Goal: Transaction & Acquisition: Purchase product/service

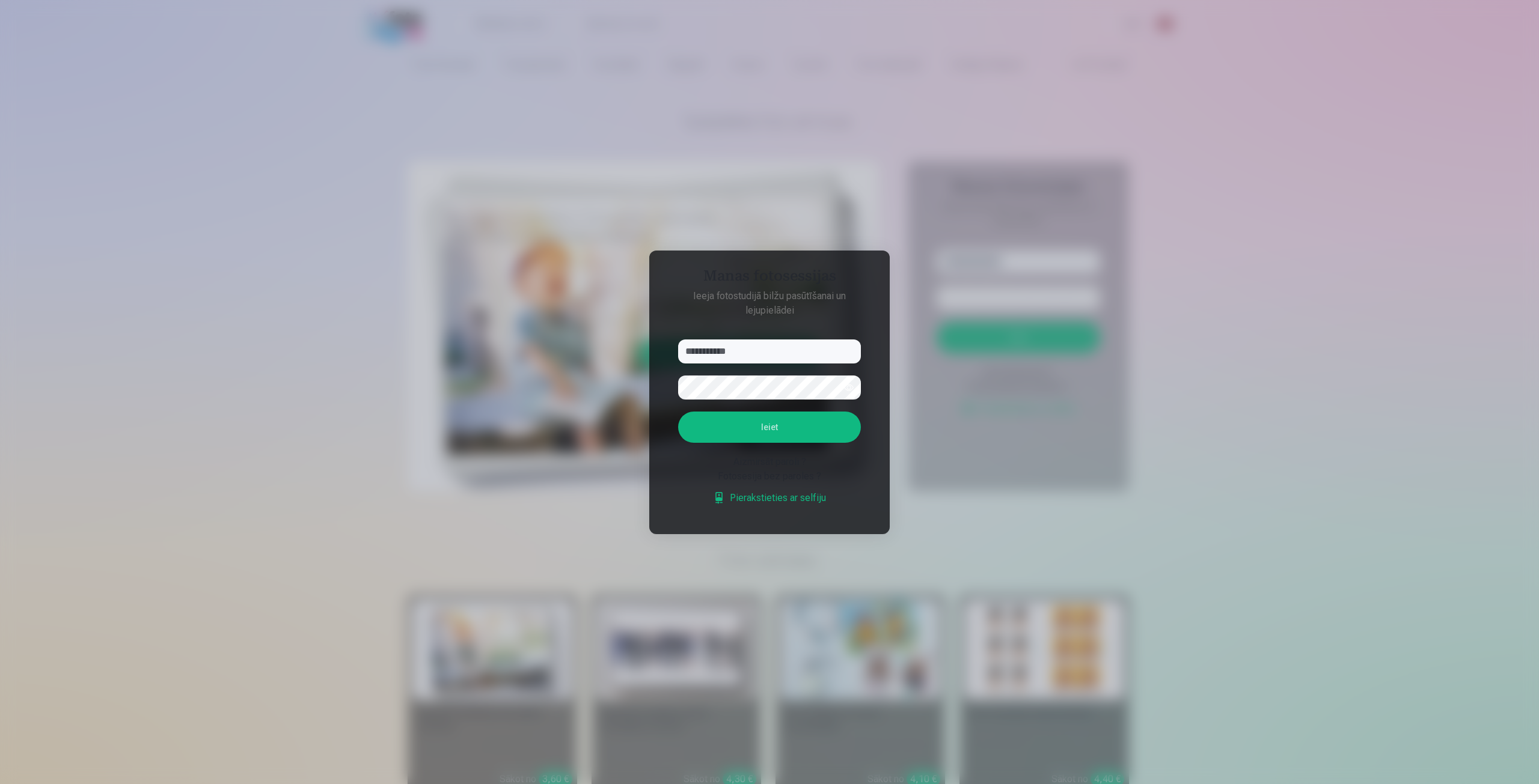
type input "**********"
click at [773, 412] on form "**********" at bounding box center [769, 429] width 207 height 178
click at [772, 424] on button "Ieiet" at bounding box center [769, 427] width 183 height 31
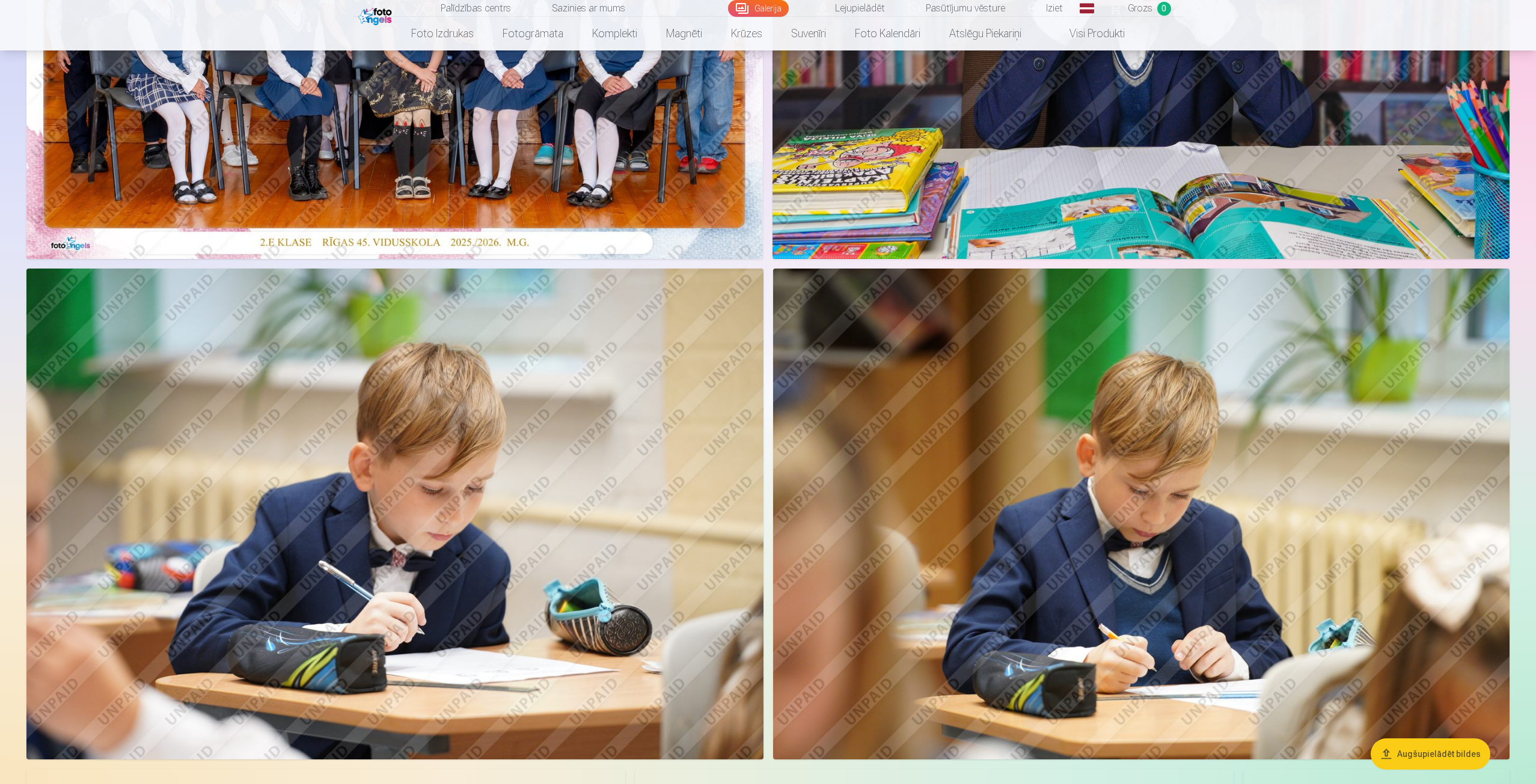
scroll to position [361, 0]
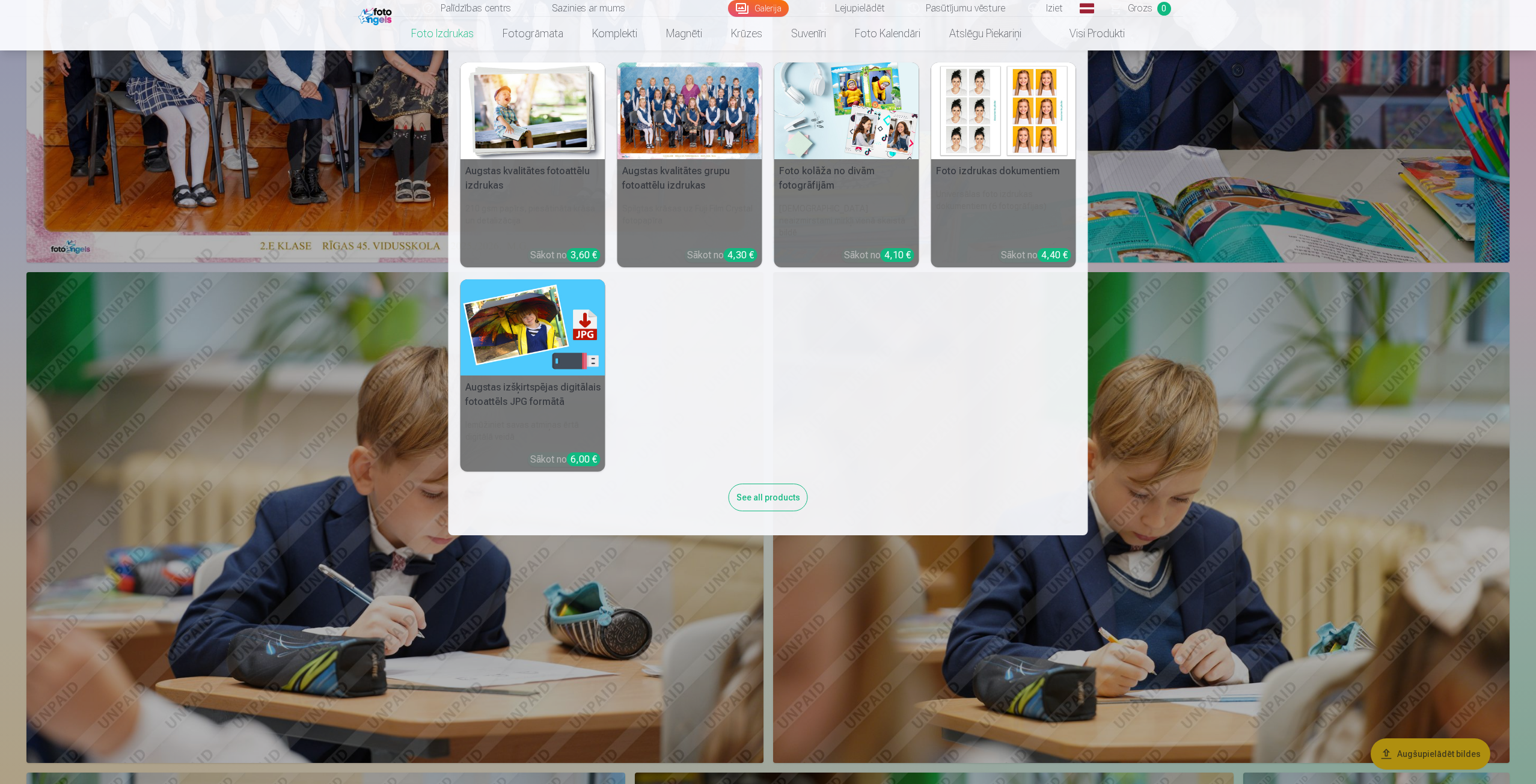
click at [424, 24] on link "Foto izdrukas" at bounding box center [442, 33] width 91 height 33
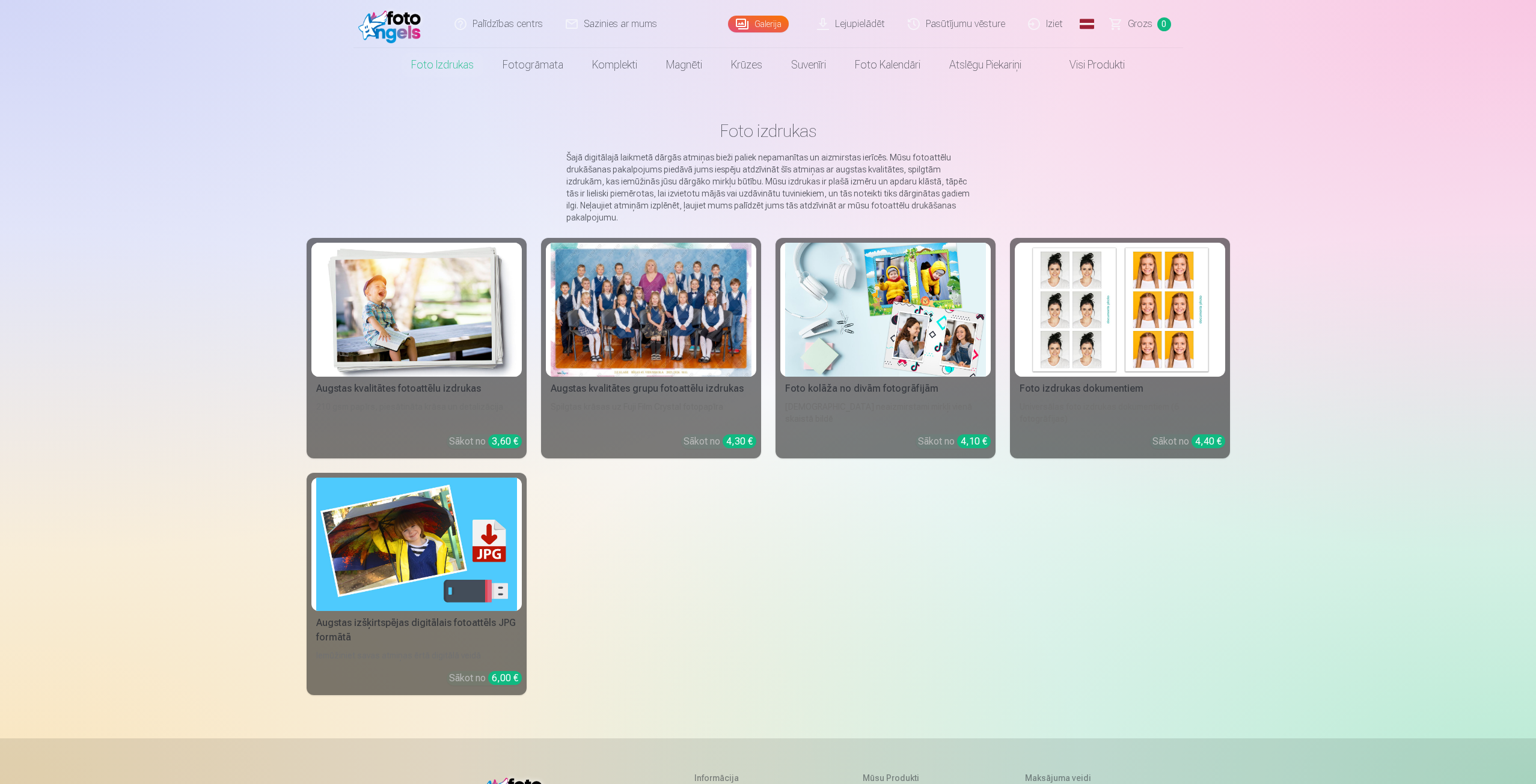
click at [444, 321] on img at bounding box center [416, 309] width 201 height 134
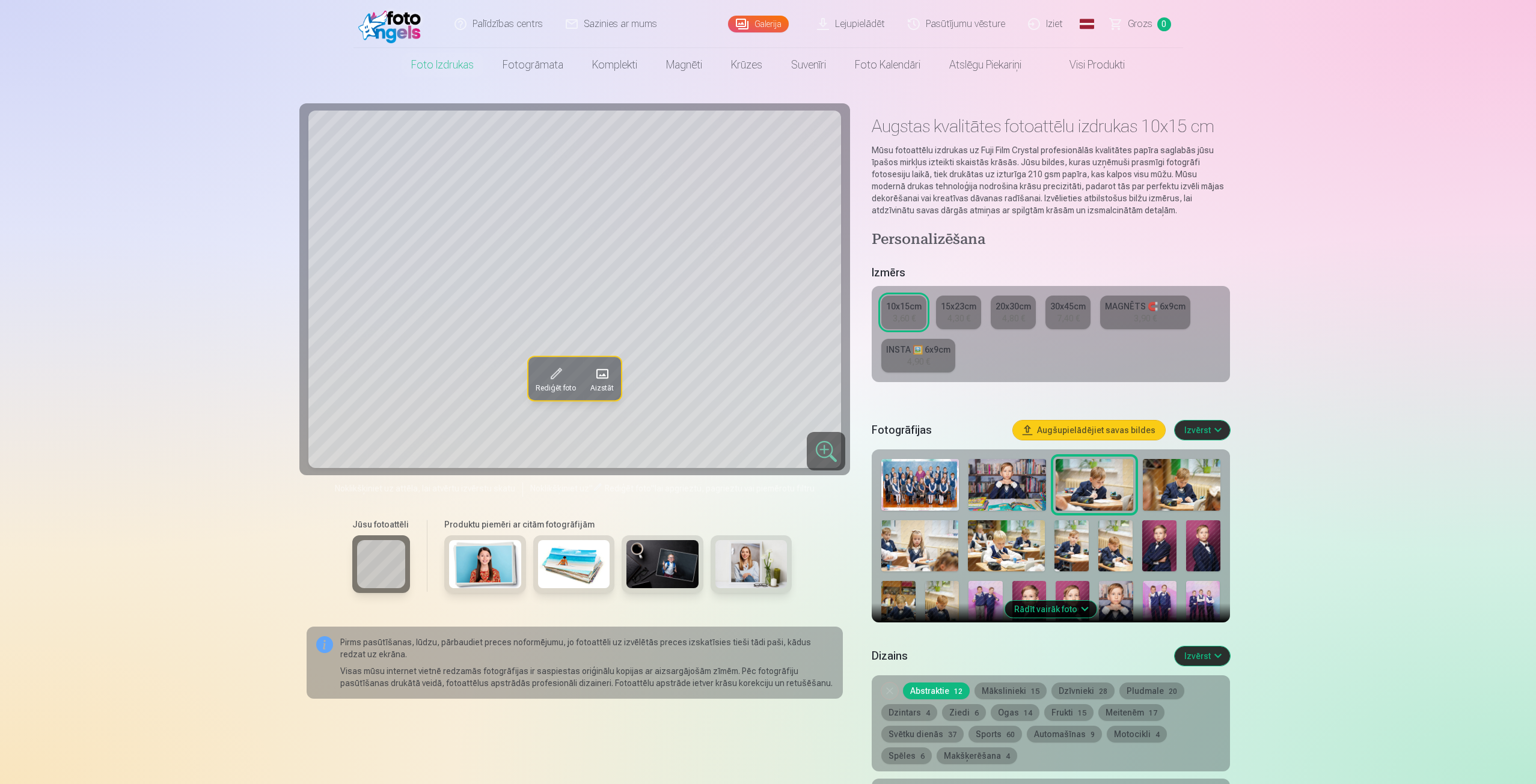
click at [901, 485] on img at bounding box center [920, 485] width 78 height 52
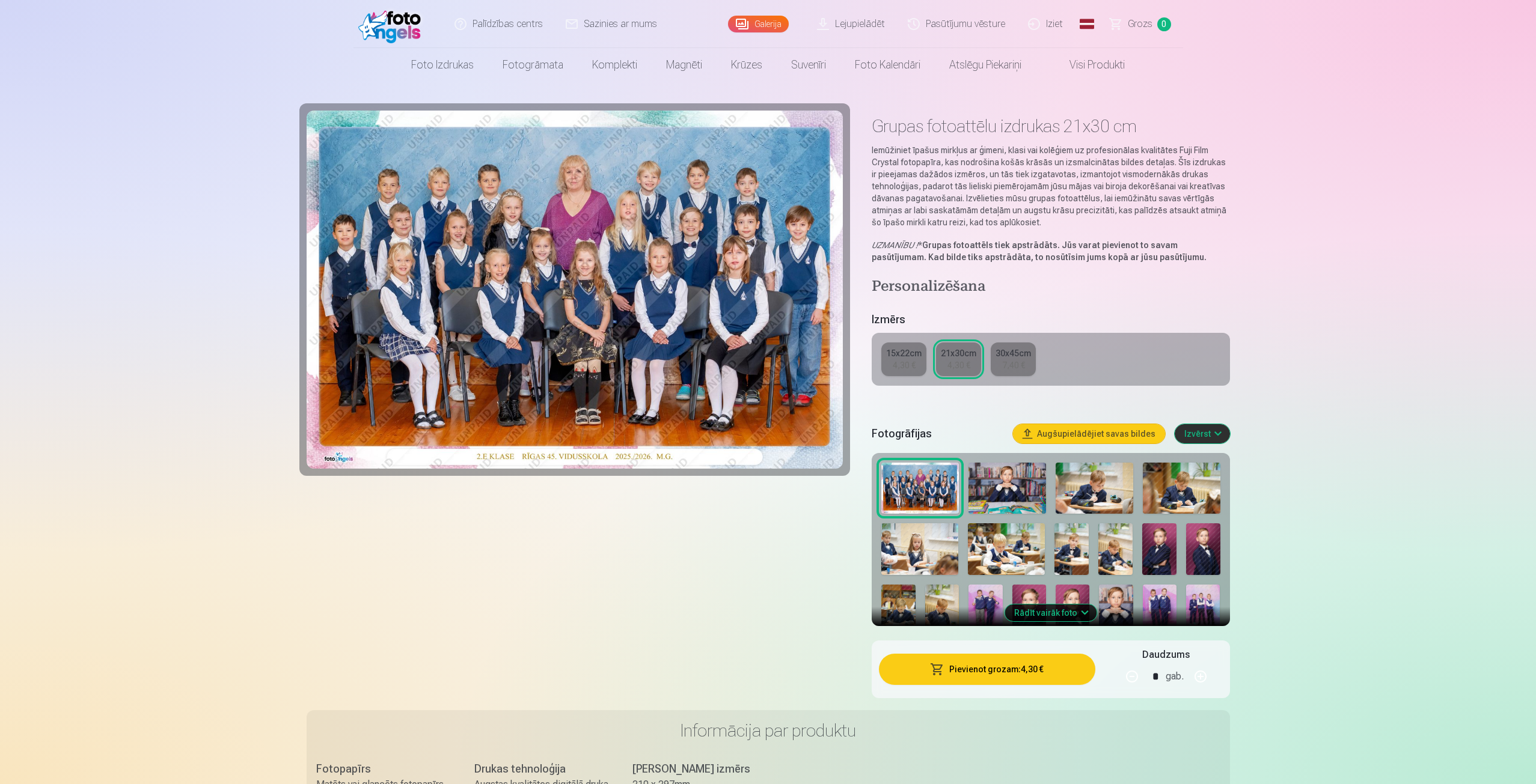
click at [966, 671] on button "Pievienot grozam : 4,30 €" at bounding box center [986, 669] width 216 height 31
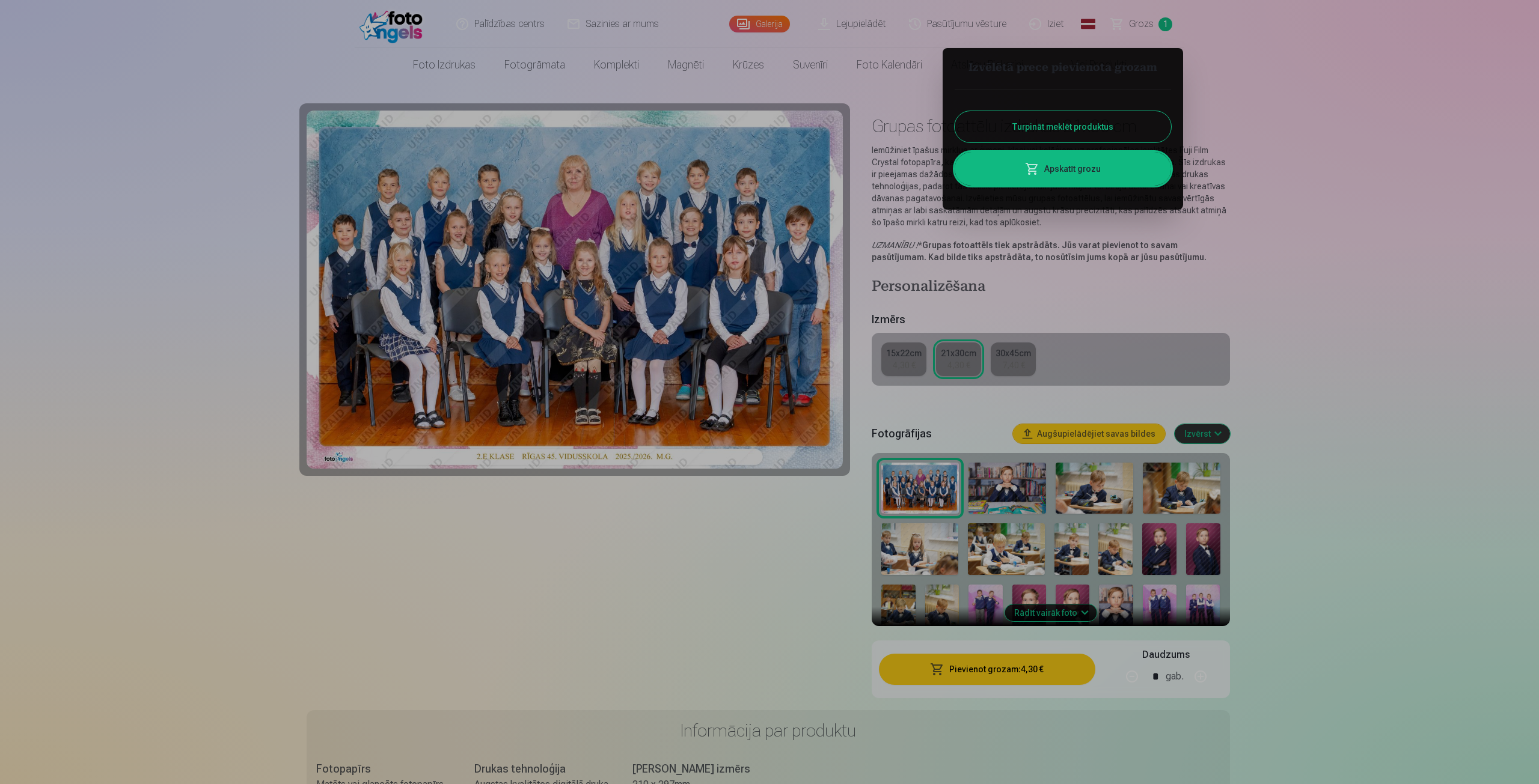
click at [1042, 126] on button "Turpināt meklēt produktus" at bounding box center [1063, 127] width 216 height 31
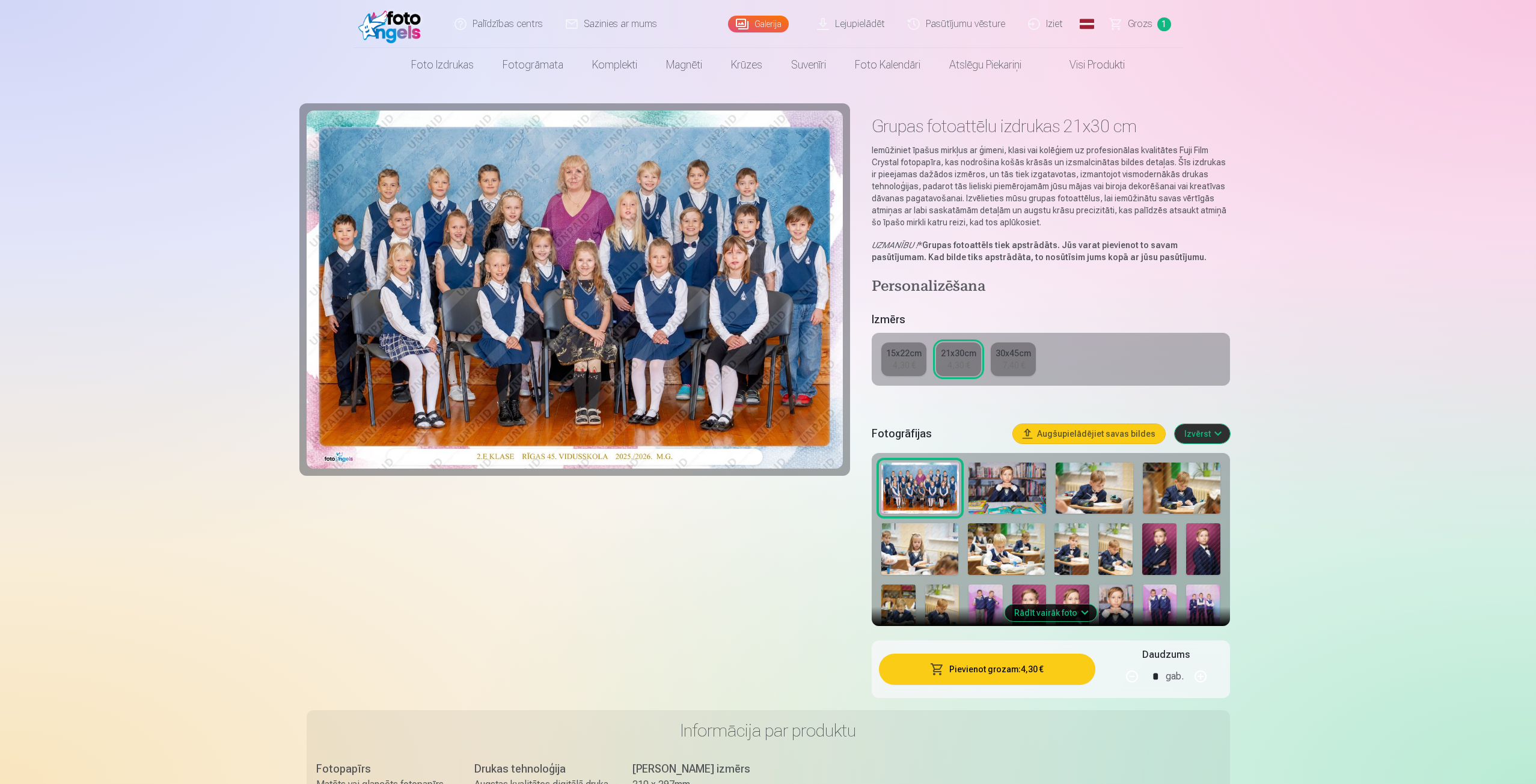
click at [1016, 480] on img at bounding box center [1006, 489] width 78 height 52
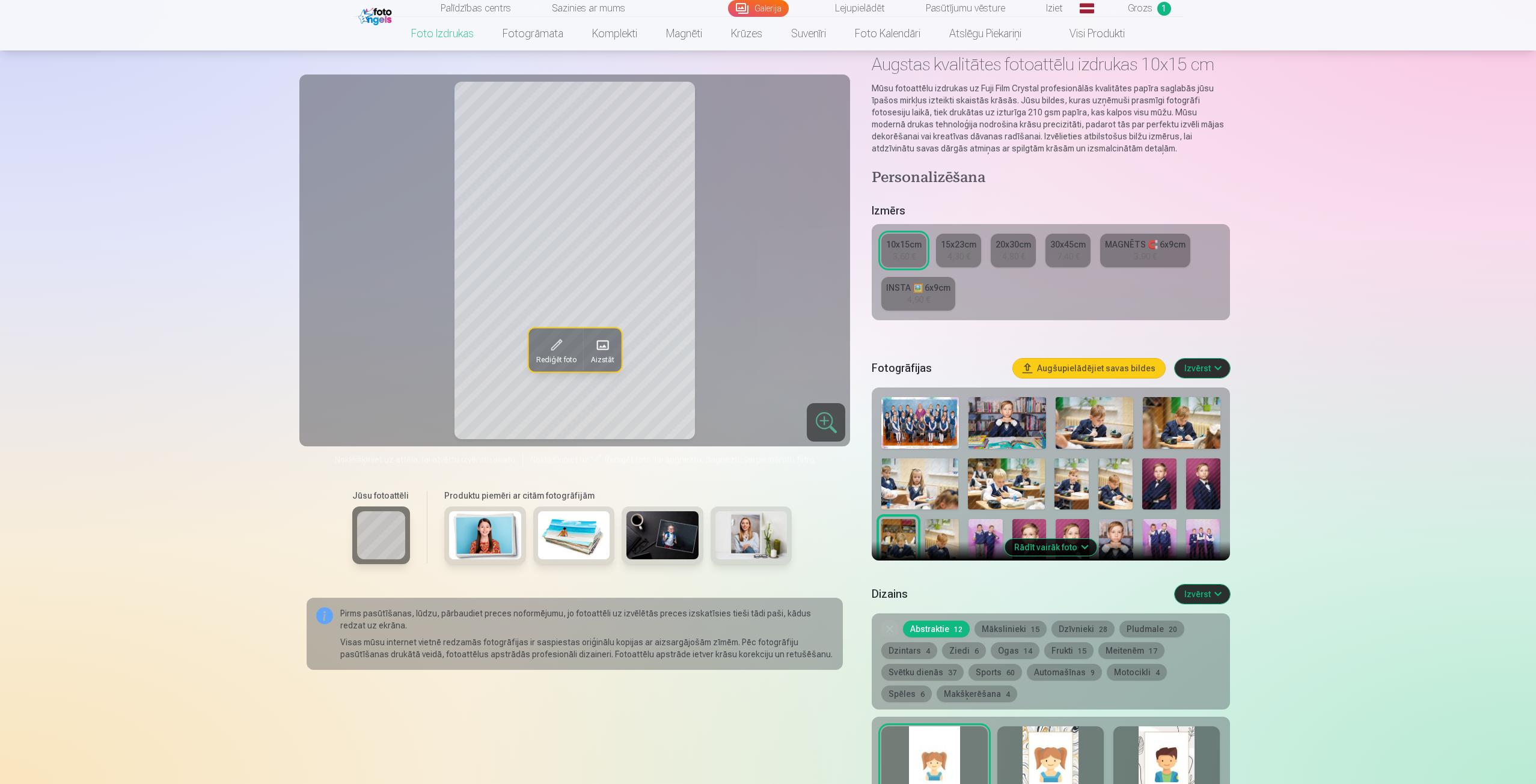
scroll to position [60, 0]
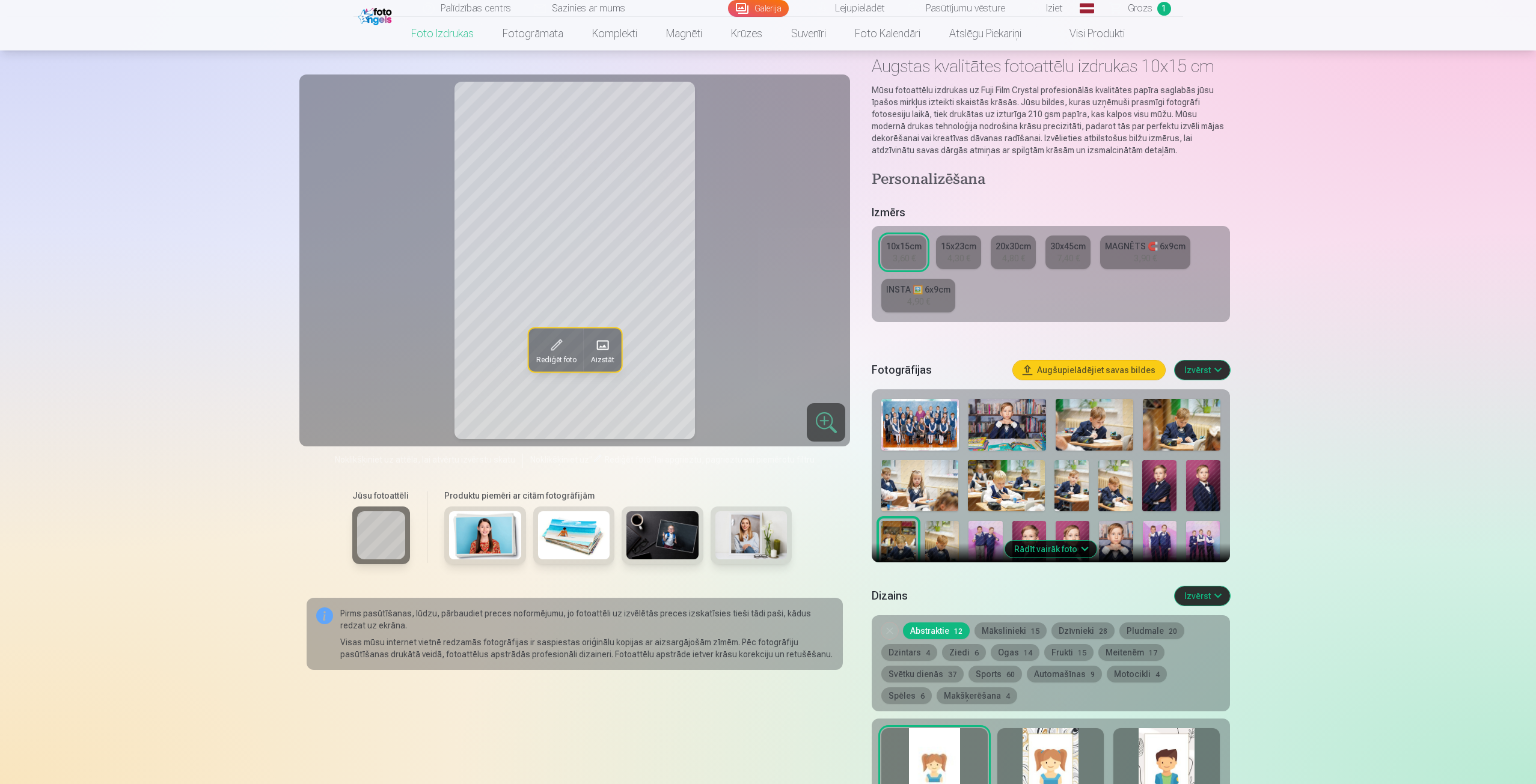
click at [994, 411] on img at bounding box center [1006, 425] width 78 height 52
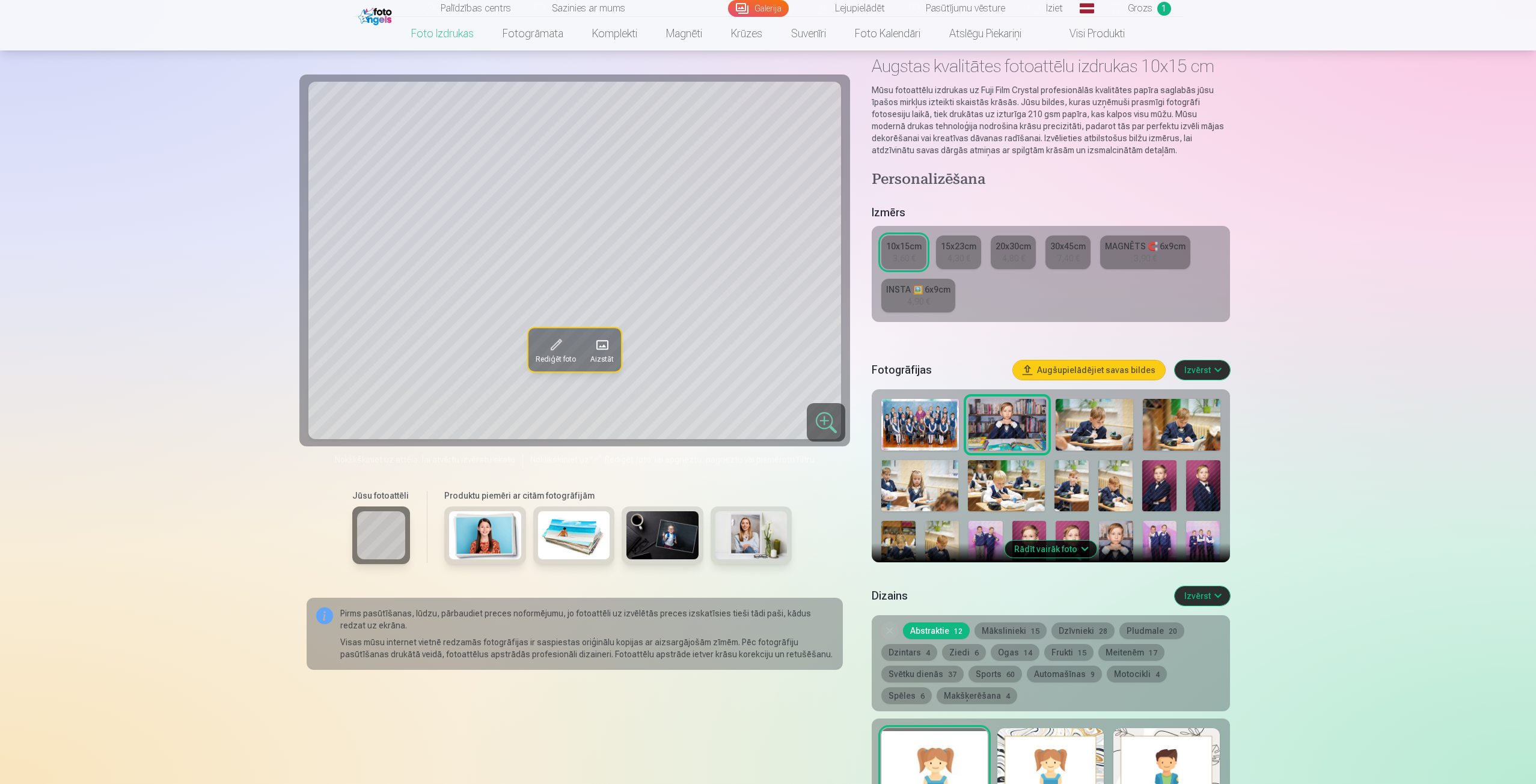
click at [1082, 419] on img at bounding box center [1094, 425] width 78 height 52
click at [1214, 432] on img at bounding box center [1181, 425] width 78 height 52
click at [1146, 486] on img at bounding box center [1159, 486] width 34 height 51
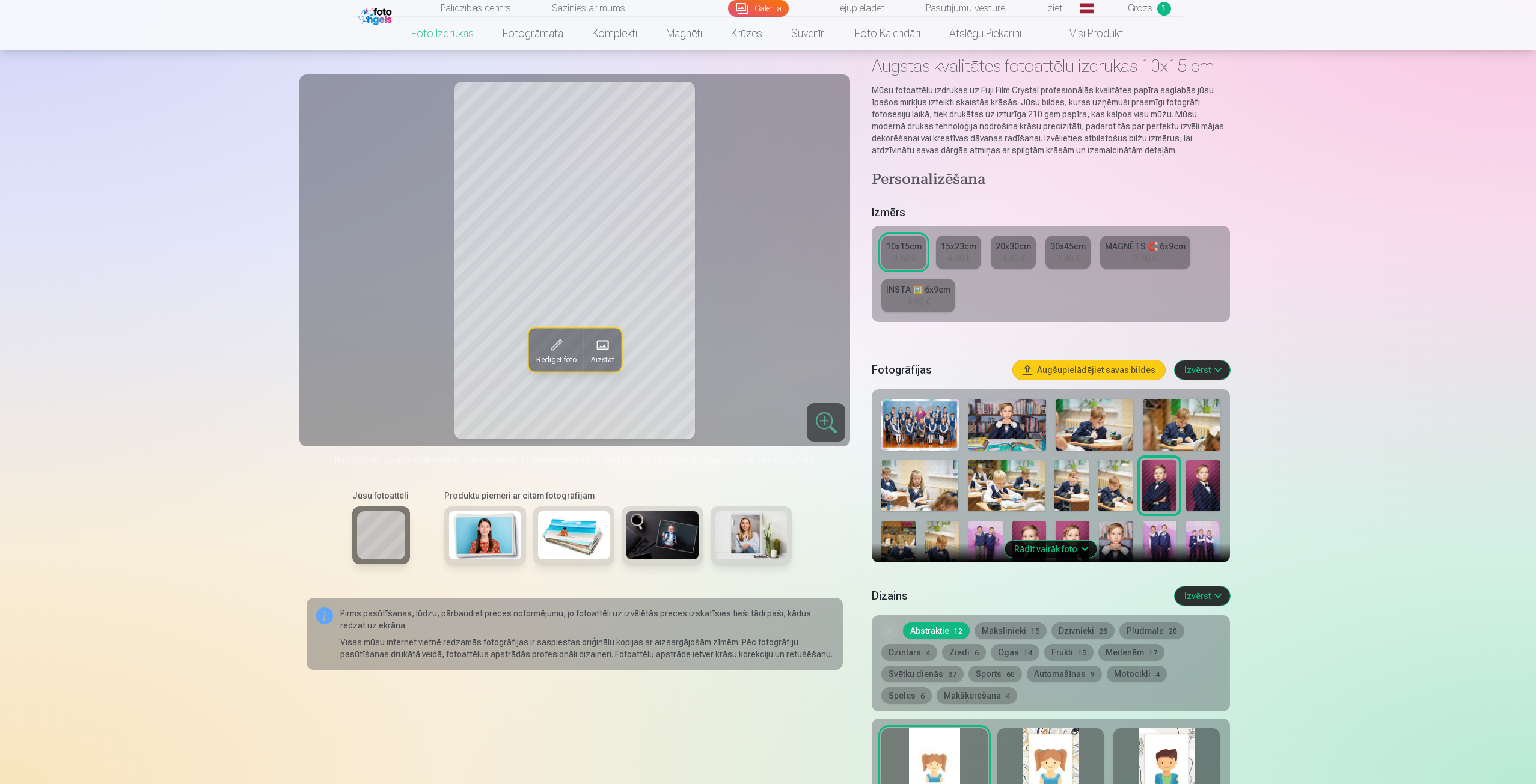
click at [1223, 482] on div at bounding box center [1050, 514] width 348 height 241
click at [1210, 500] on img at bounding box center [1203, 486] width 34 height 51
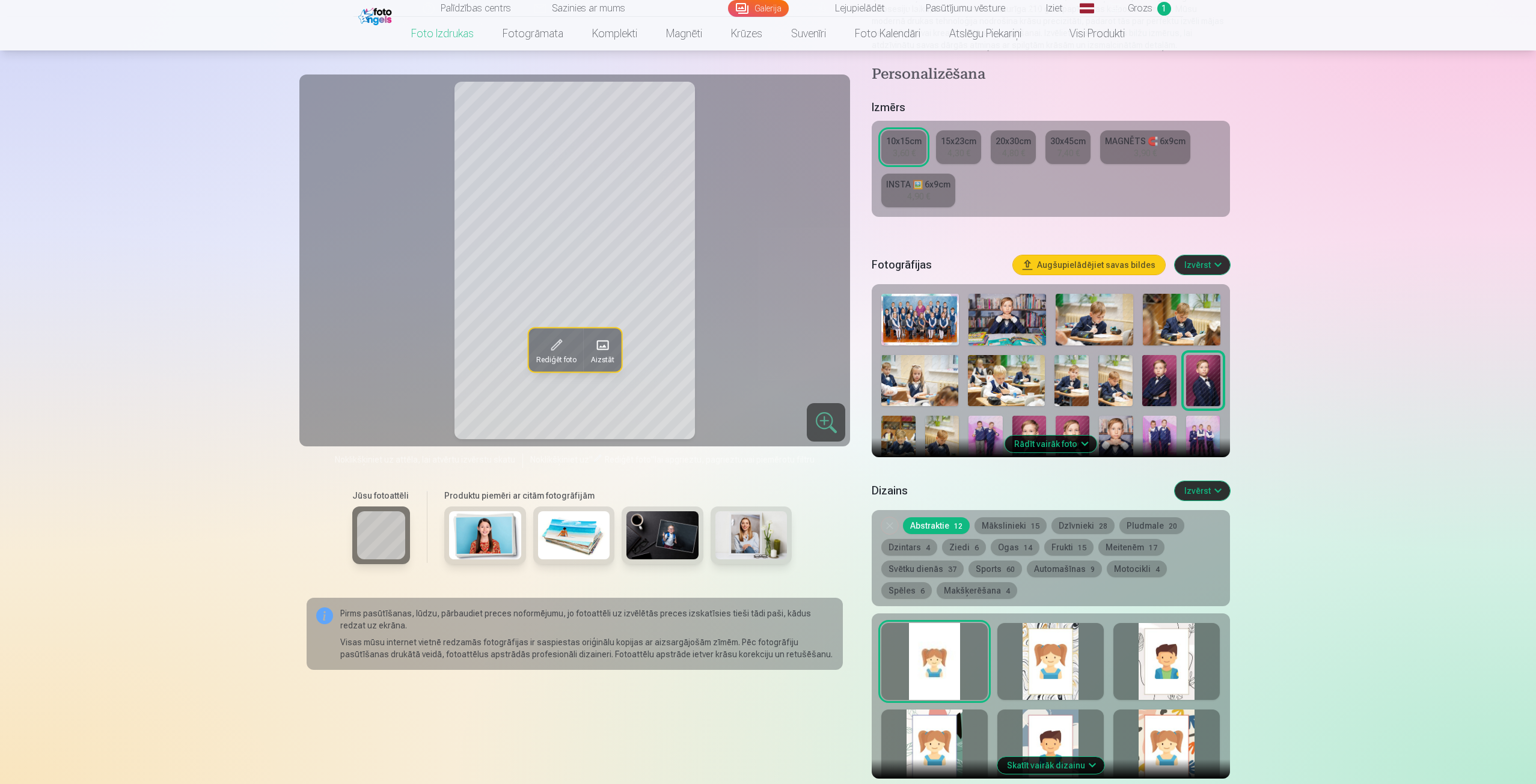
scroll to position [180, 0]
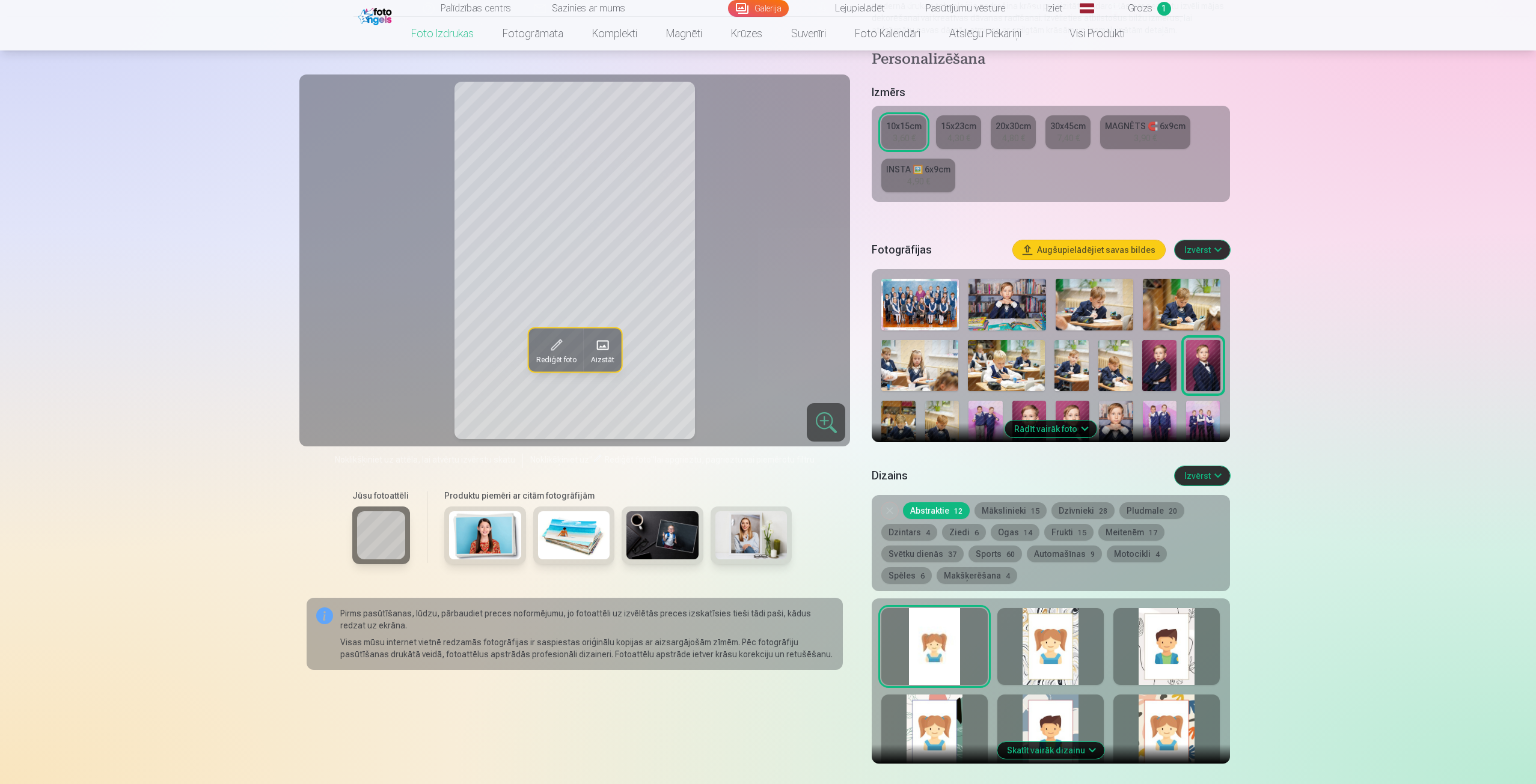
click at [1083, 432] on button "Rādīt vairāk foto" at bounding box center [1050, 429] width 92 height 17
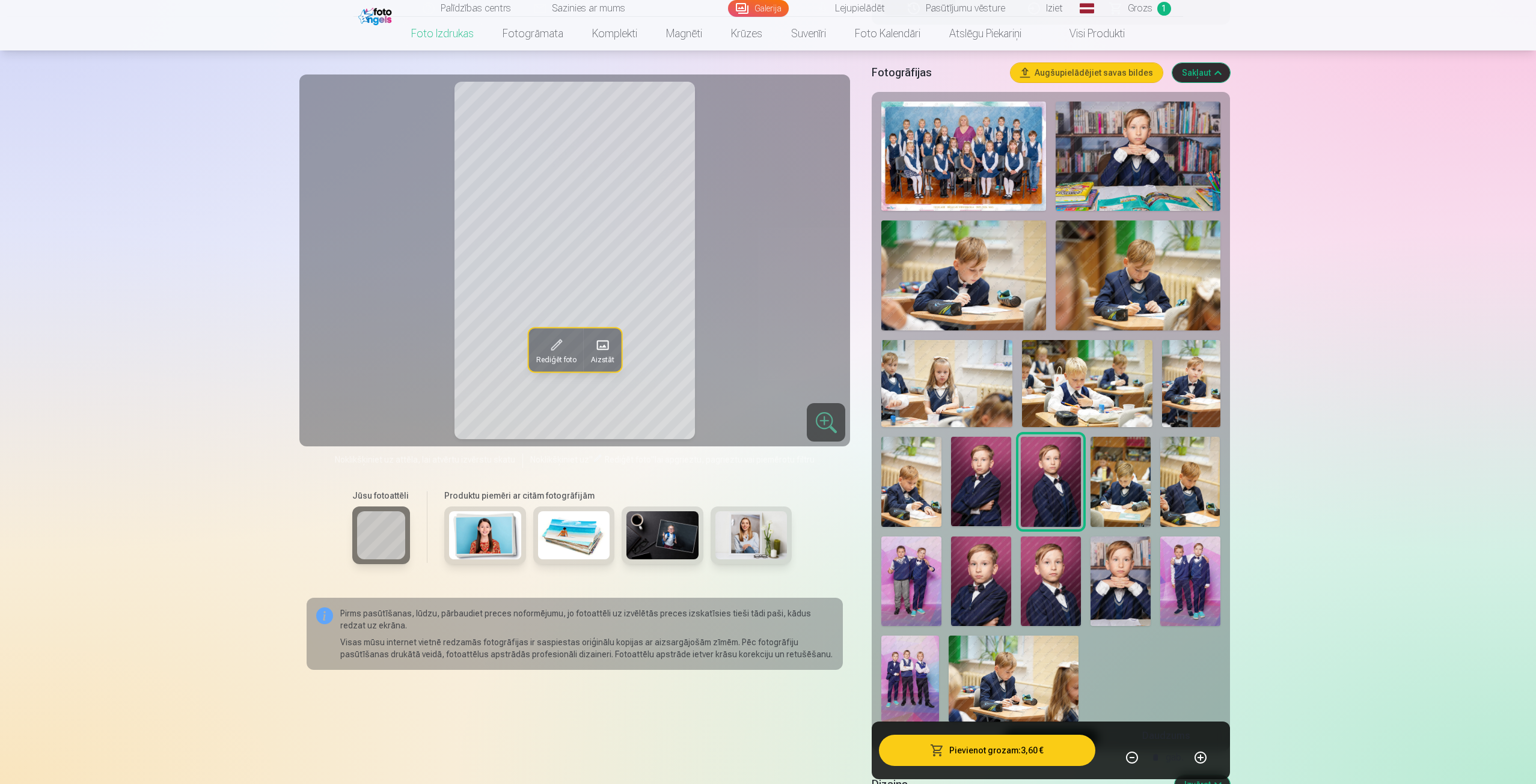
scroll to position [361, 0]
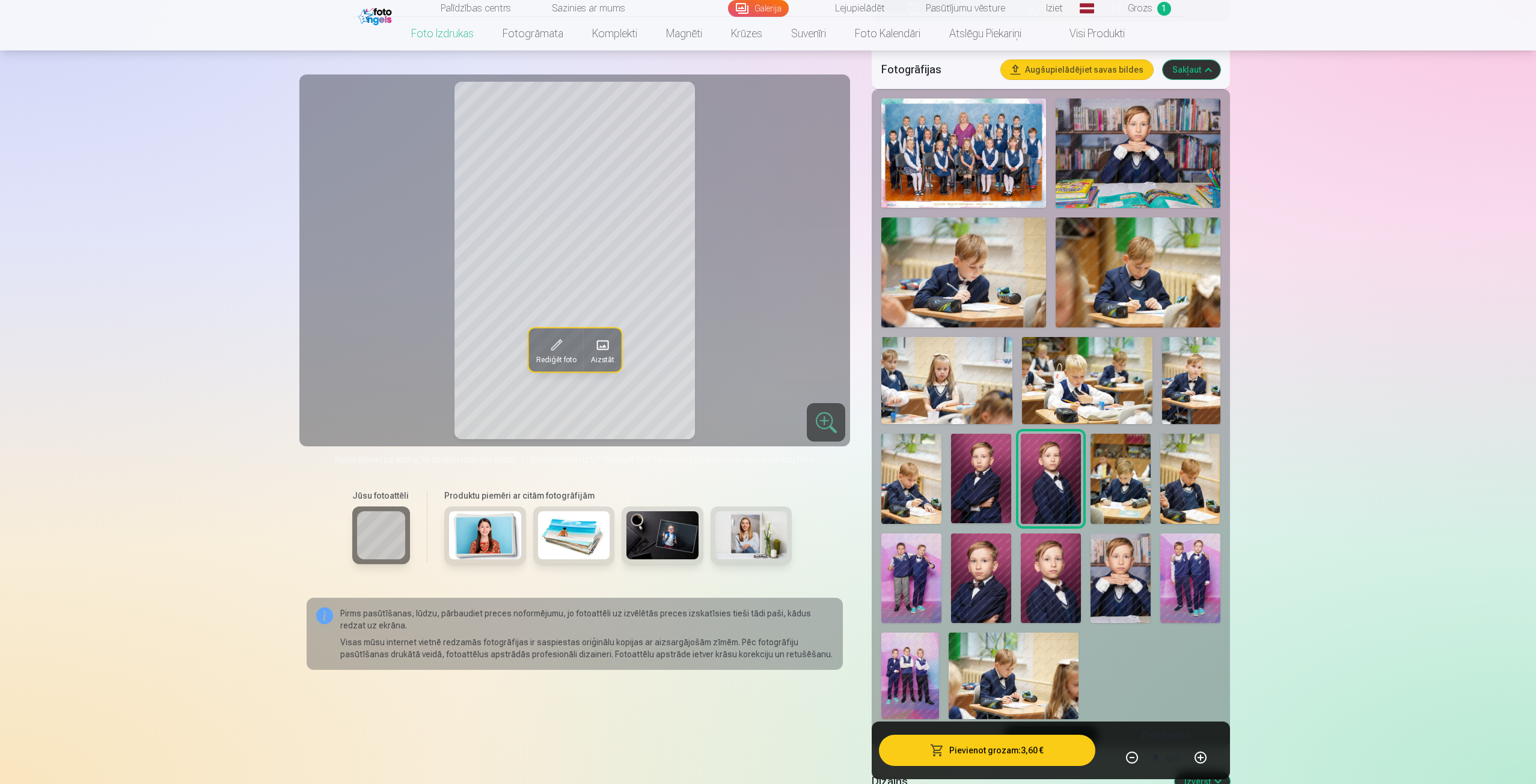
click at [945, 499] on div at bounding box center [1050, 409] width 348 height 630
click at [971, 492] on img at bounding box center [981, 479] width 60 height 90
click at [1046, 489] on img at bounding box center [1050, 479] width 60 height 90
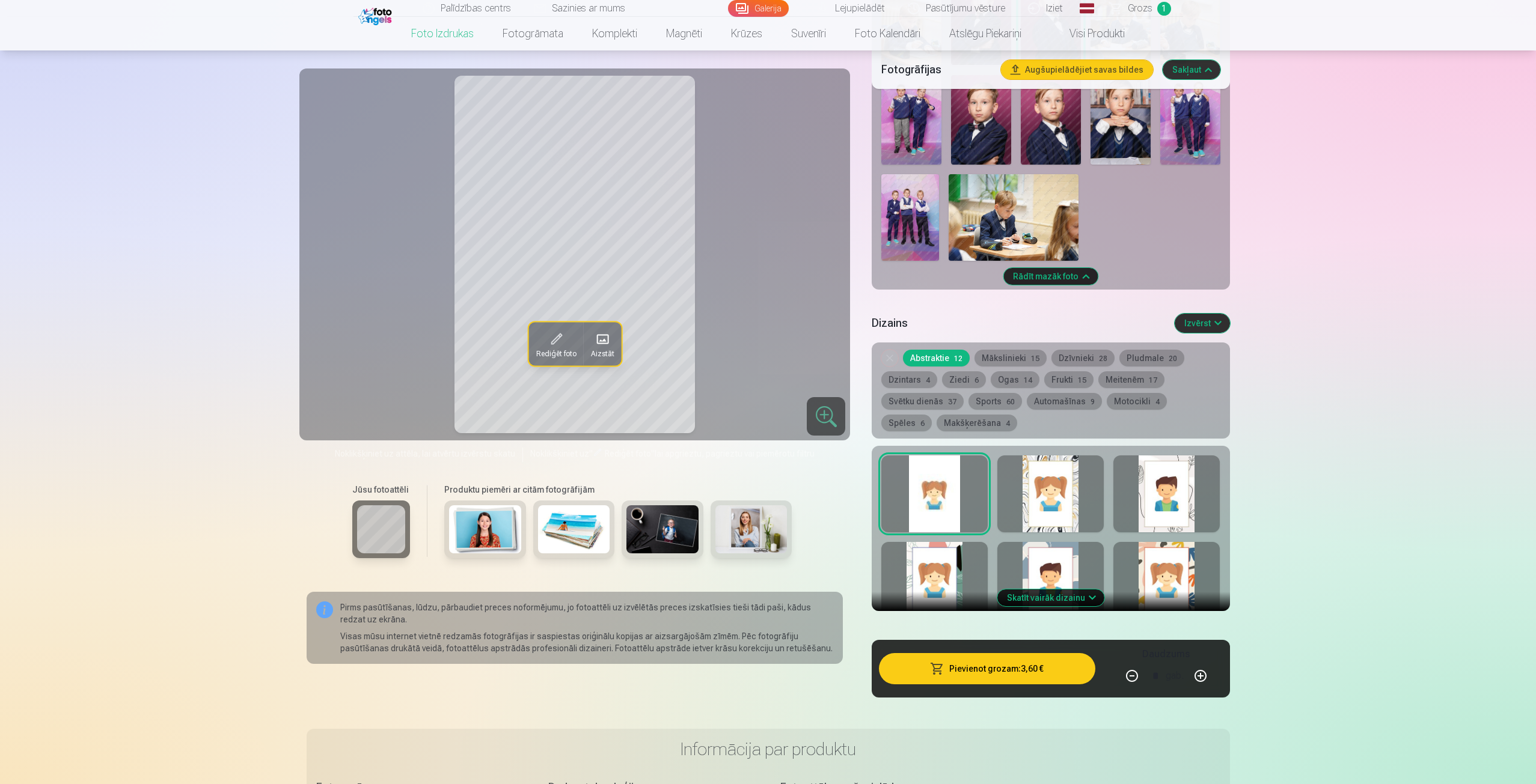
scroll to position [841, 0]
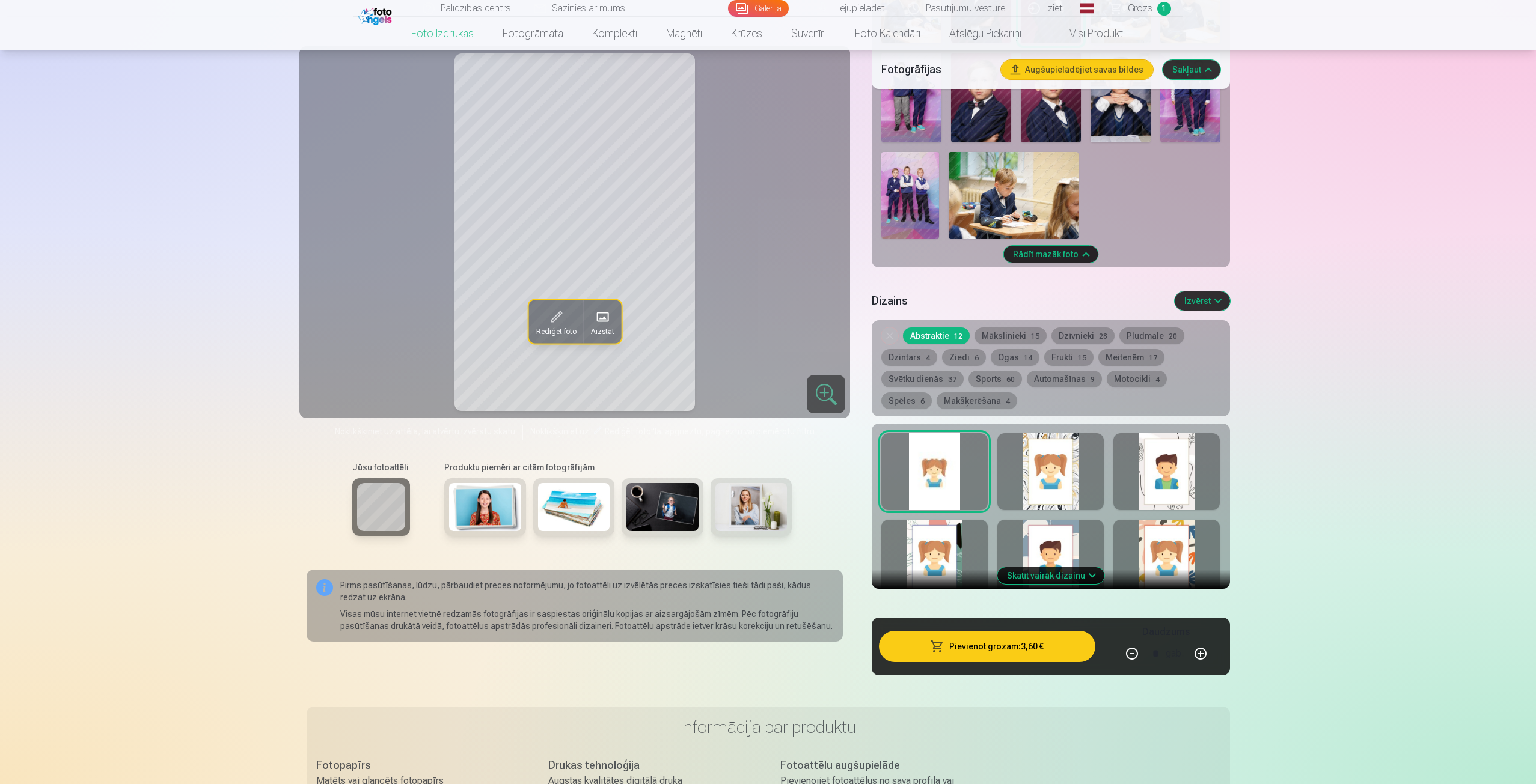
click at [1064, 574] on button "Skatīt vairāk dizainu" at bounding box center [1050, 575] width 107 height 17
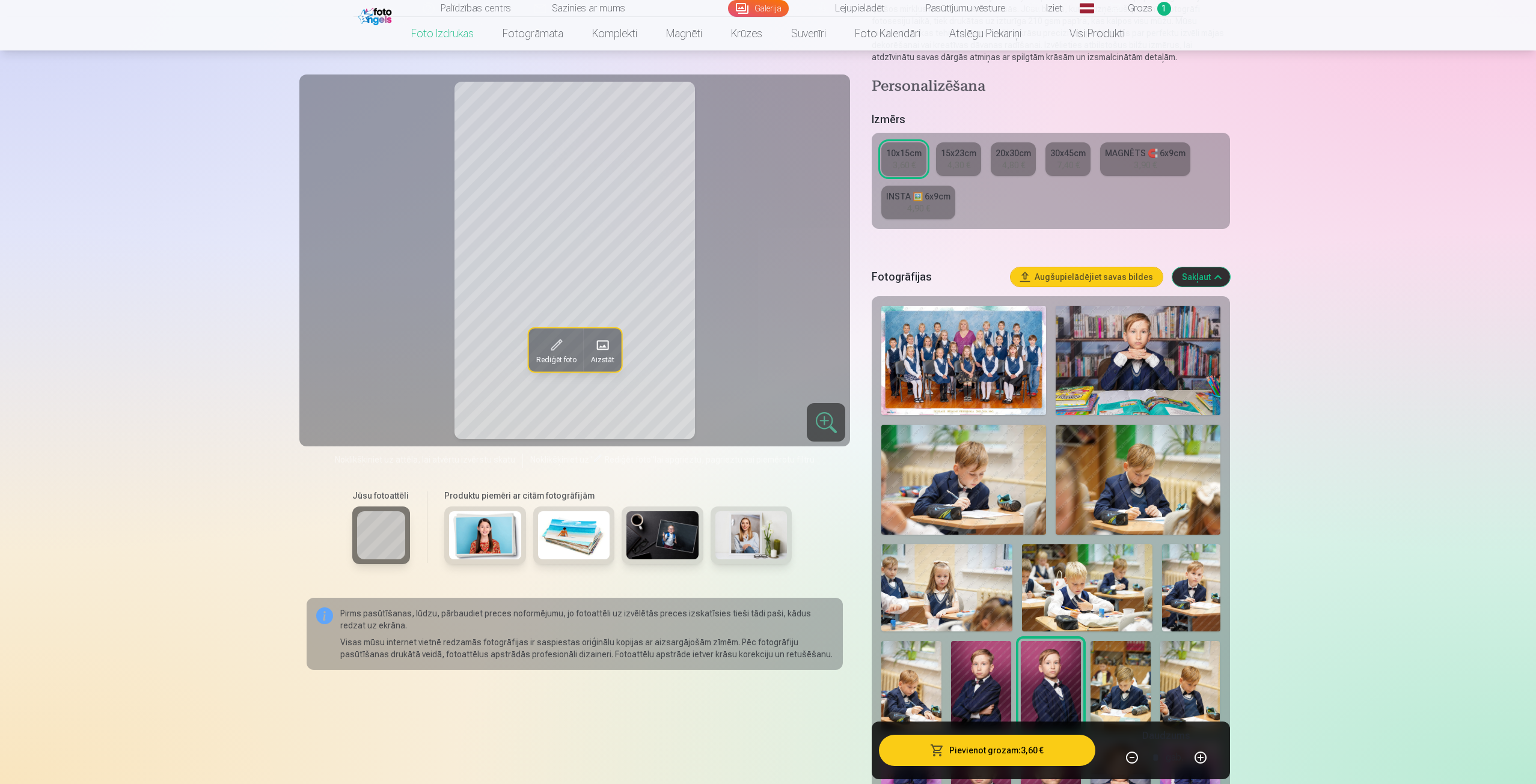
scroll to position [301, 0]
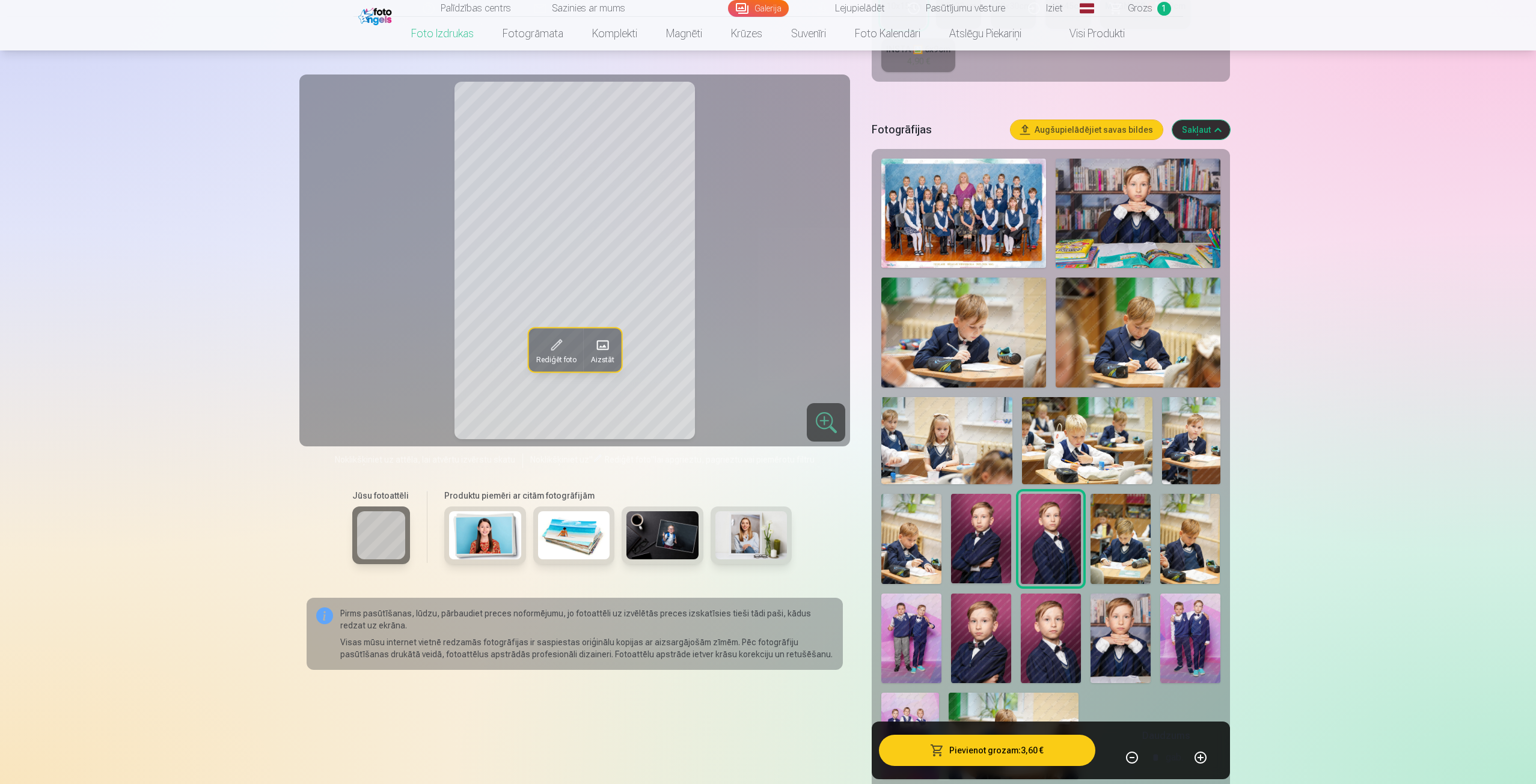
click at [1032, 655] on img at bounding box center [1050, 639] width 60 height 90
click at [1137, 652] on img at bounding box center [1120, 639] width 60 height 90
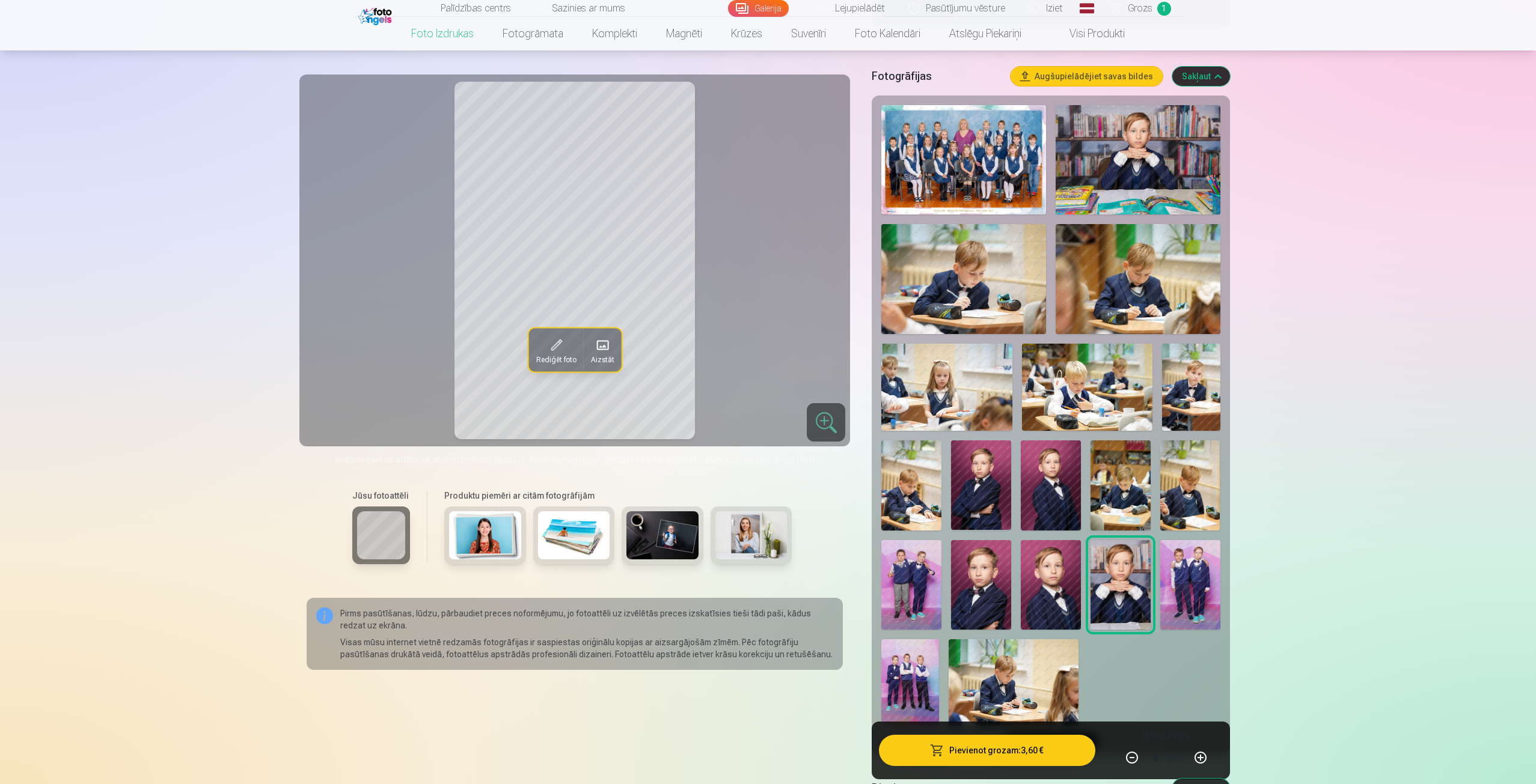
scroll to position [361, 0]
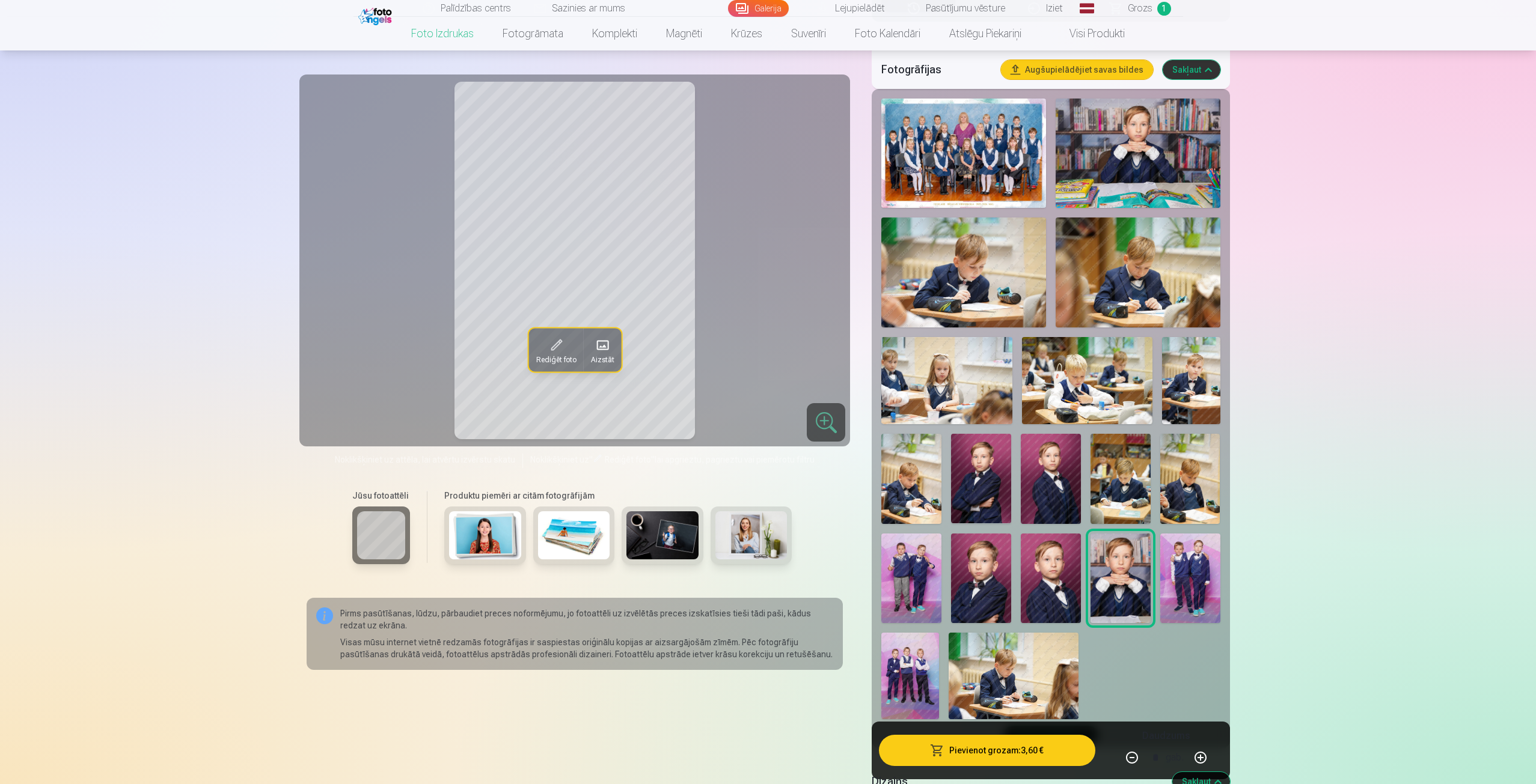
click at [1146, 169] on img at bounding box center [1138, 153] width 164 height 110
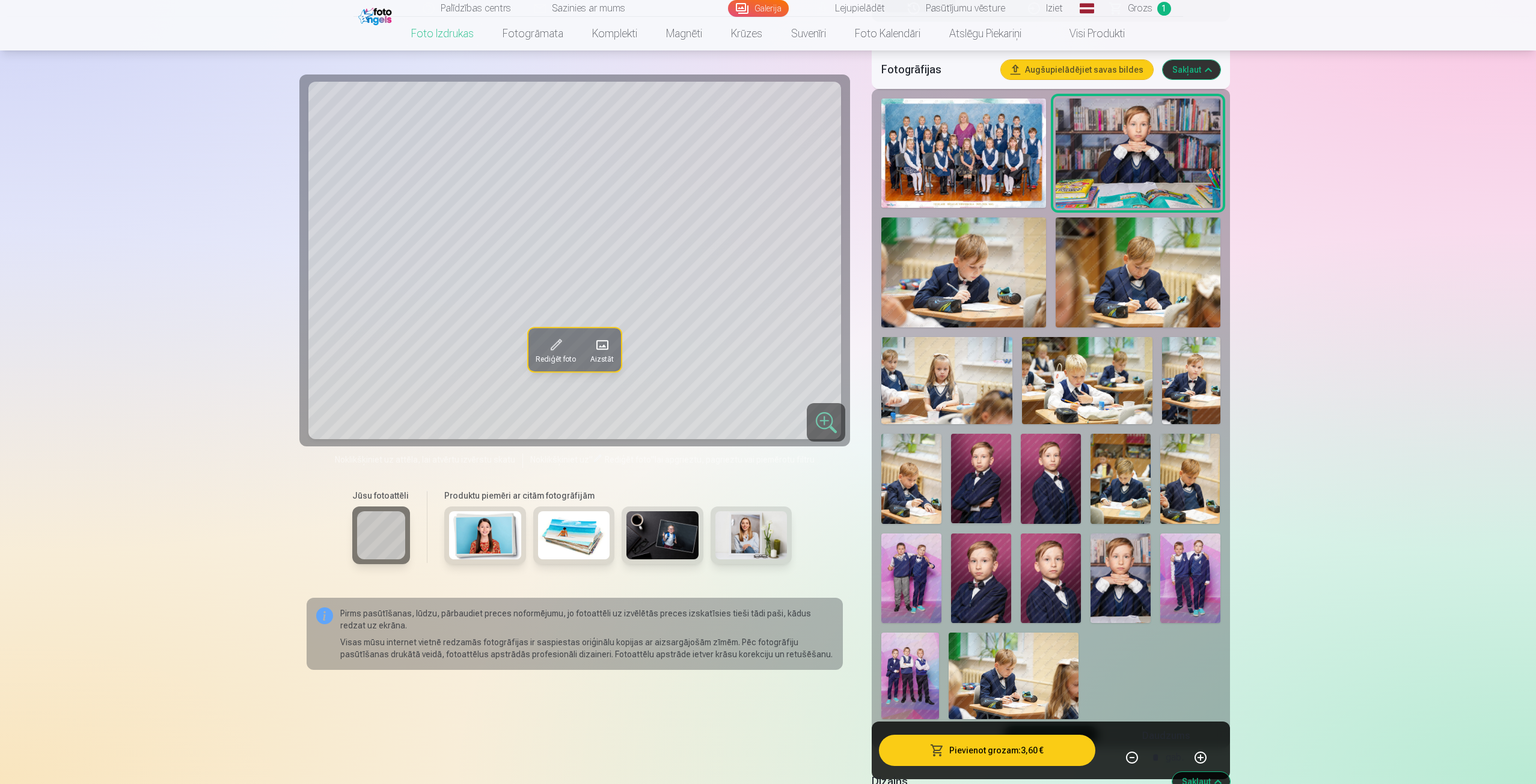
click at [1124, 594] on img at bounding box center [1120, 579] width 60 height 90
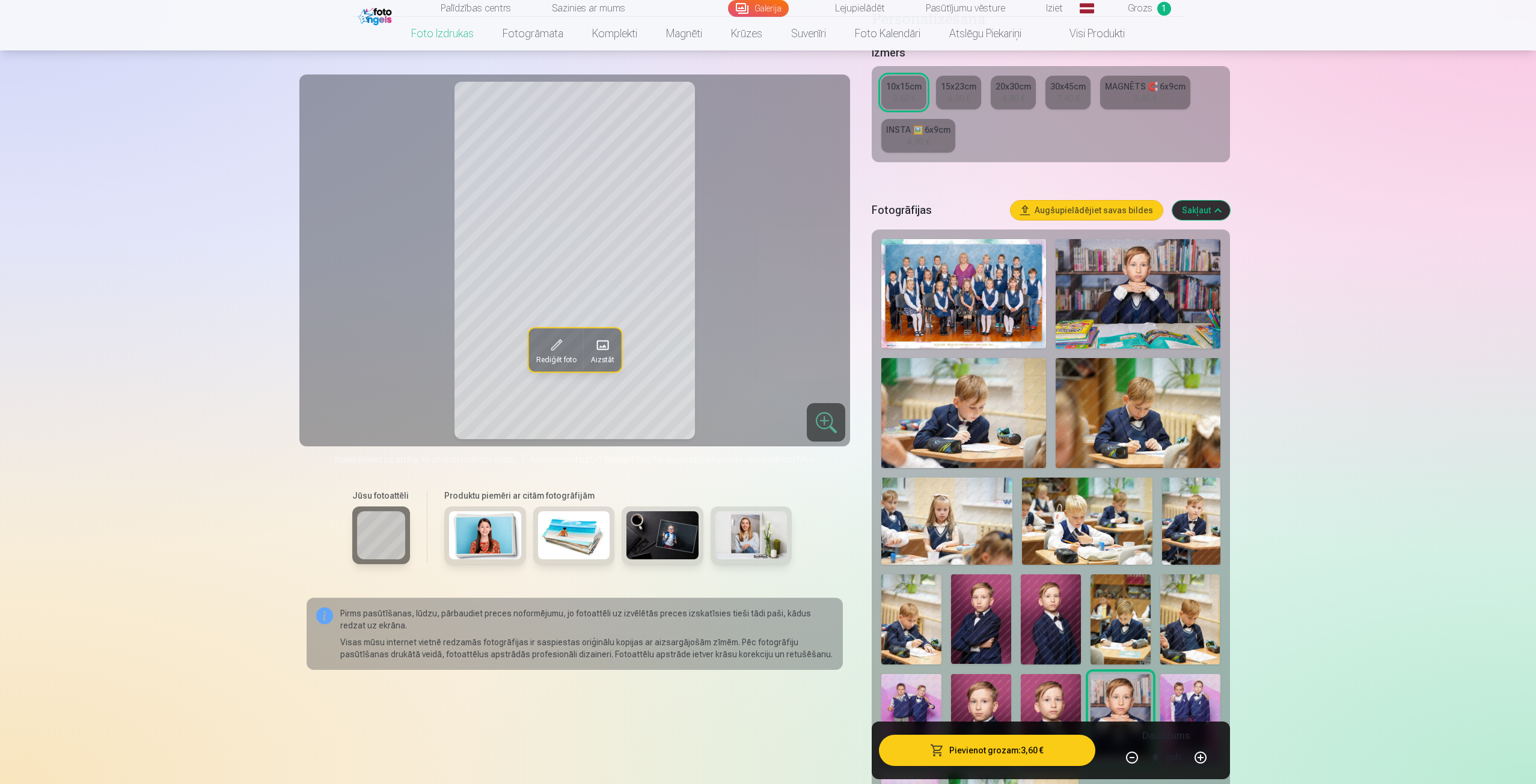
scroll to position [120, 0]
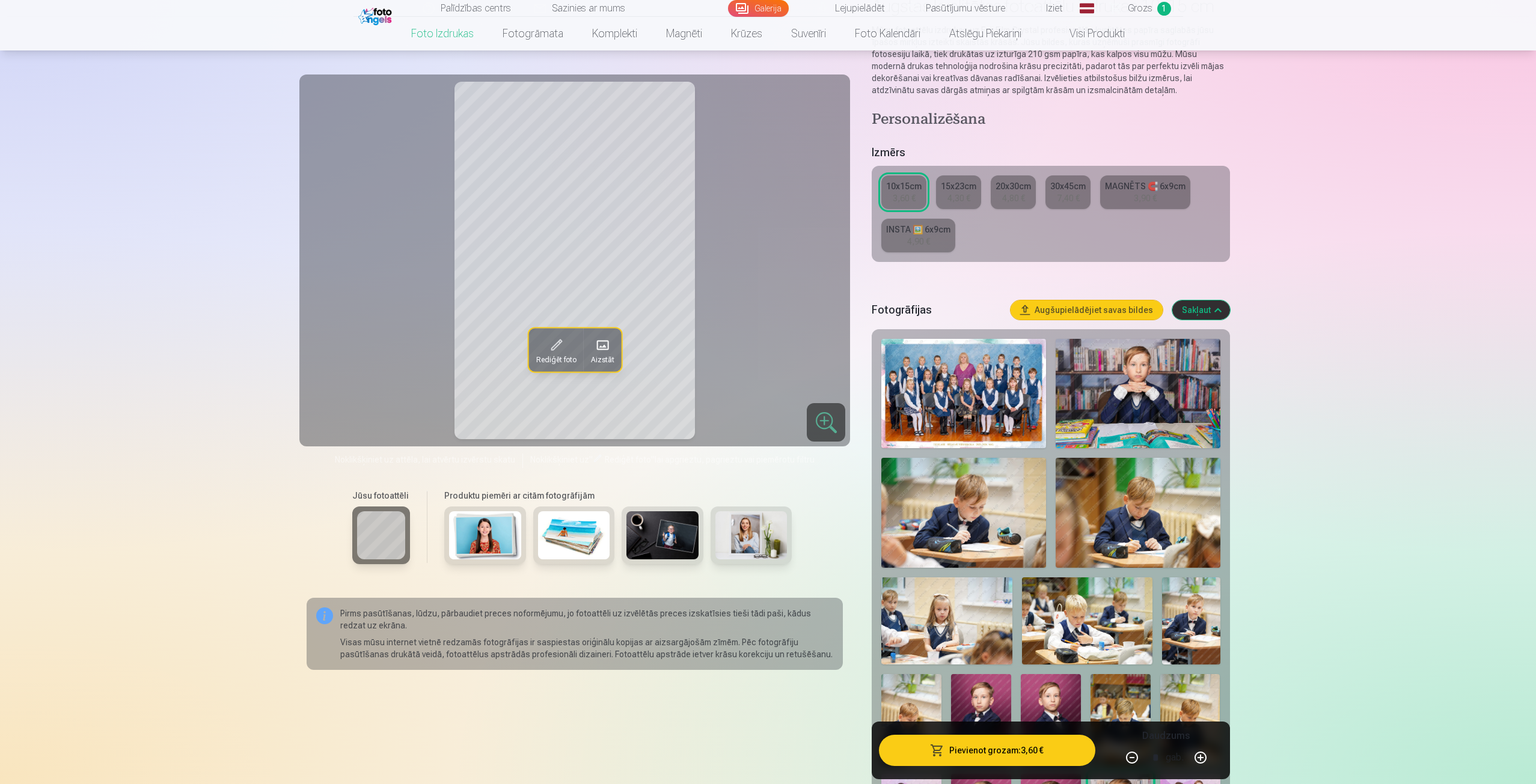
click at [1061, 184] on div "30x45cm" at bounding box center [1068, 186] width 36 height 12
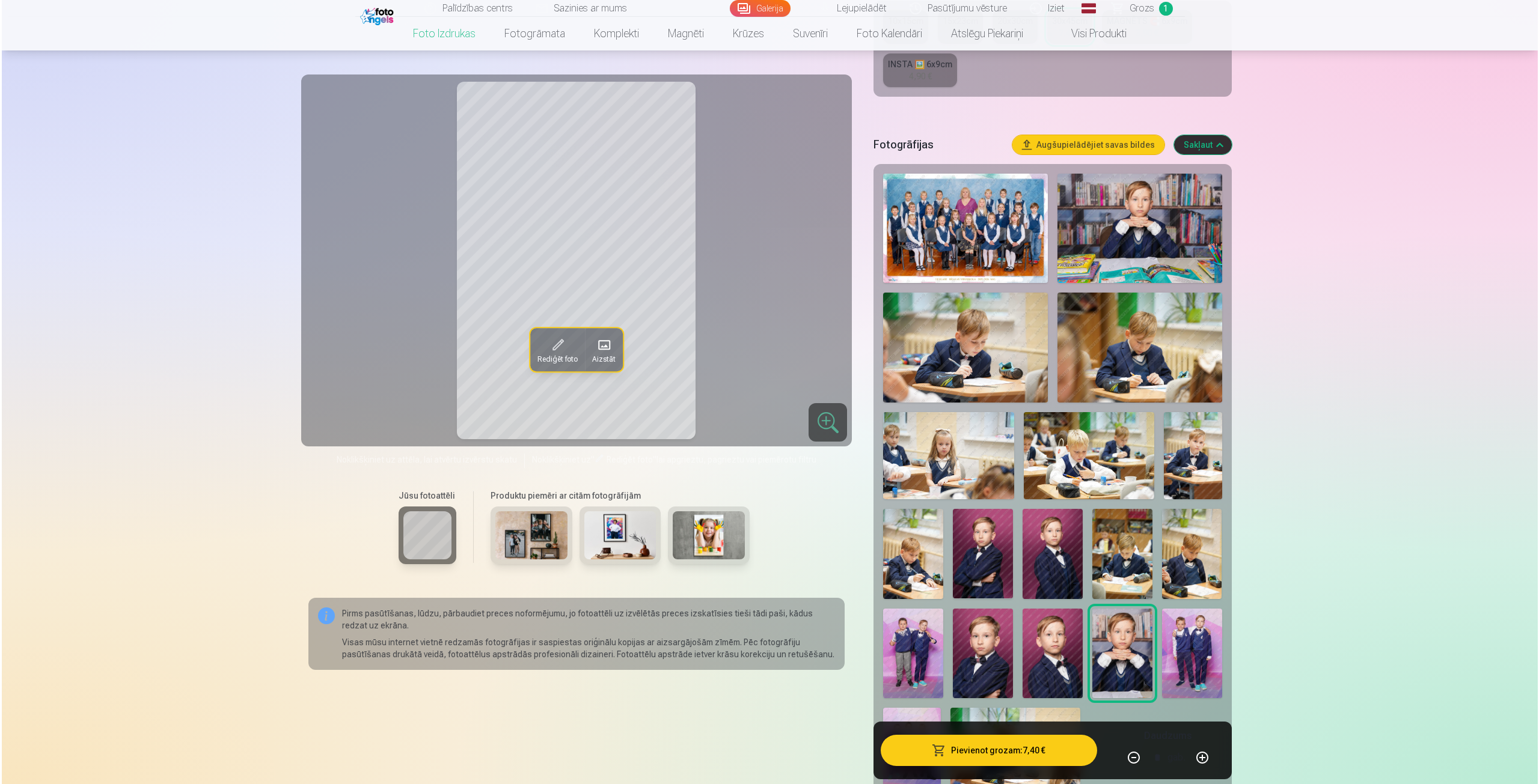
scroll to position [301, 0]
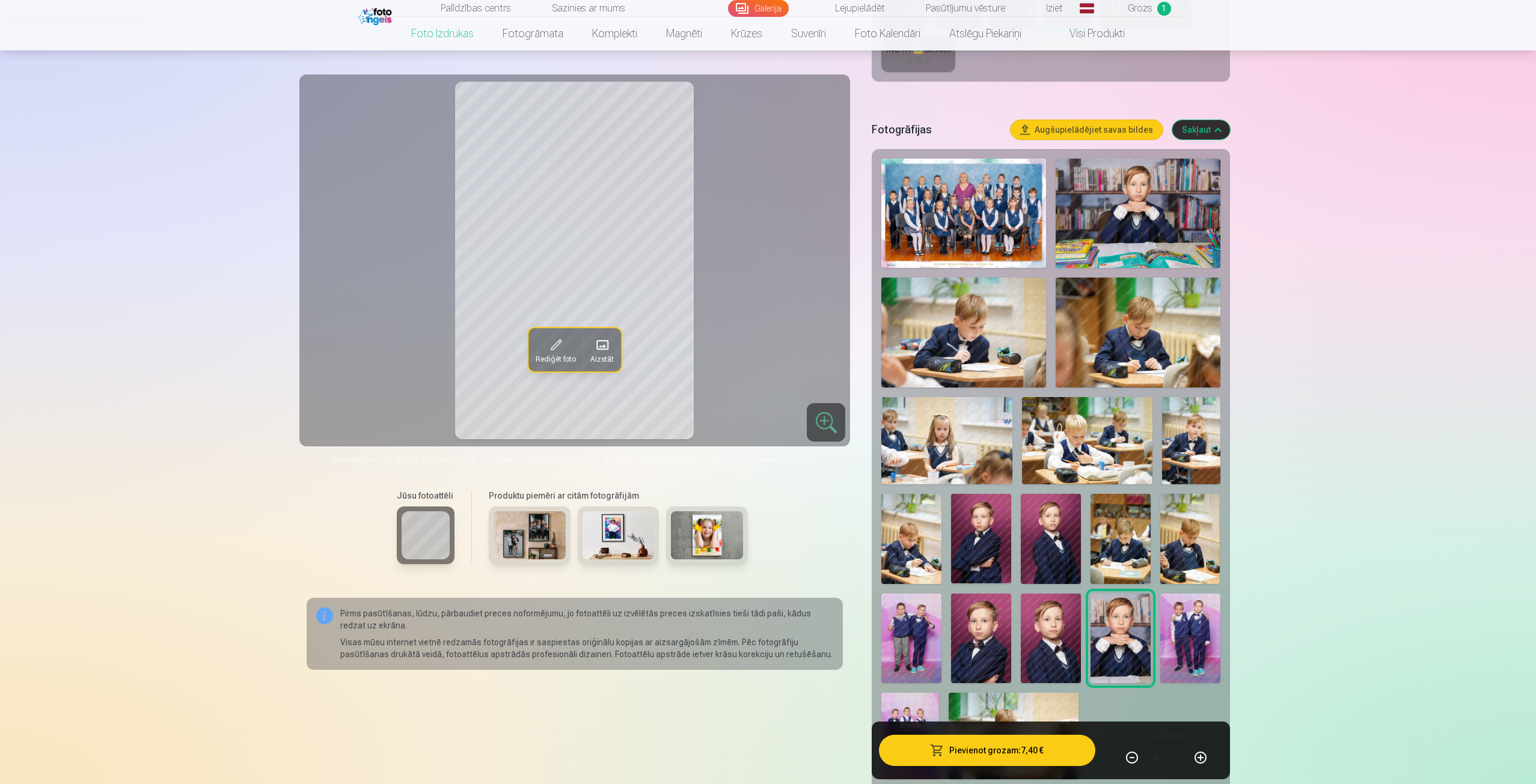
click at [978, 754] on button "Pievienot grozam : 7,40 €" at bounding box center [986, 751] width 216 height 31
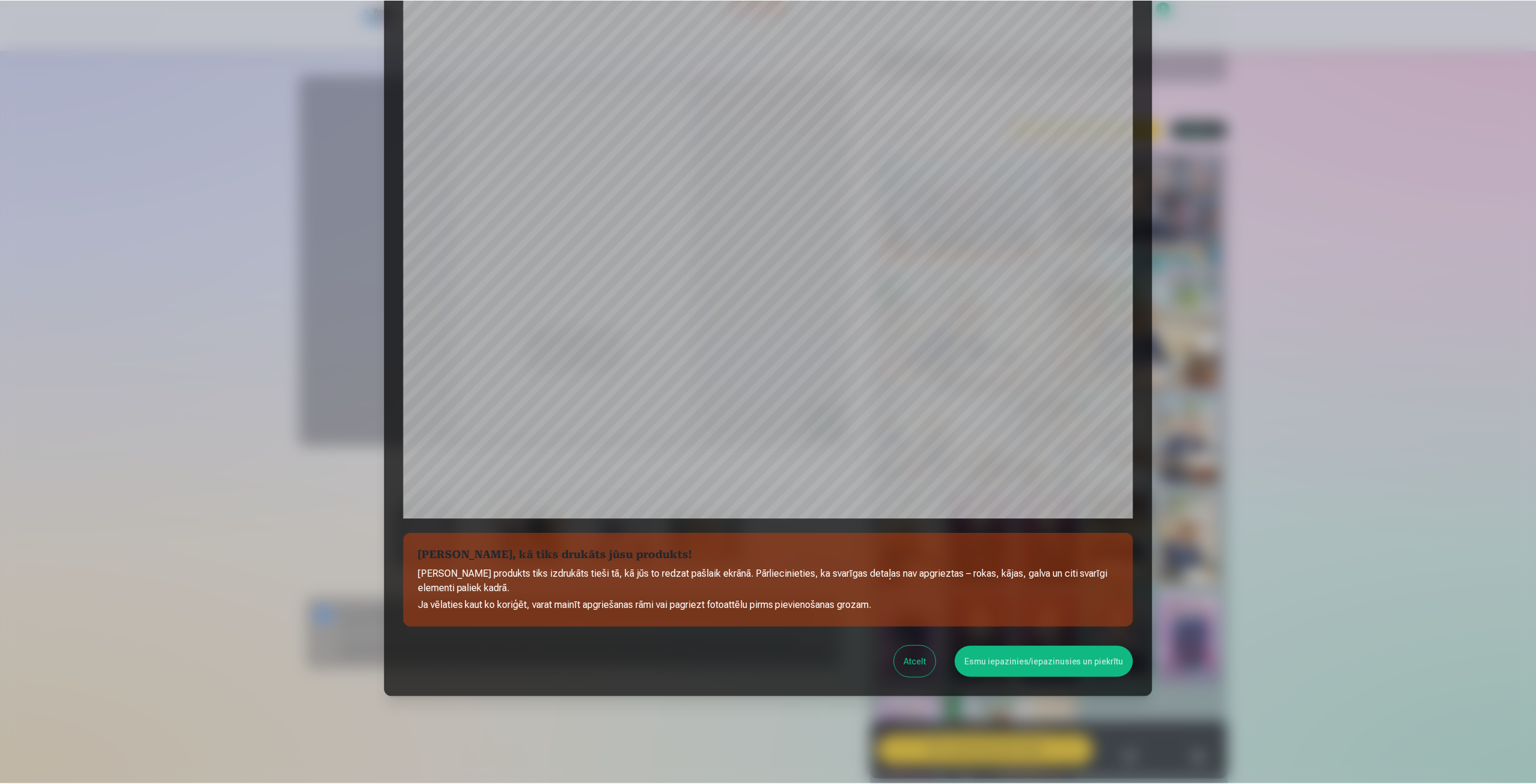
scroll to position [81, 0]
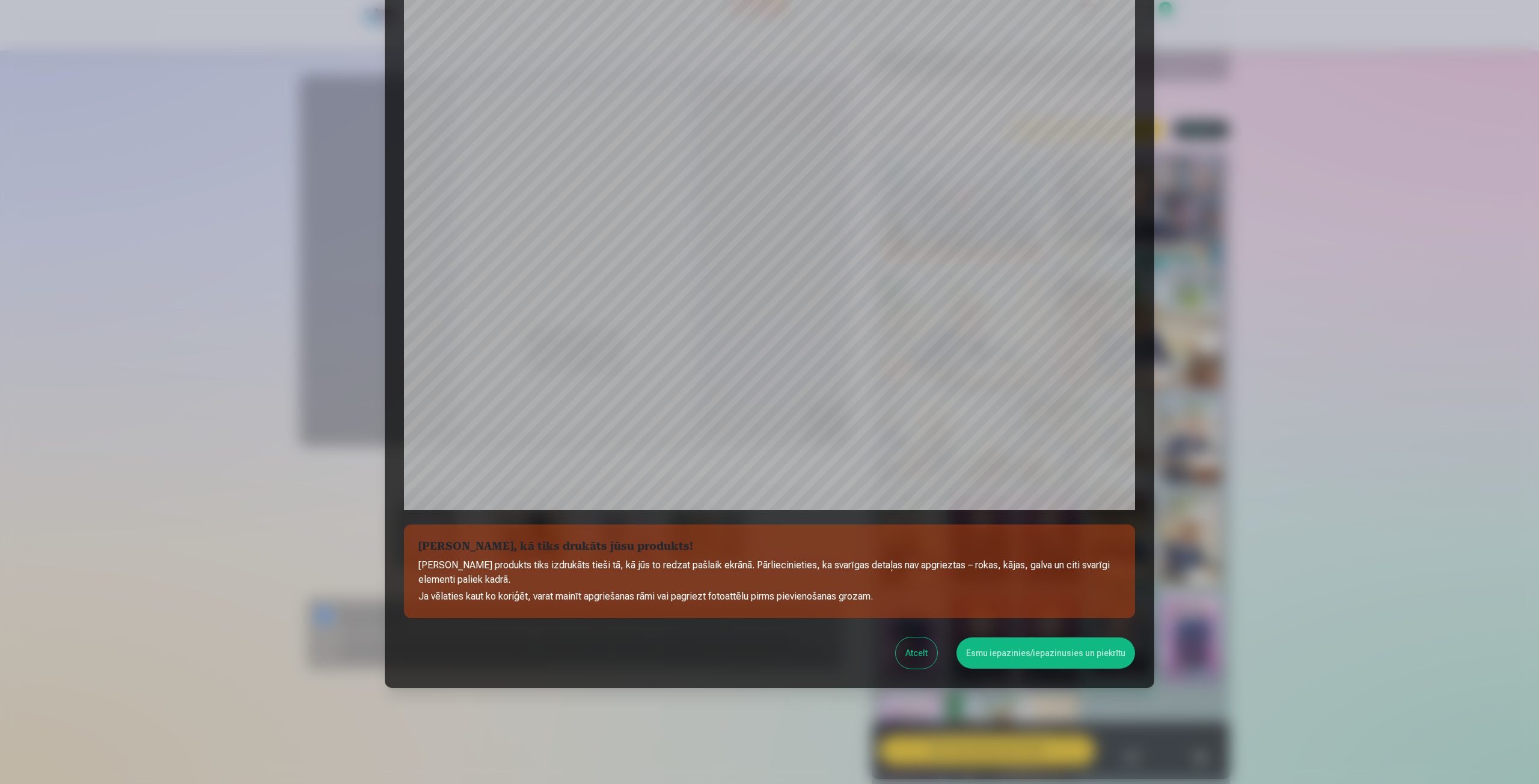
click at [1019, 666] on button "Esmu iepazinies/iepazinusies un piekrītu" at bounding box center [1045, 653] width 178 height 31
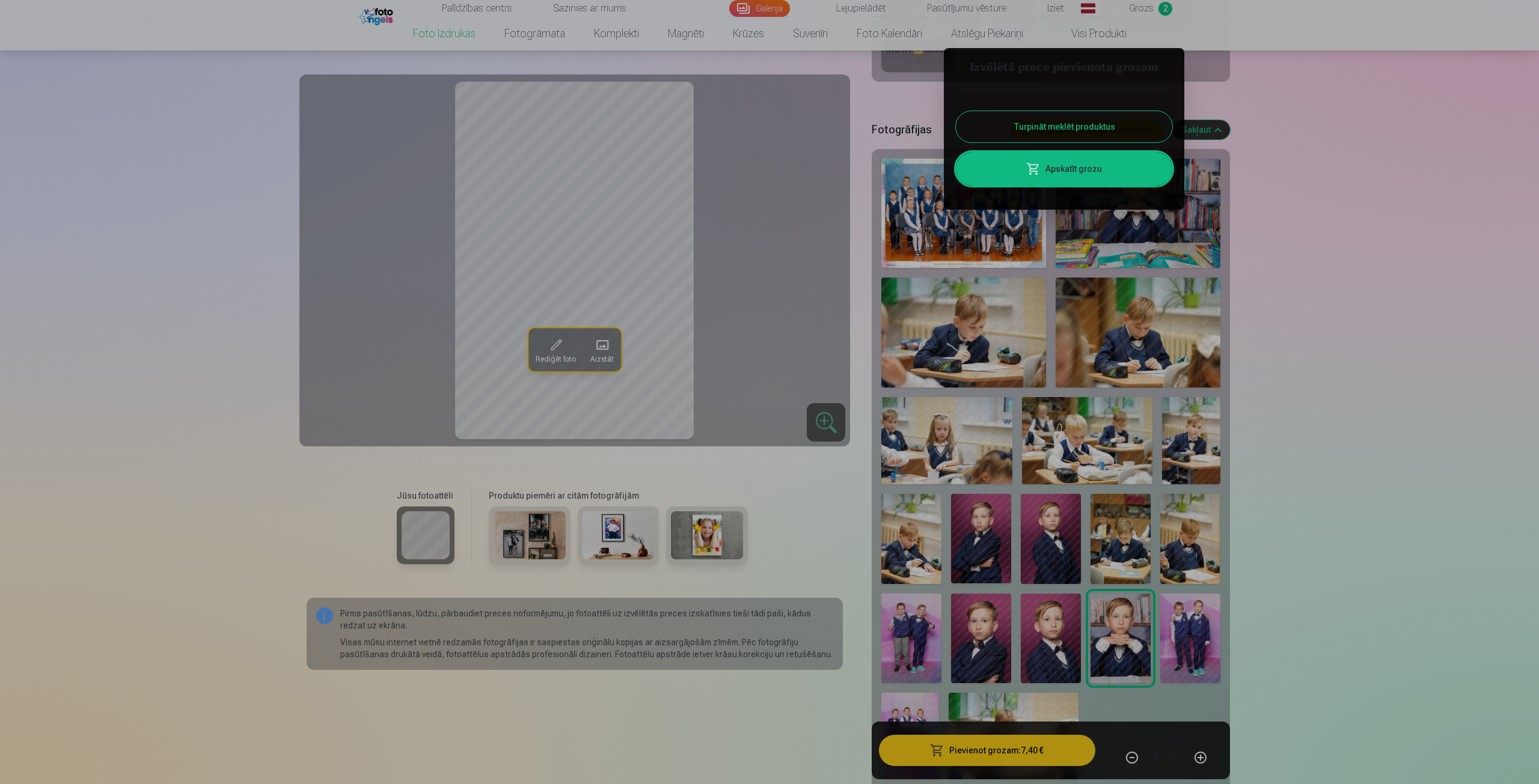
click at [553, 349] on div at bounding box center [770, 392] width 1539 height 784
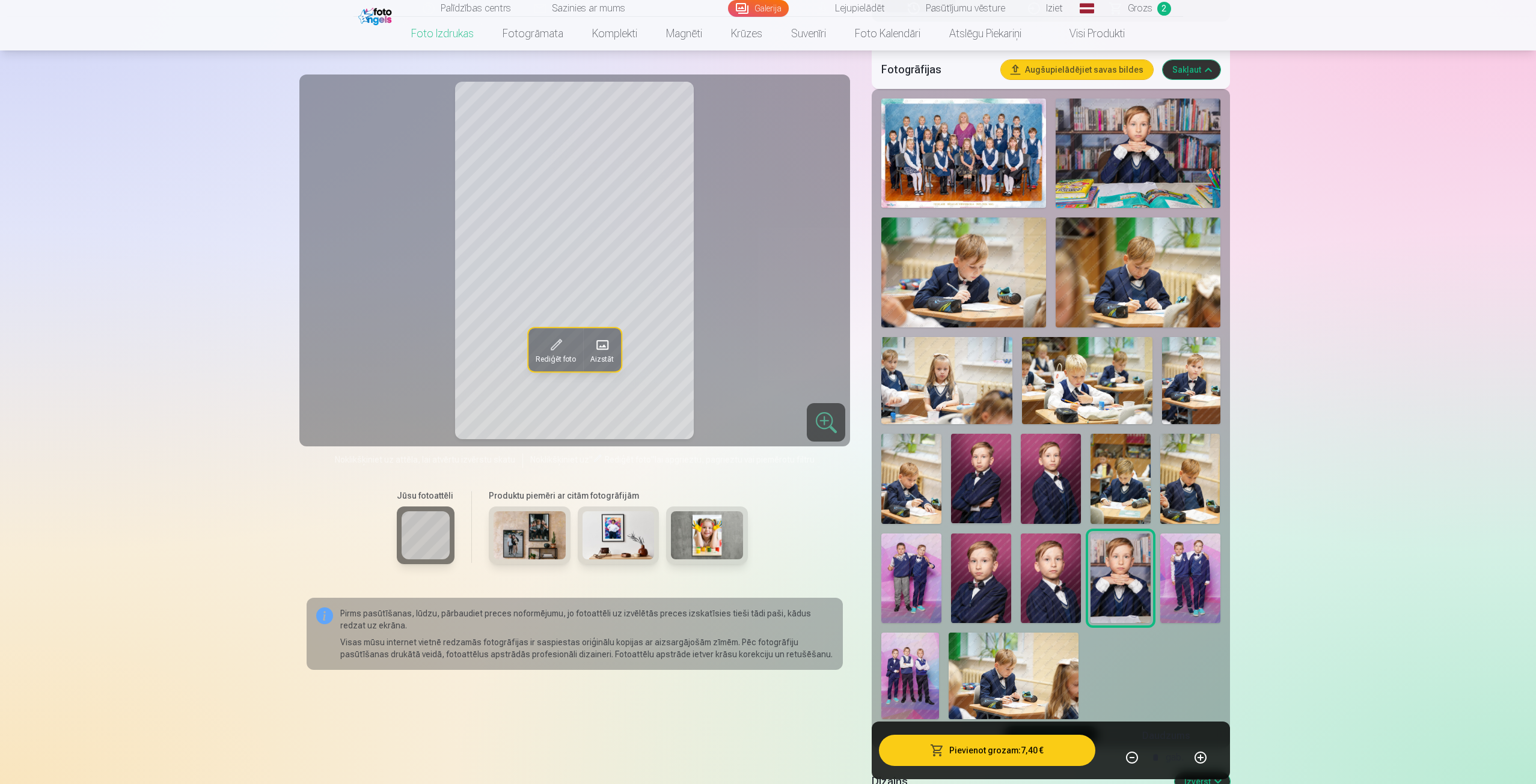
scroll to position [421, 0]
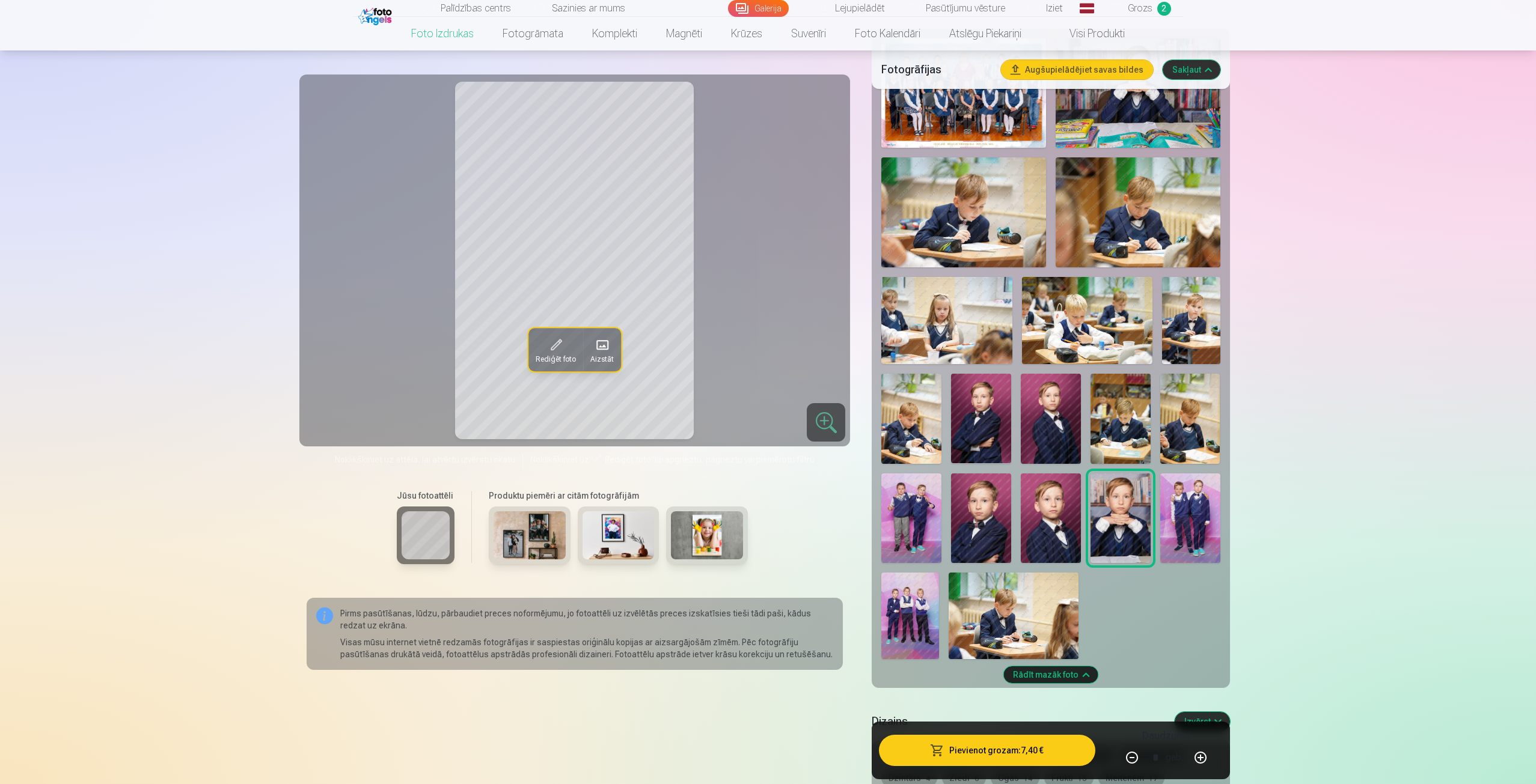
click at [901, 526] on img at bounding box center [911, 519] width 60 height 90
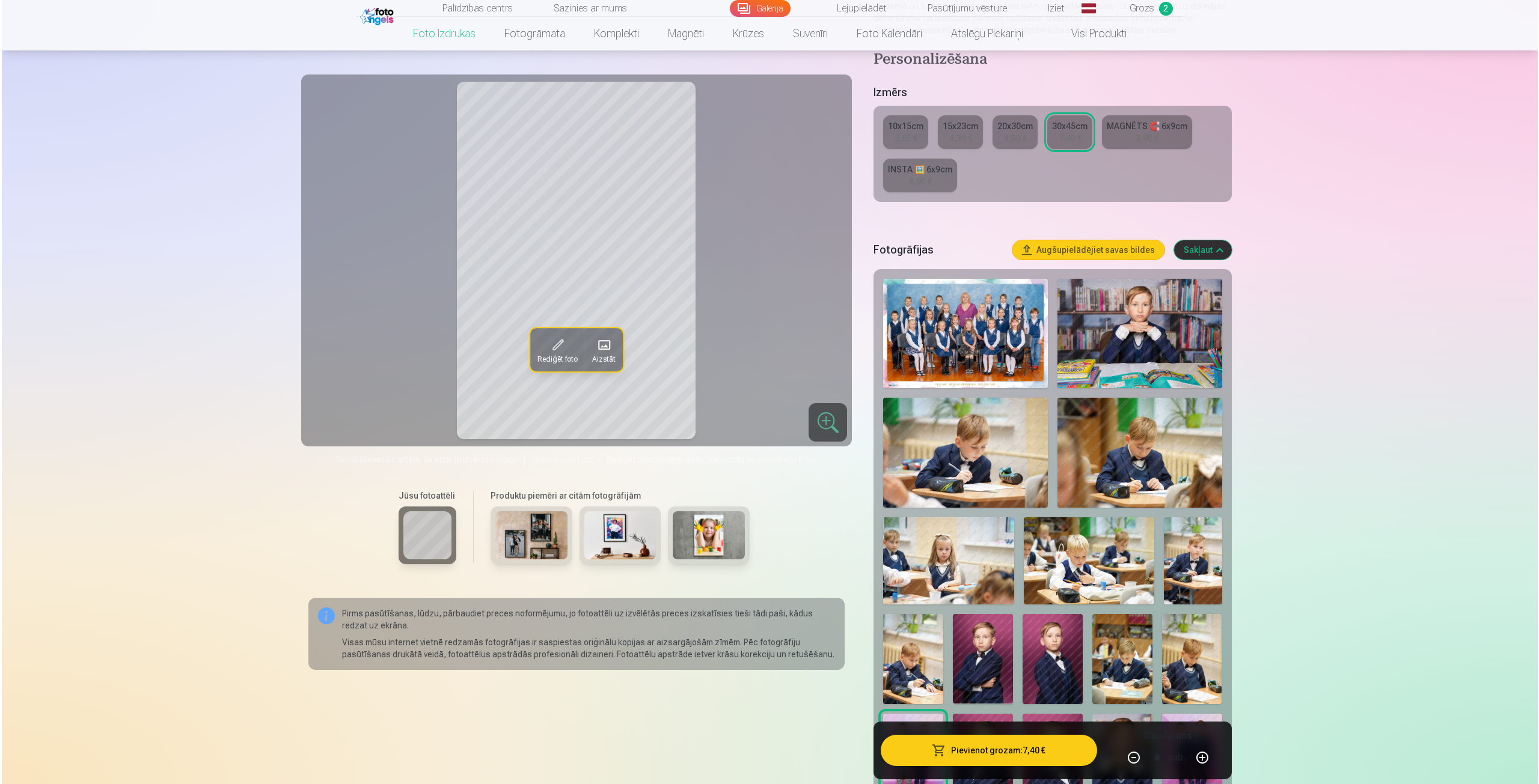
scroll to position [0, 0]
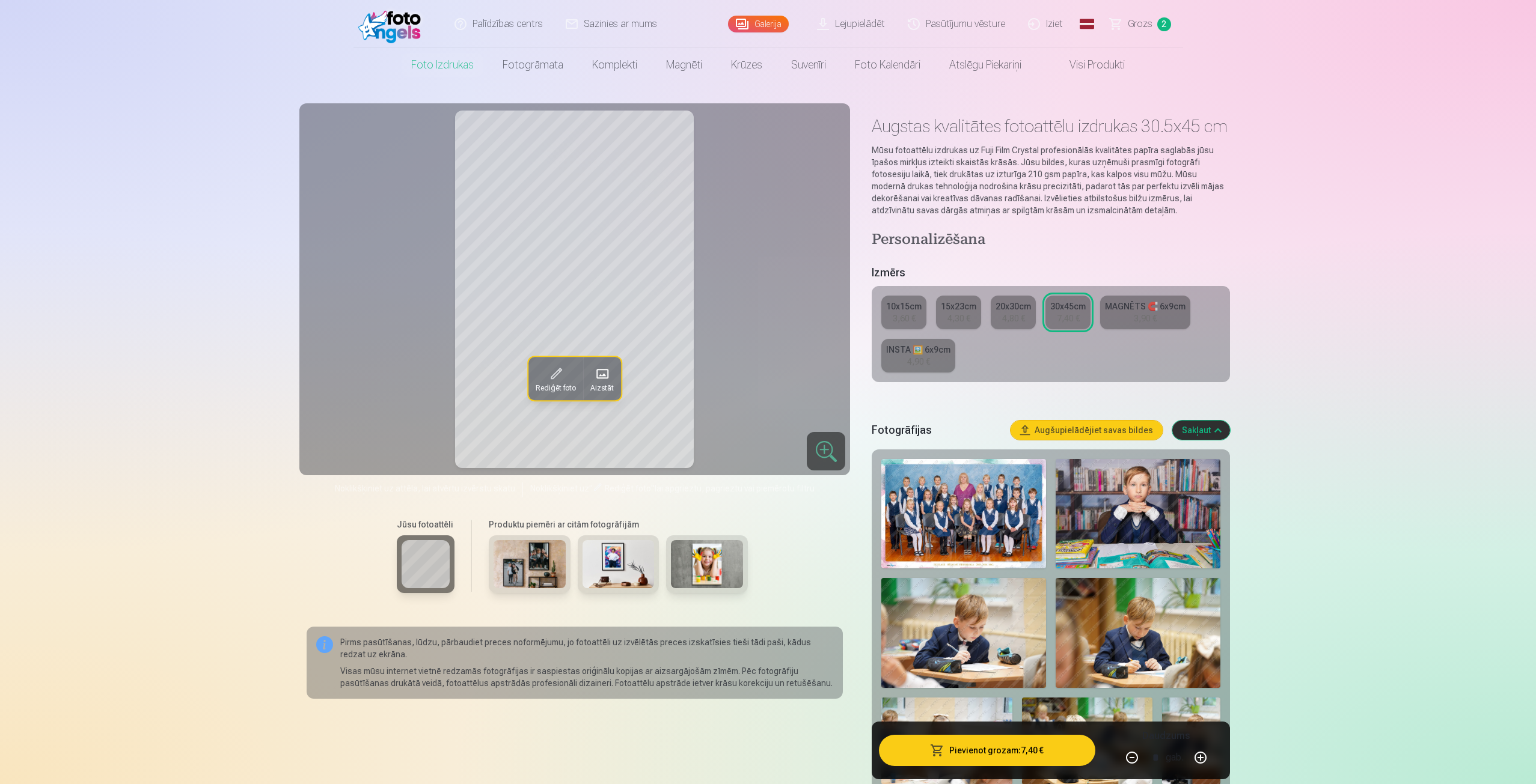
click at [892, 313] on link "10x15cm 3,60 €" at bounding box center [904, 312] width 45 height 33
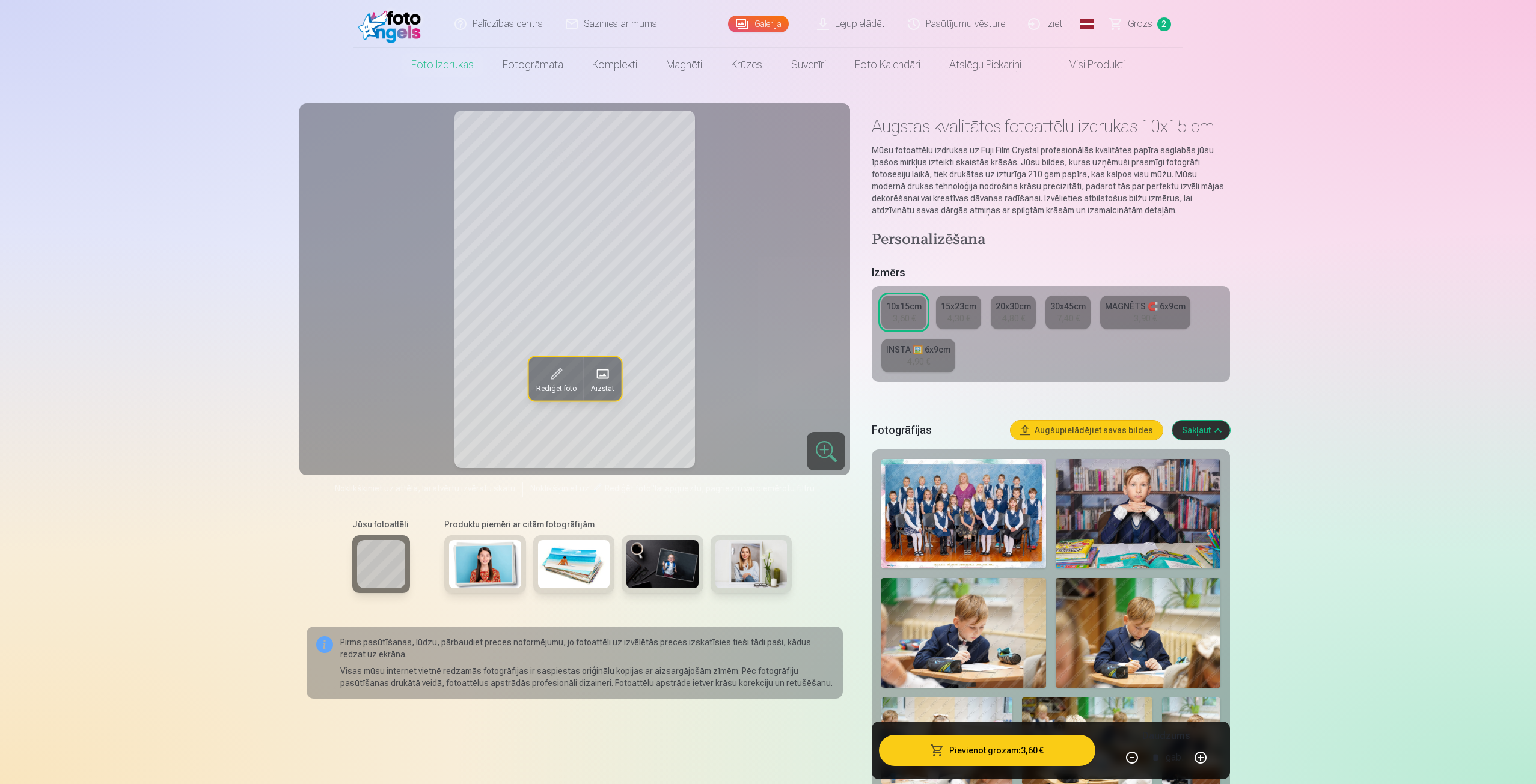
click at [1022, 754] on button "Pievienot grozam : 3,60 €" at bounding box center [986, 751] width 216 height 31
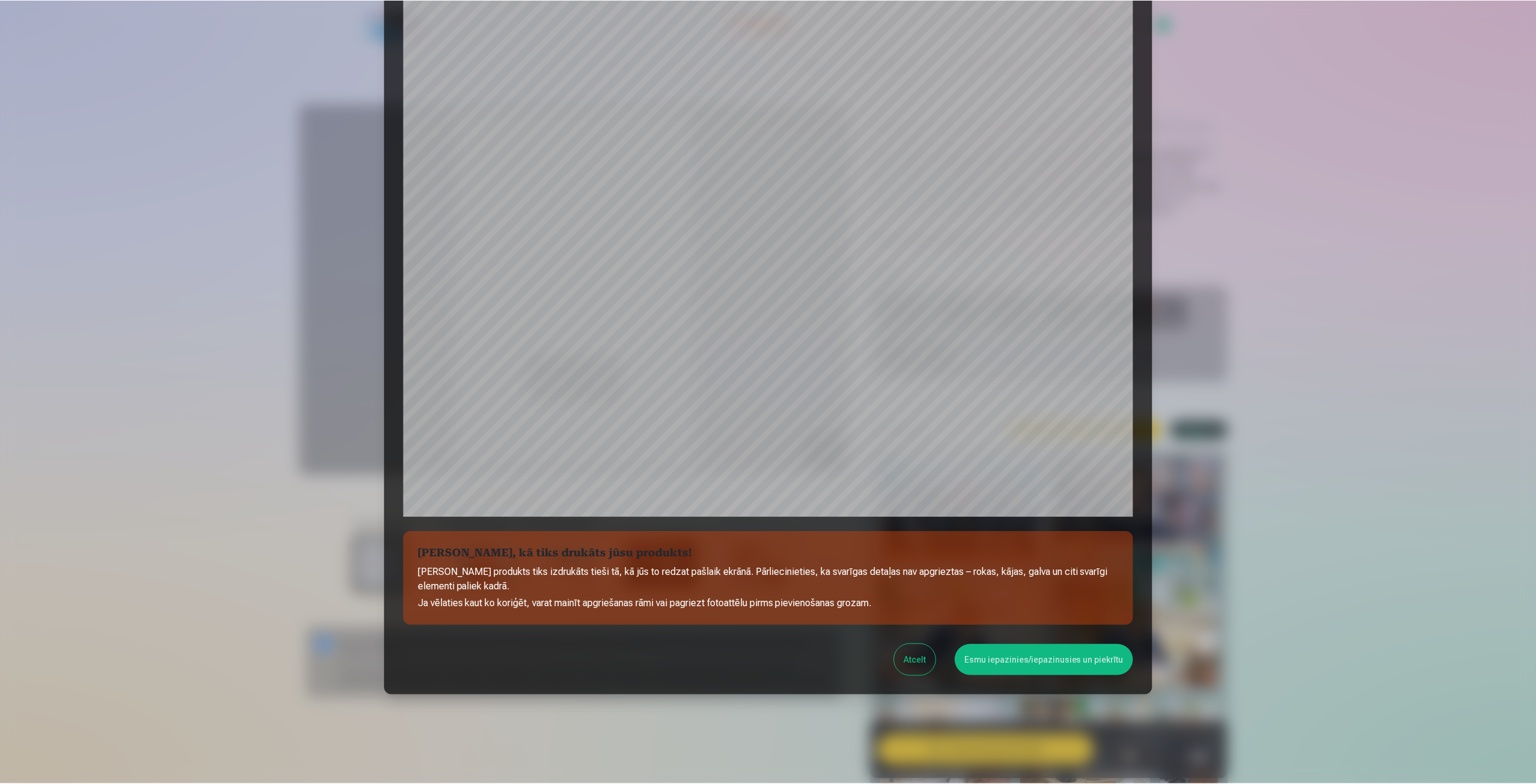
scroll to position [81, 0]
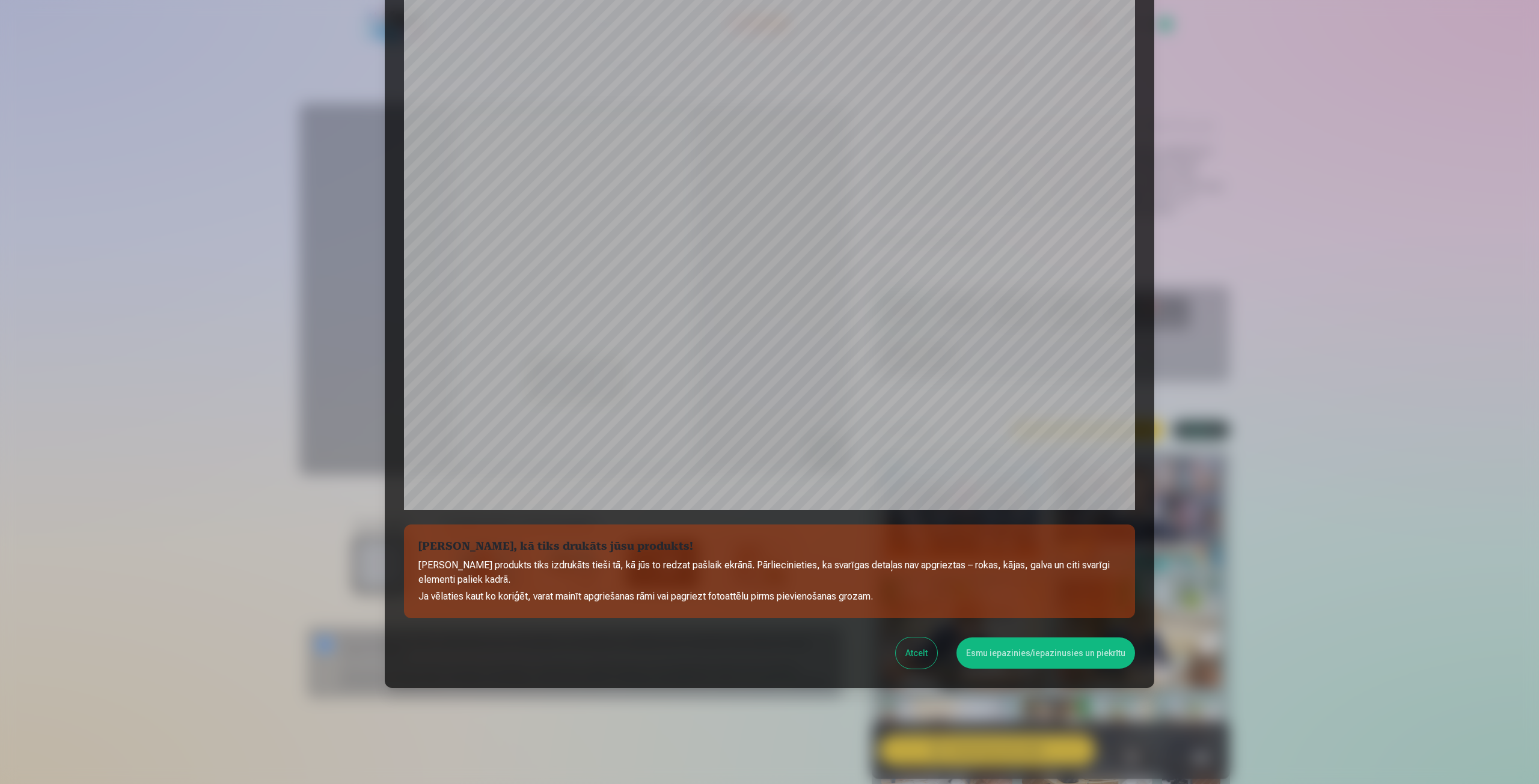
click at [1031, 657] on button "Esmu iepazinies/iepazinusies un piekrītu" at bounding box center [1045, 653] width 178 height 31
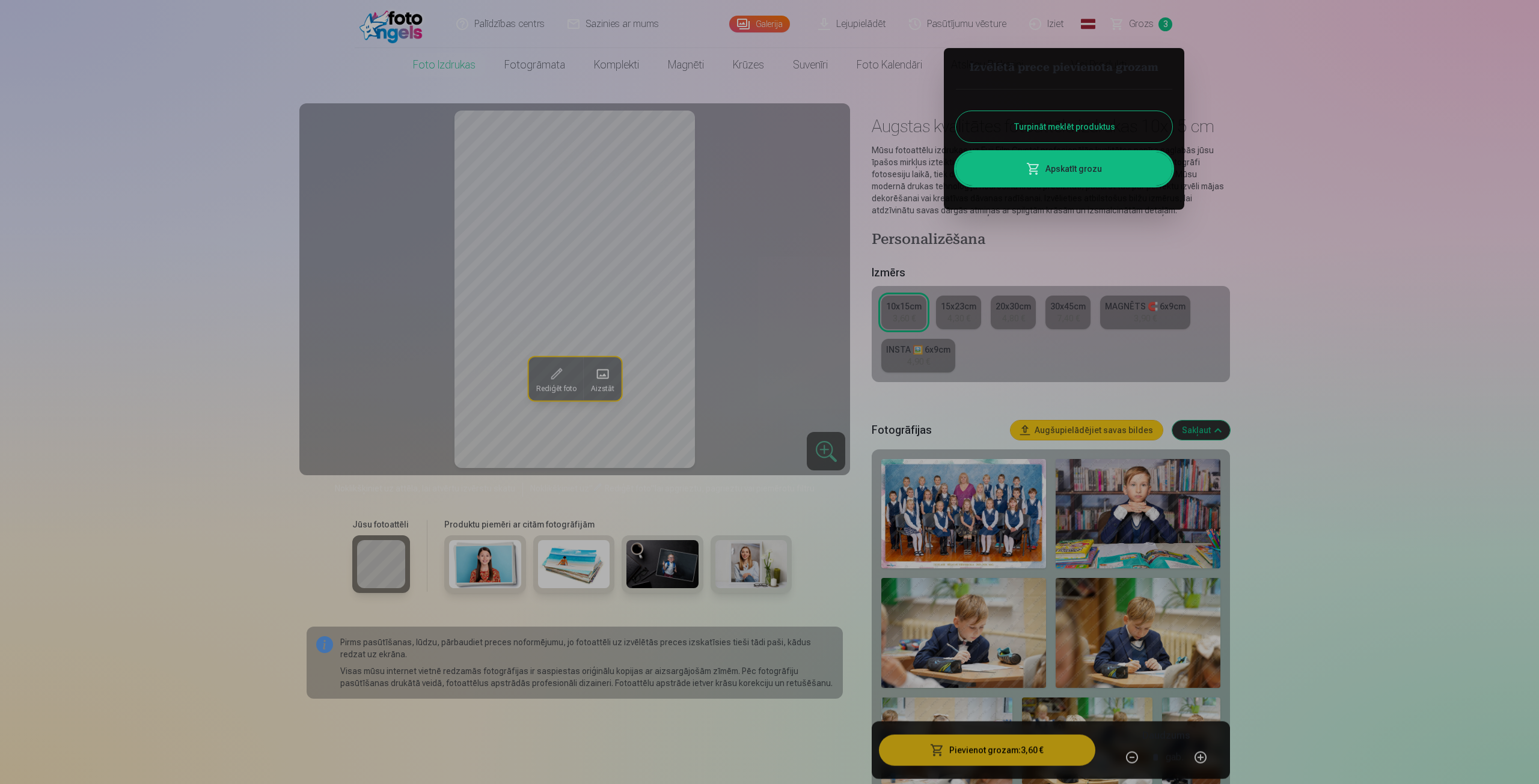
click at [1066, 131] on button "Turpināt meklēt produktus" at bounding box center [1064, 127] width 216 height 31
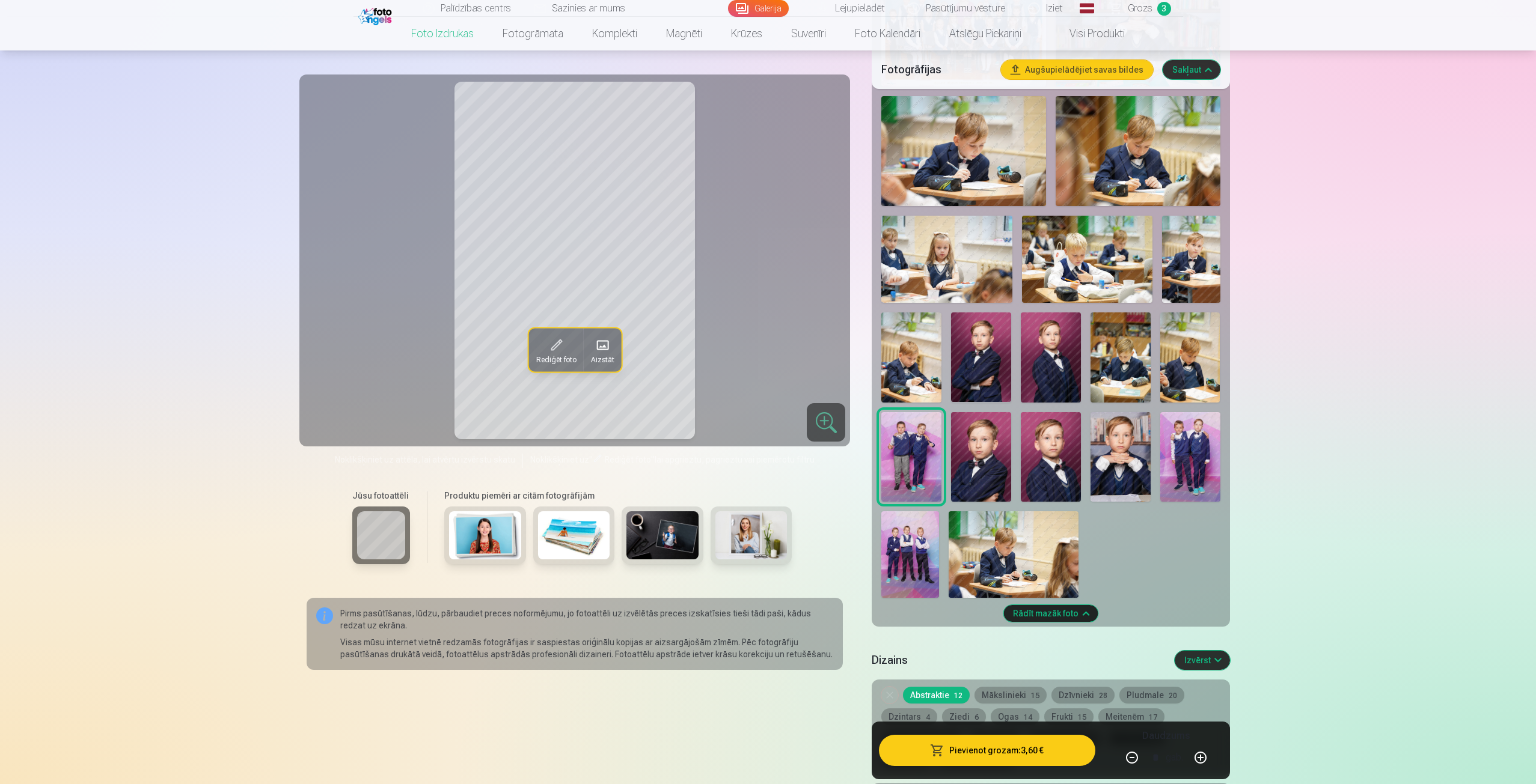
scroll to position [540, 0]
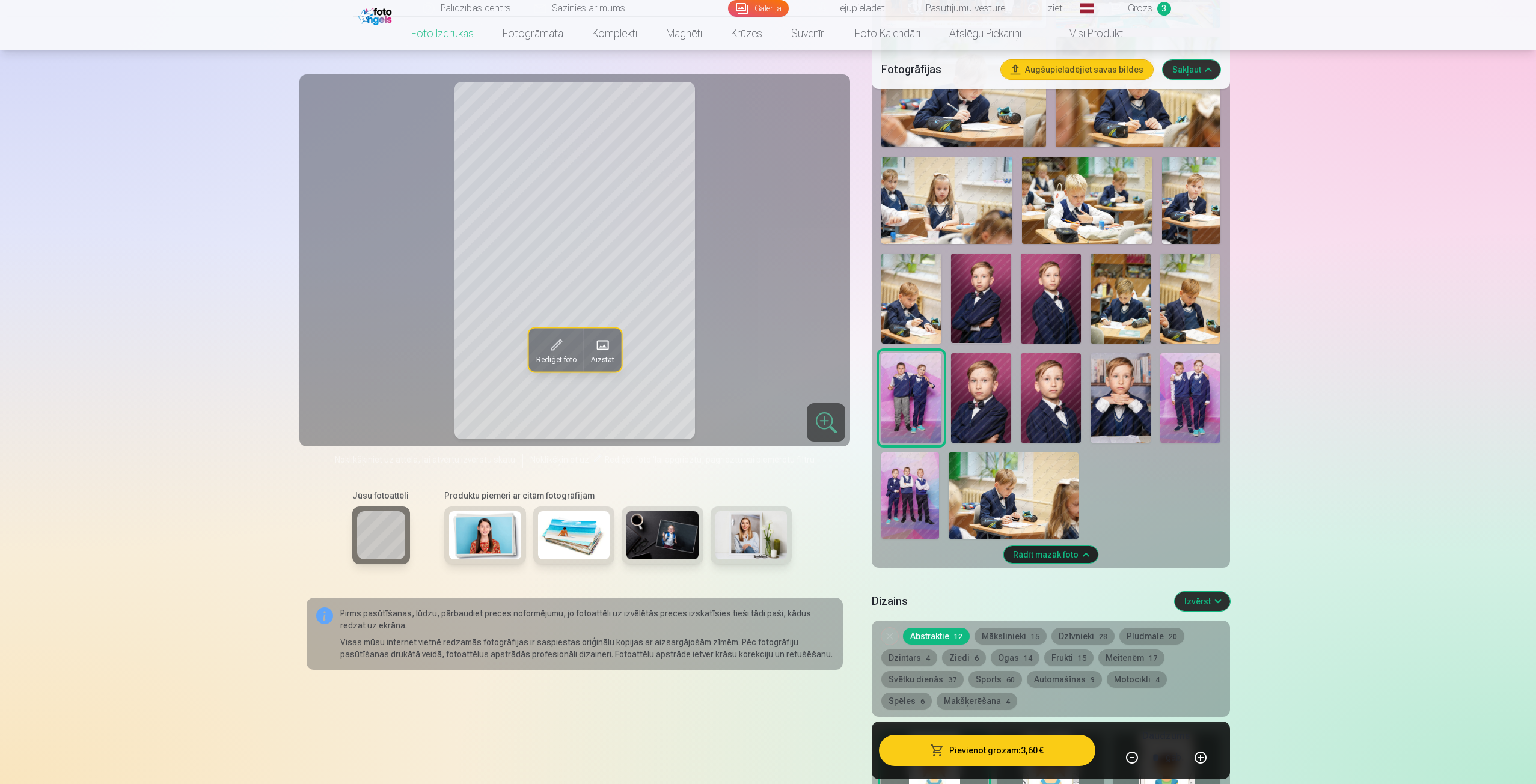
click at [1186, 391] on img at bounding box center [1189, 398] width 60 height 90
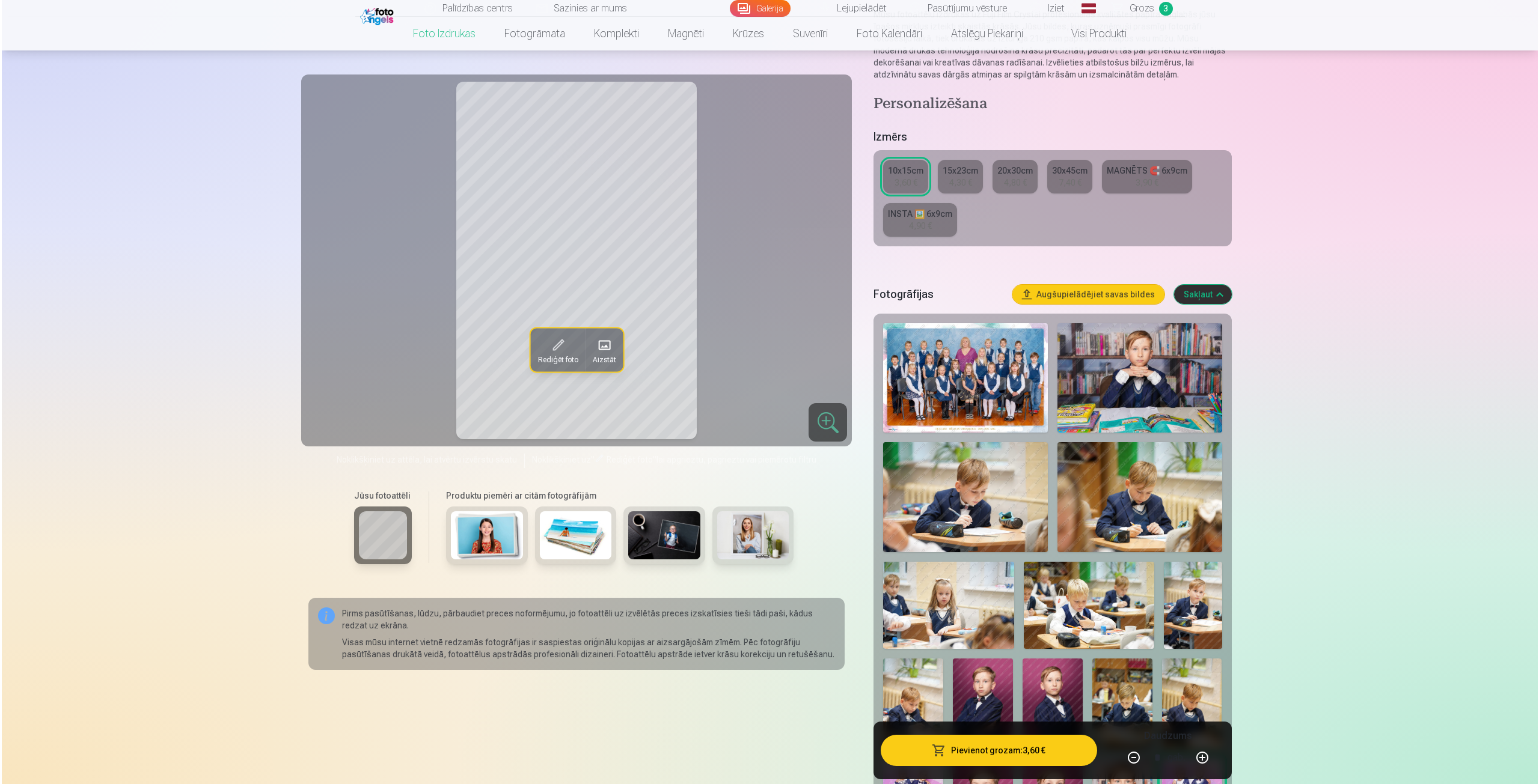
scroll to position [0, 0]
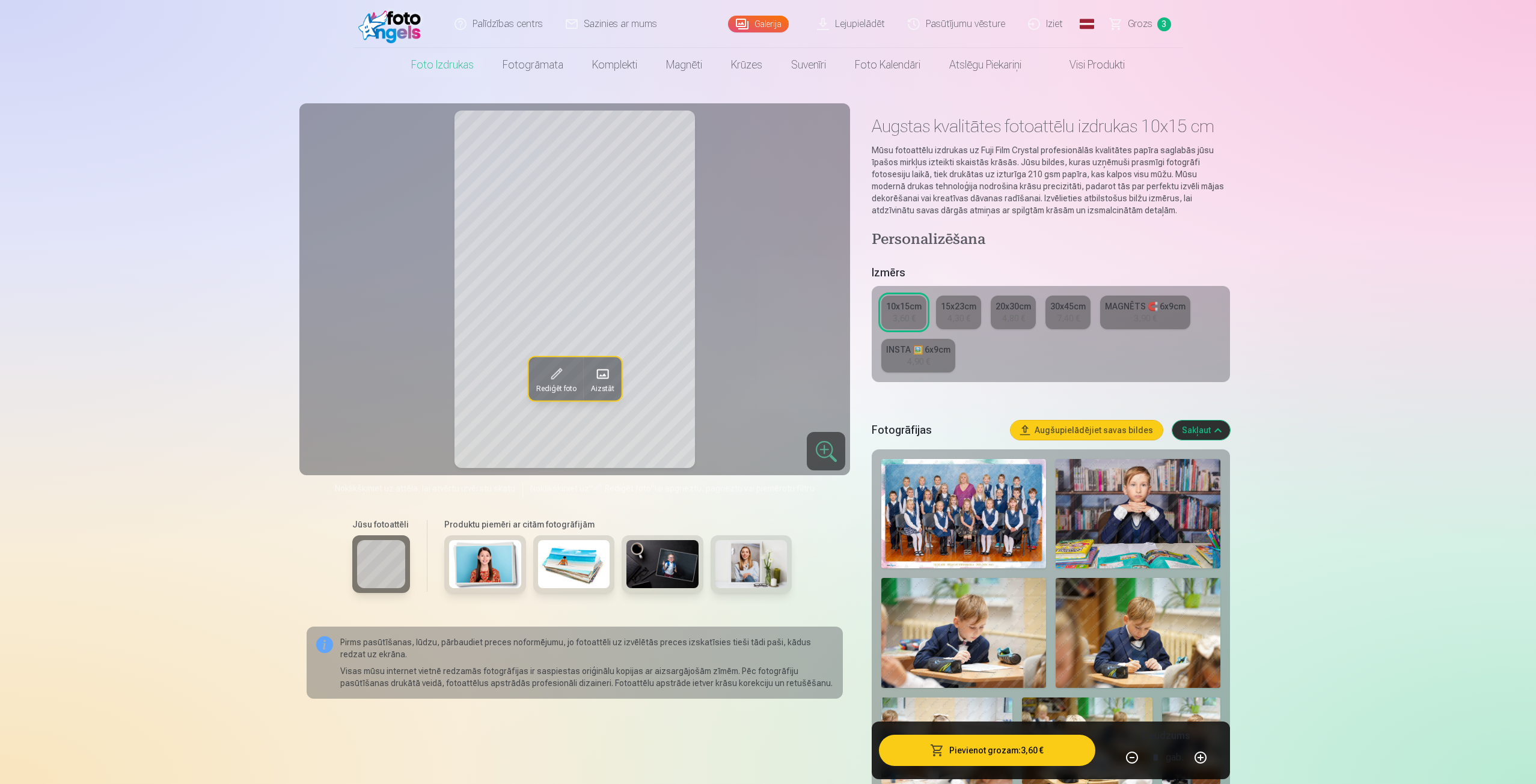
click at [961, 748] on button "Pievienot grozam : 3,60 €" at bounding box center [986, 751] width 216 height 31
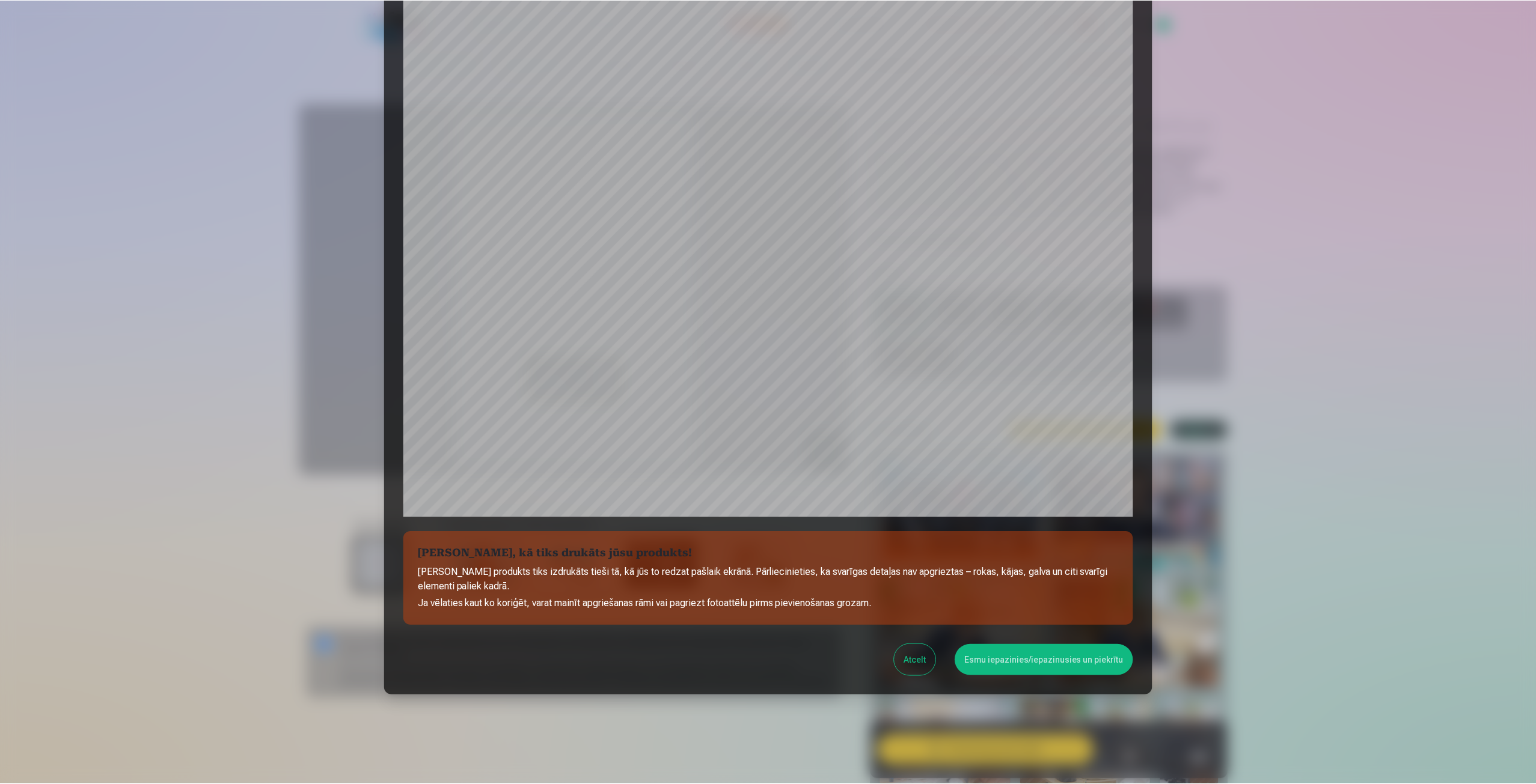
scroll to position [81, 0]
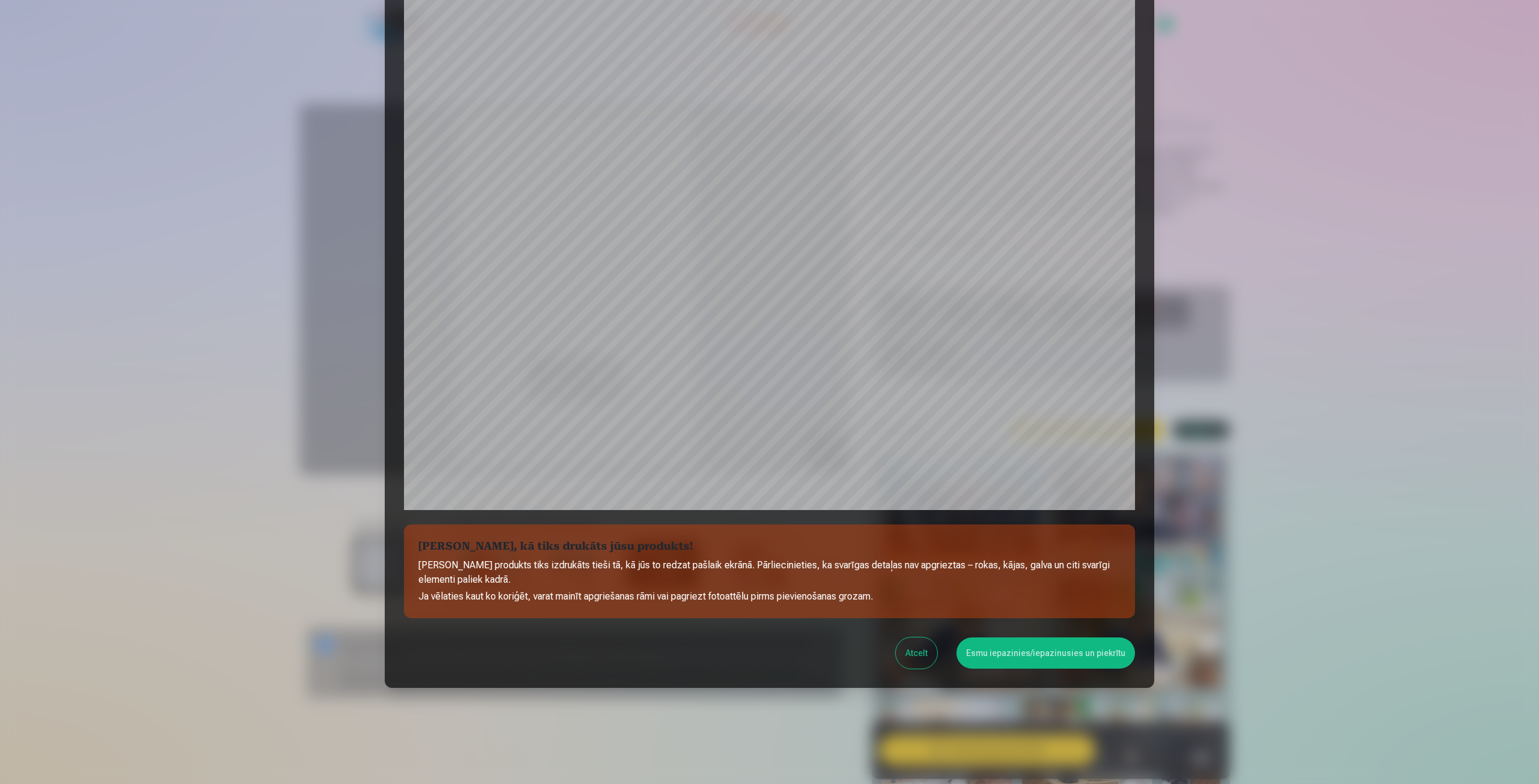
click at [1042, 640] on button "Esmu iepazinies/iepazinusies un piekrītu" at bounding box center [1045, 653] width 178 height 31
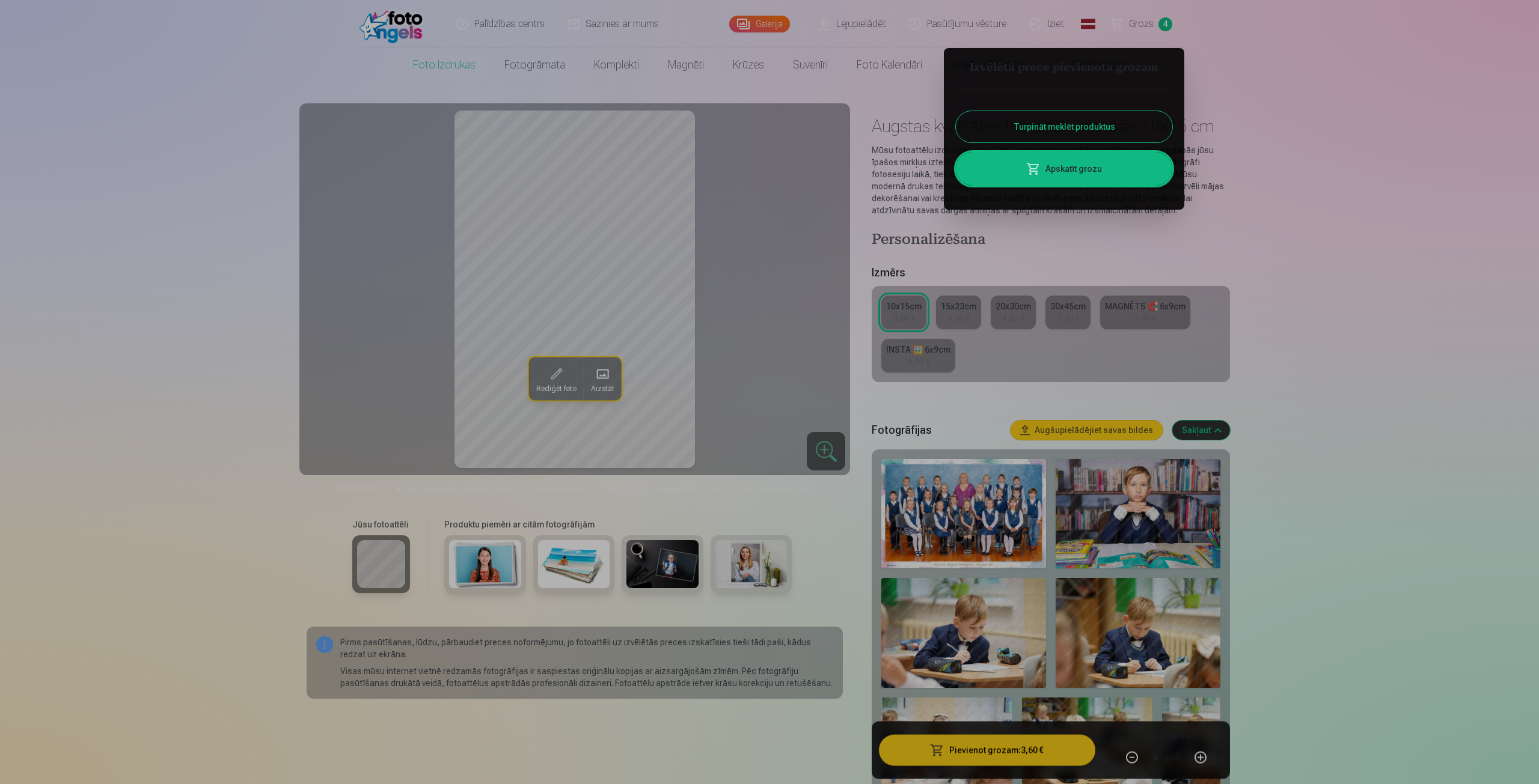
click at [1256, 531] on div at bounding box center [770, 392] width 1539 height 784
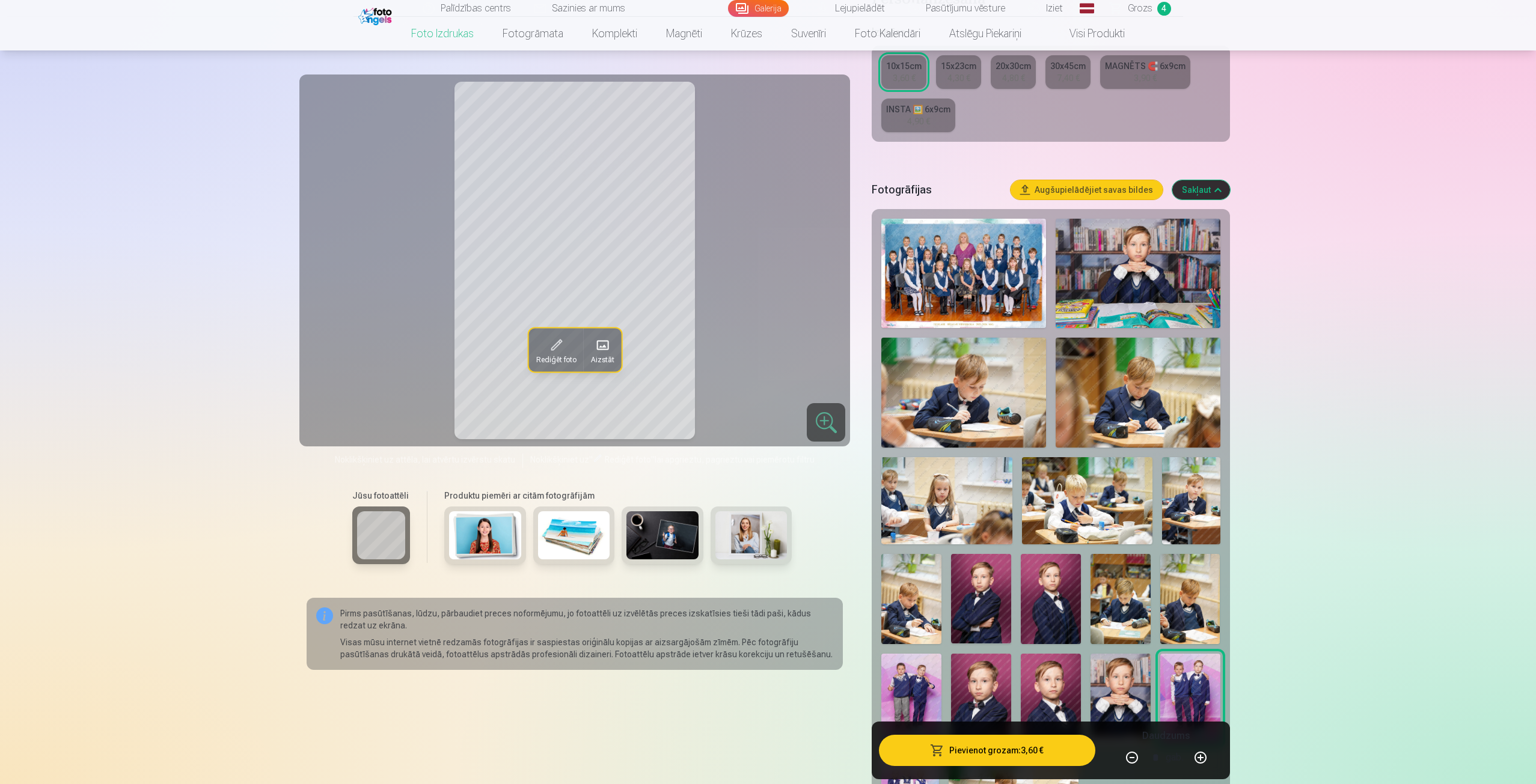
scroll to position [480, 0]
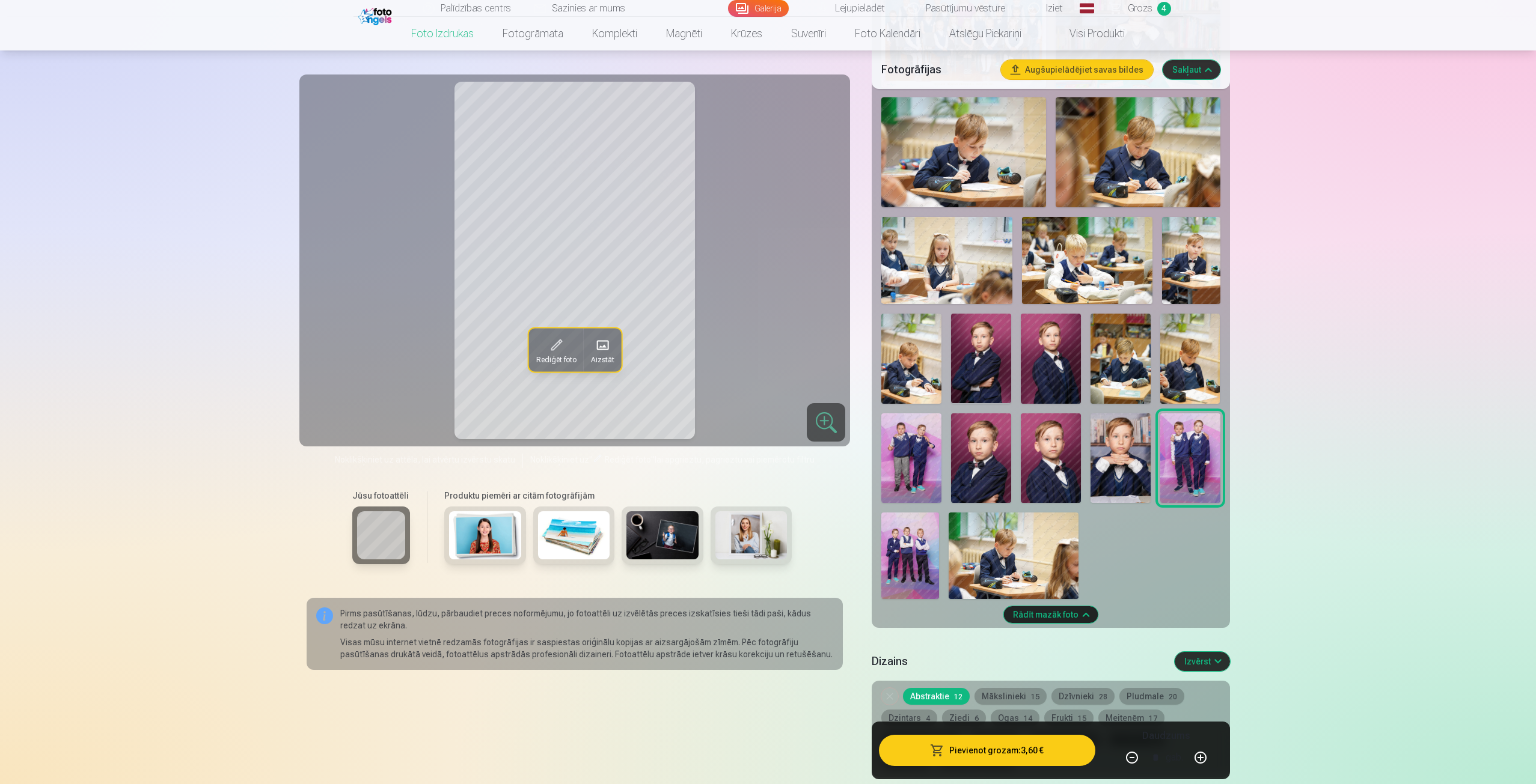
click at [889, 568] on img at bounding box center [910, 555] width 58 height 87
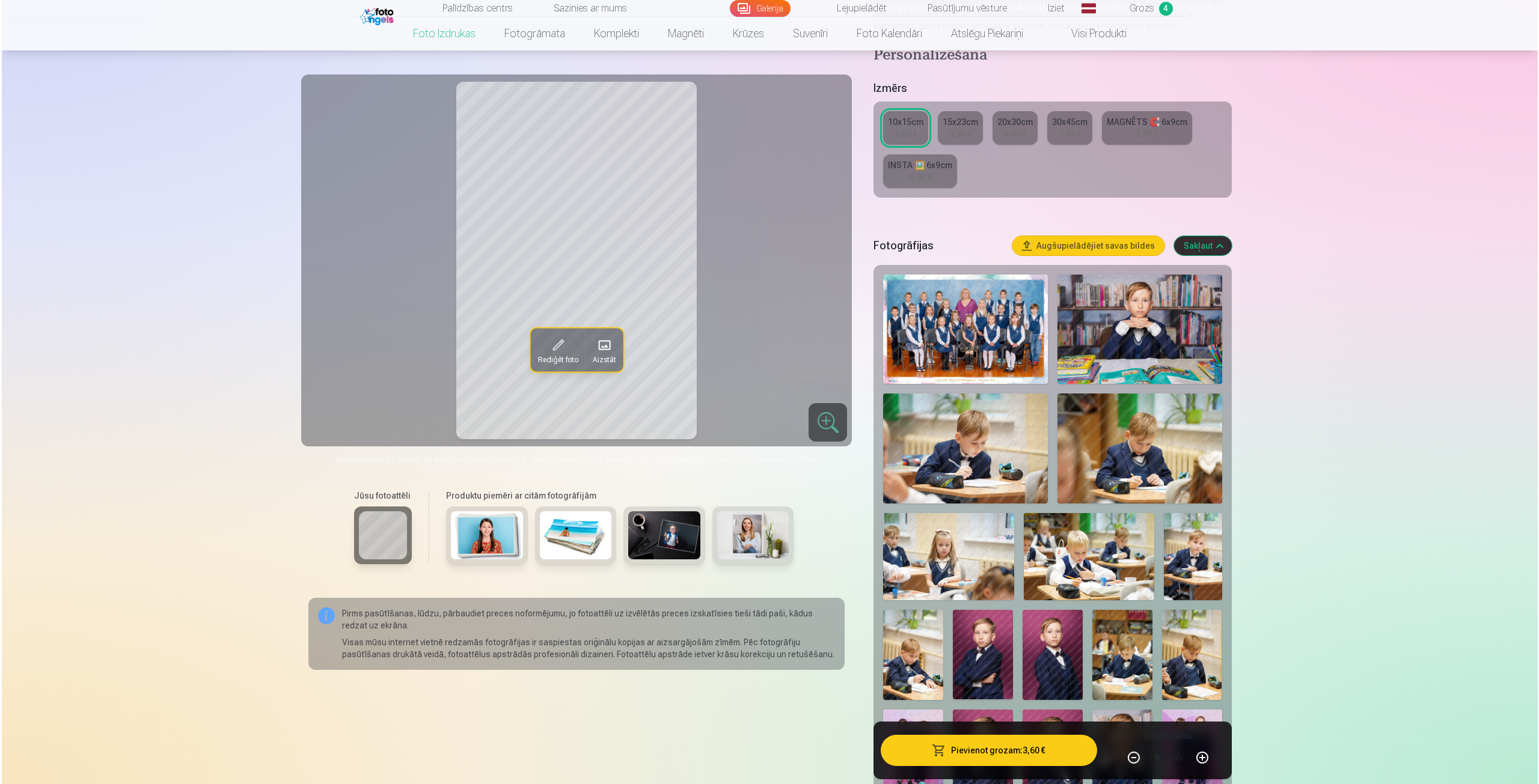
scroll to position [180, 0]
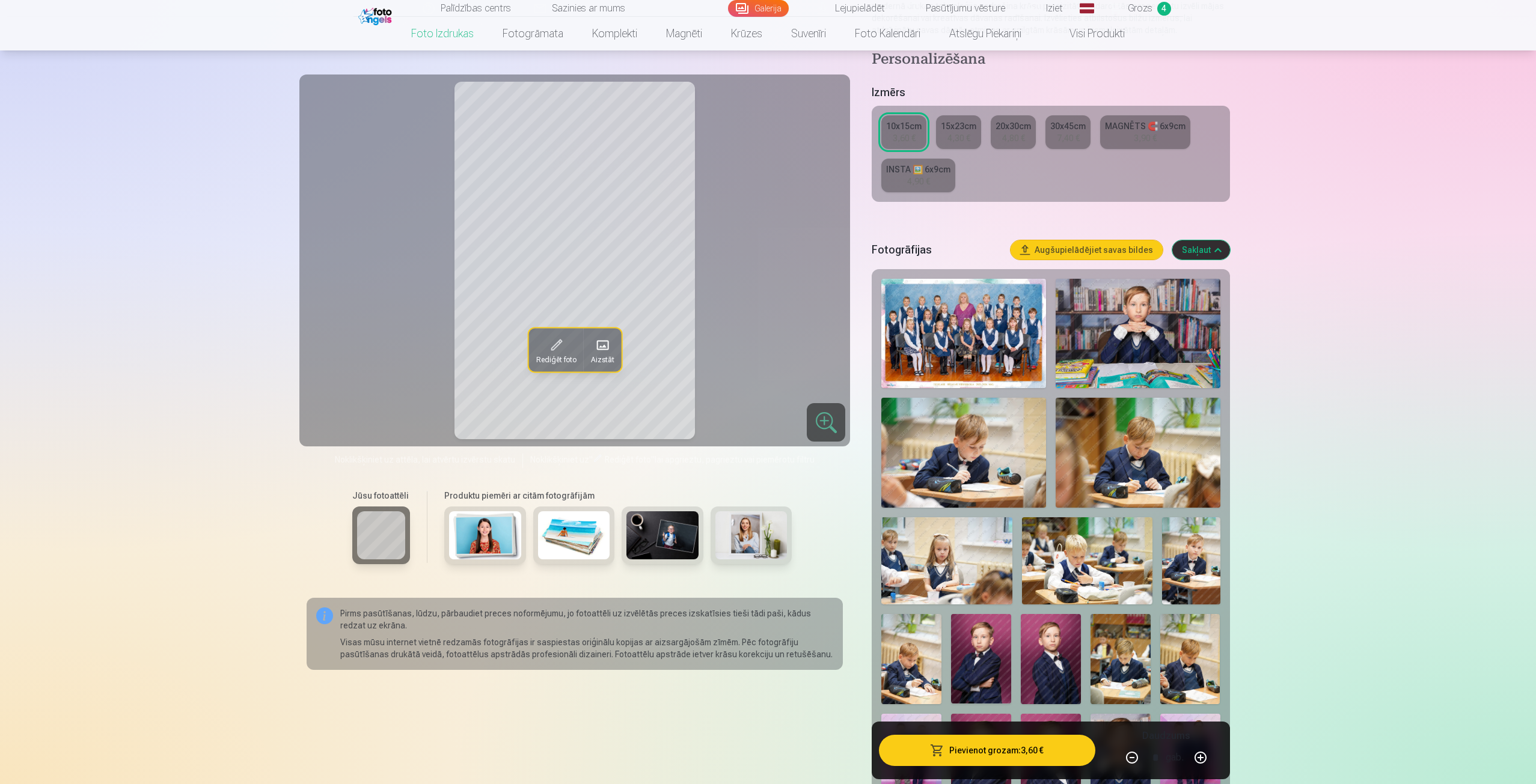
click at [967, 745] on button "Pievienot grozam : 3,60 €" at bounding box center [986, 751] width 216 height 31
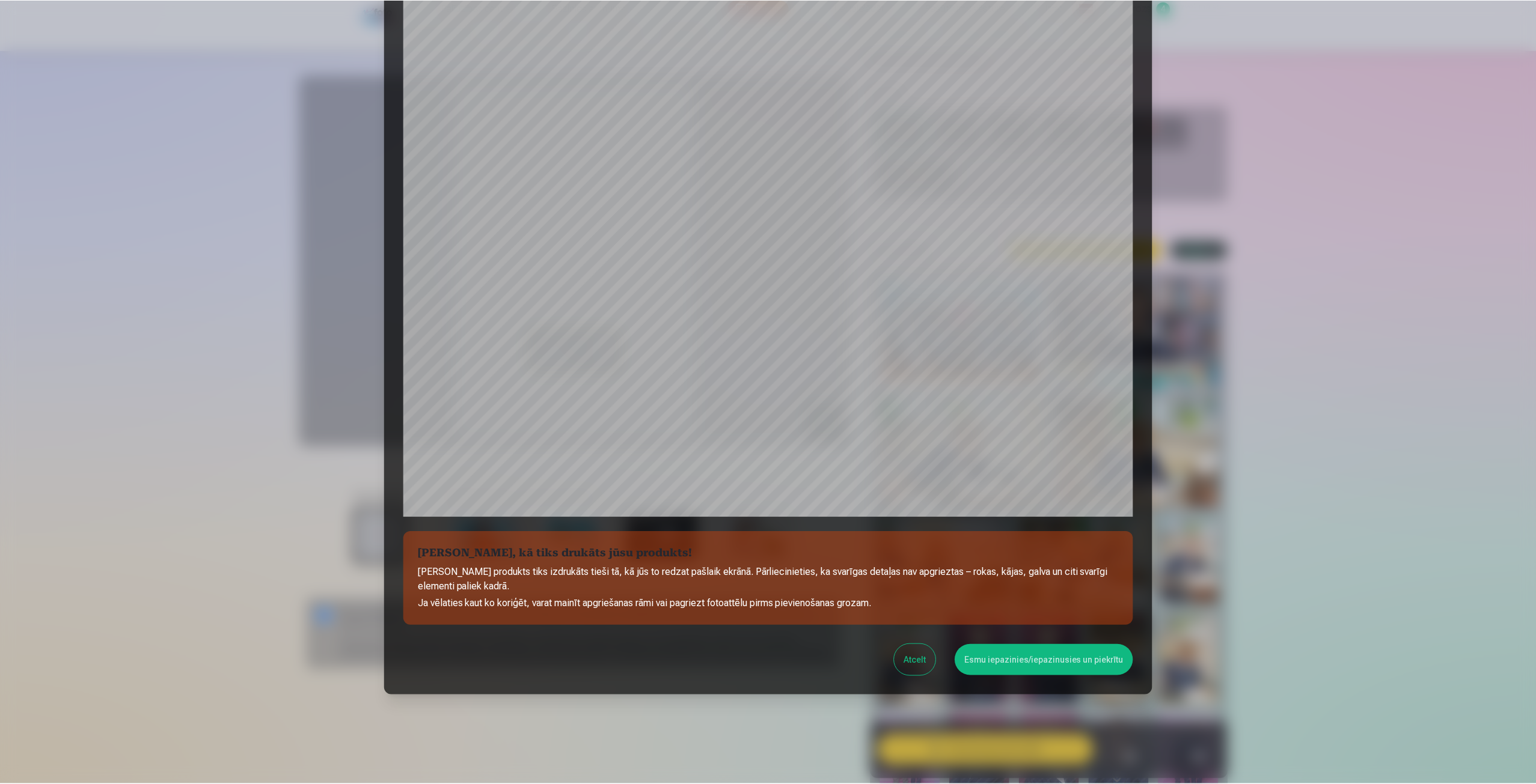
scroll to position [81, 0]
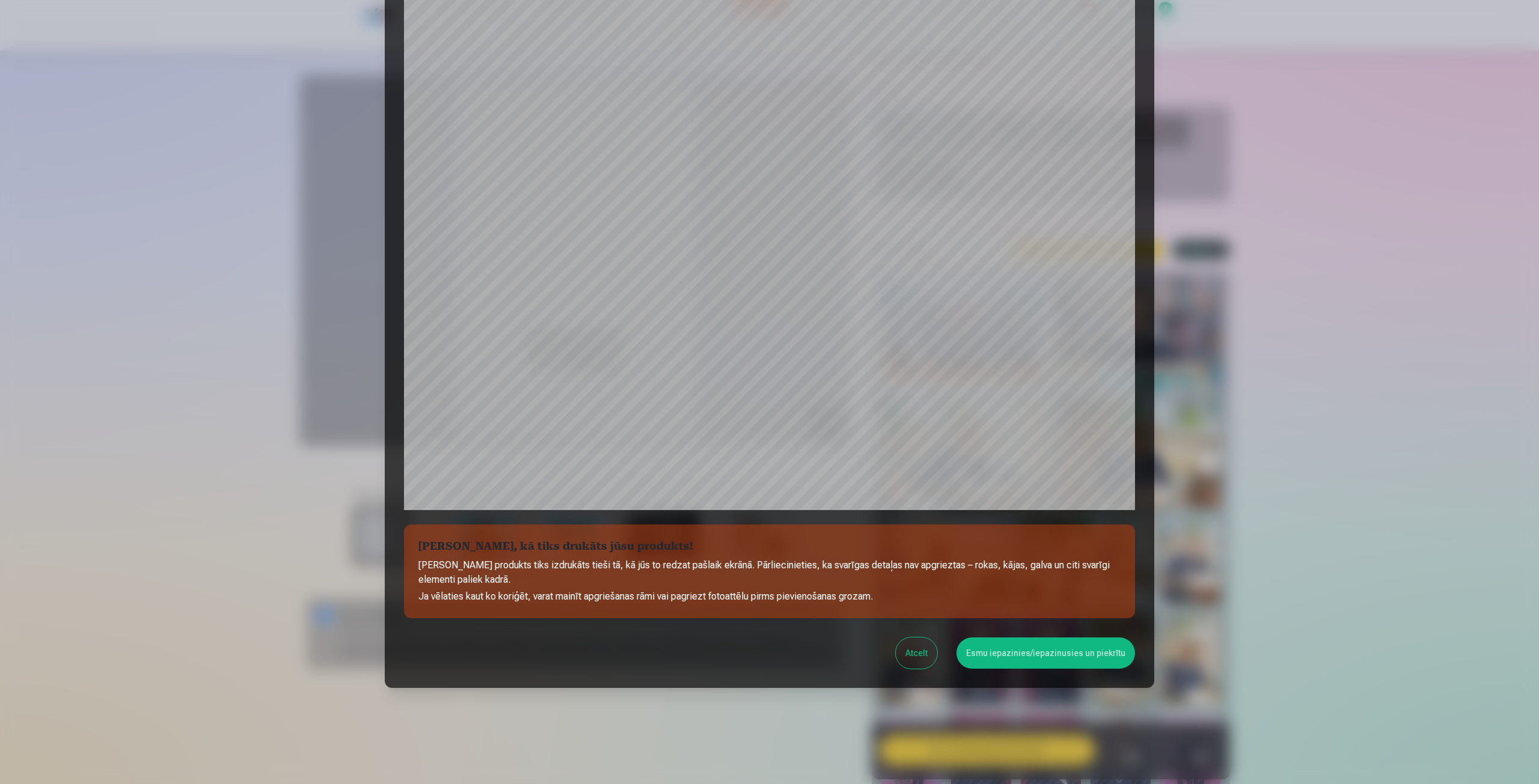
click at [1004, 657] on button "Esmu iepazinies/iepazinusies un piekrītu" at bounding box center [1045, 653] width 178 height 31
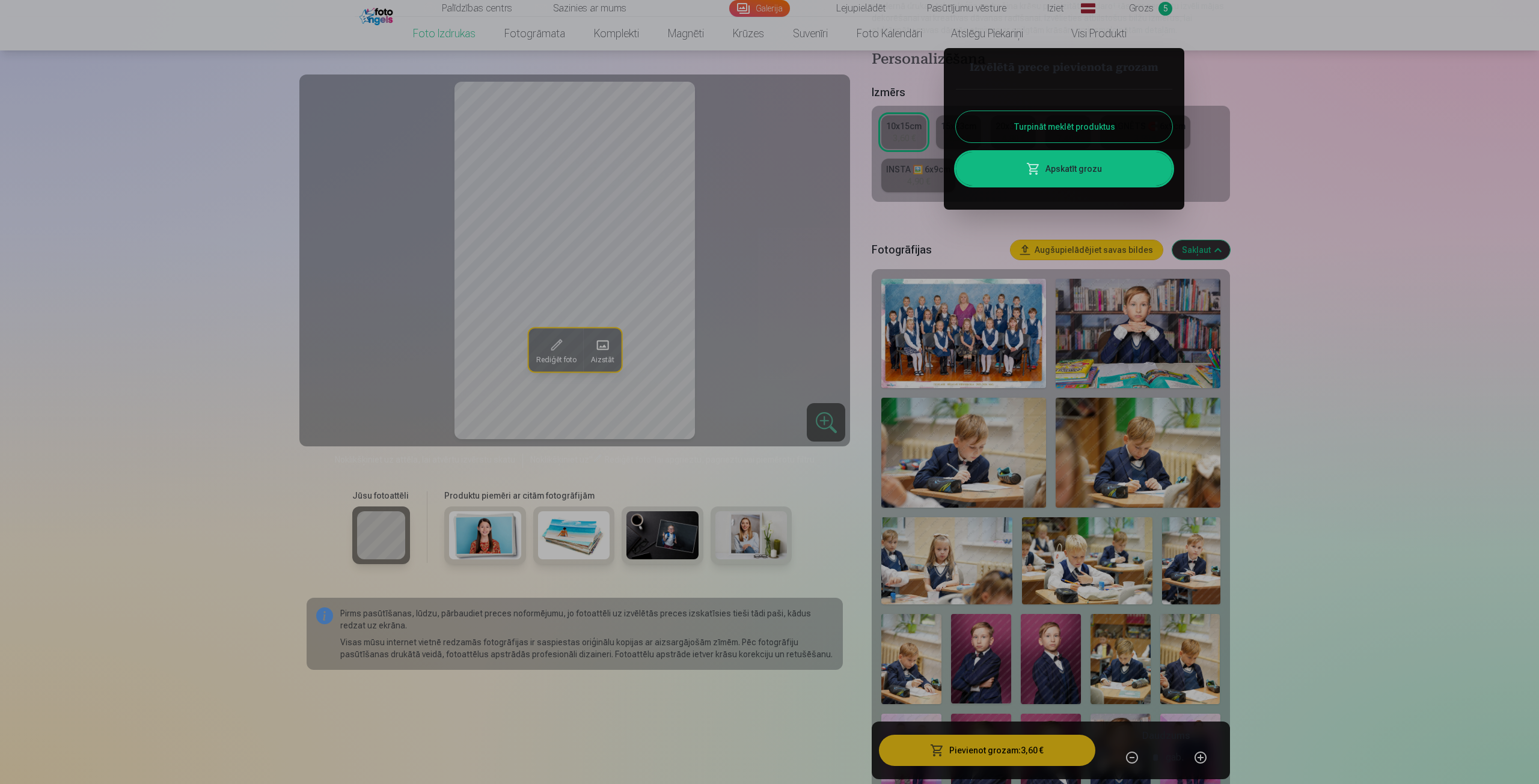
click at [1296, 580] on div at bounding box center [770, 392] width 1539 height 784
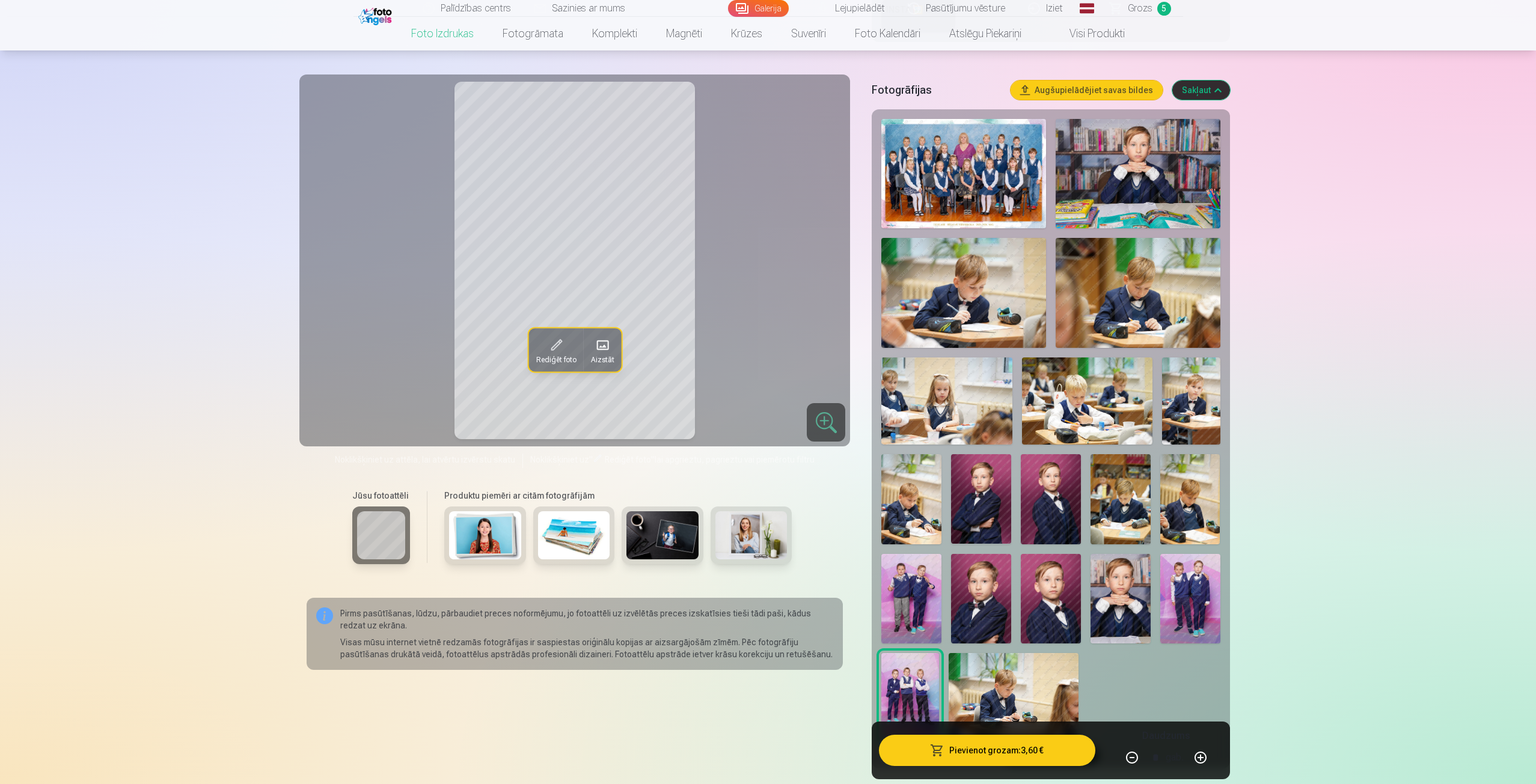
scroll to position [361, 0]
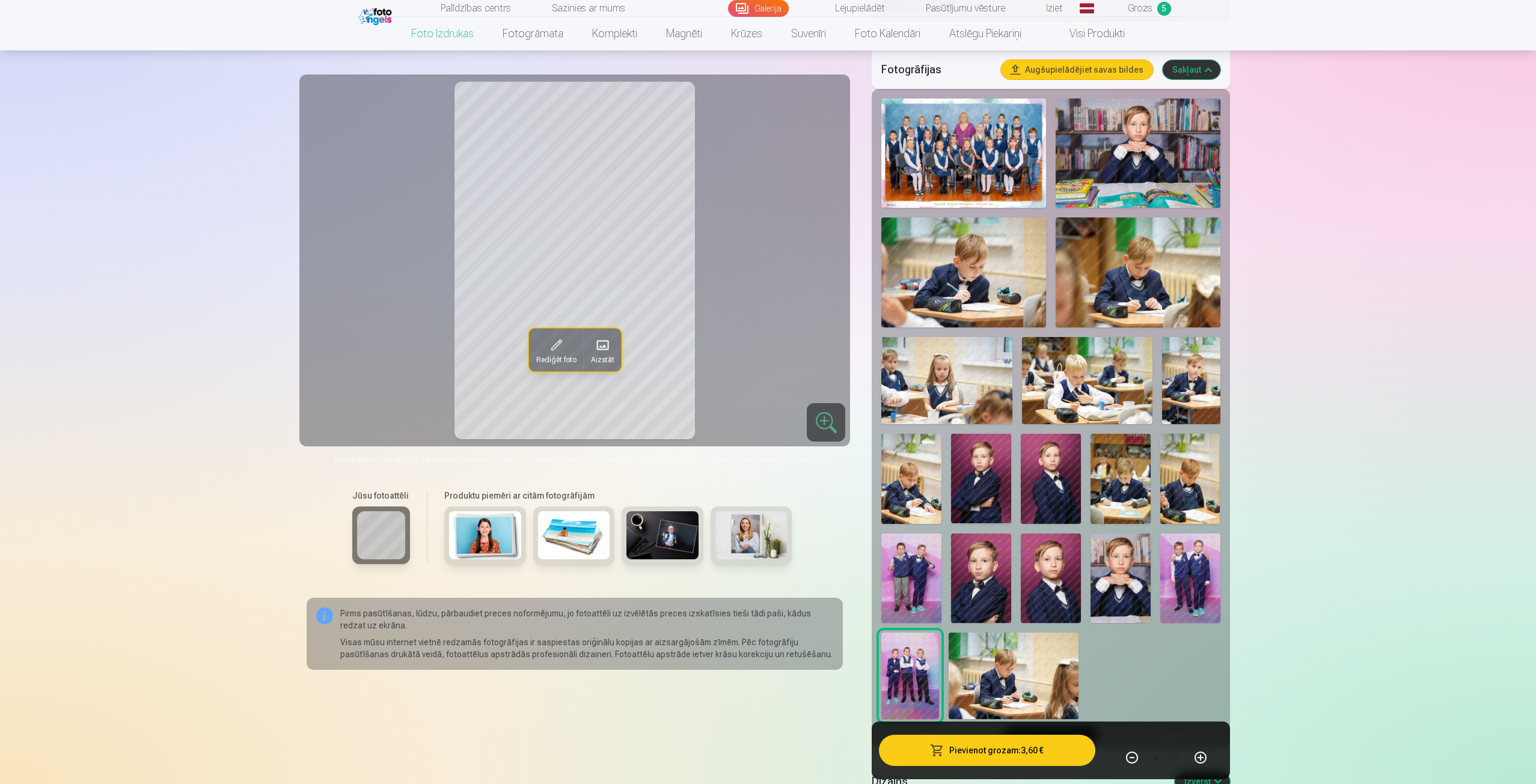
click at [971, 475] on img at bounding box center [981, 479] width 60 height 90
click at [1068, 480] on img at bounding box center [1050, 479] width 60 height 90
click at [975, 595] on img at bounding box center [981, 579] width 60 height 90
click at [1035, 592] on img at bounding box center [1050, 579] width 60 height 90
click at [1064, 460] on img at bounding box center [1050, 479] width 60 height 90
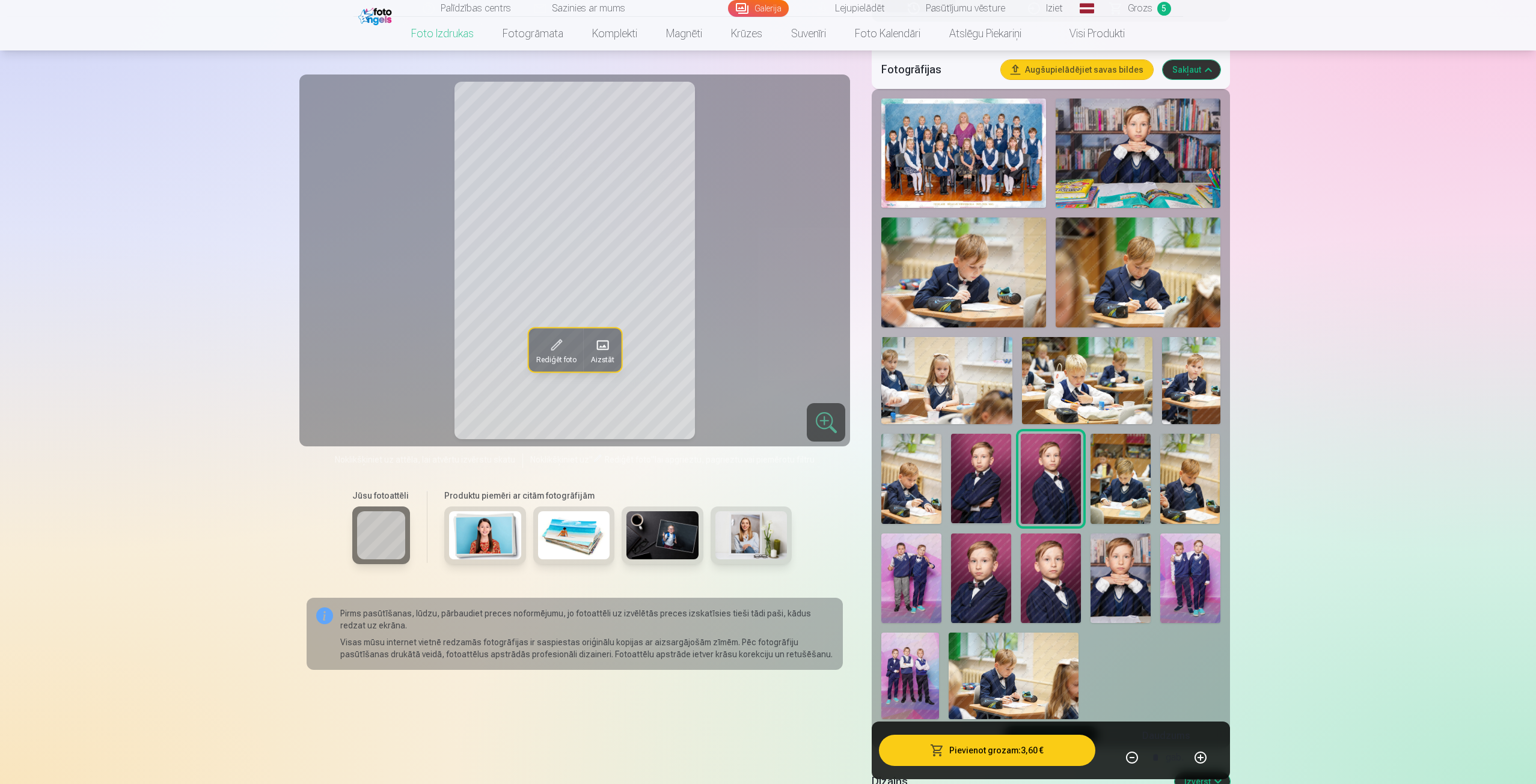
click at [1055, 569] on img at bounding box center [1050, 579] width 60 height 90
click at [1122, 580] on img at bounding box center [1120, 579] width 60 height 90
click at [1053, 600] on img at bounding box center [1050, 579] width 60 height 90
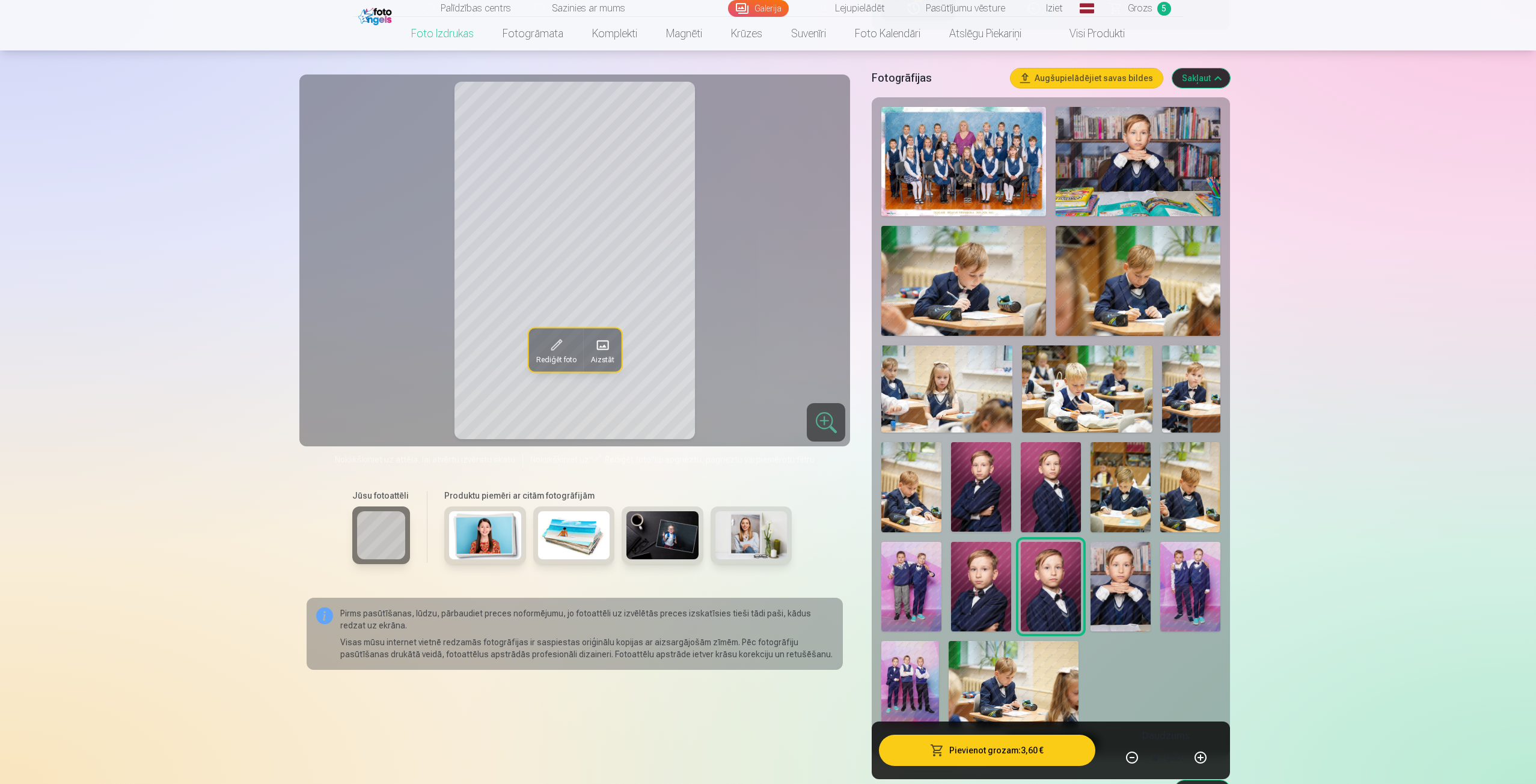
scroll to position [241, 0]
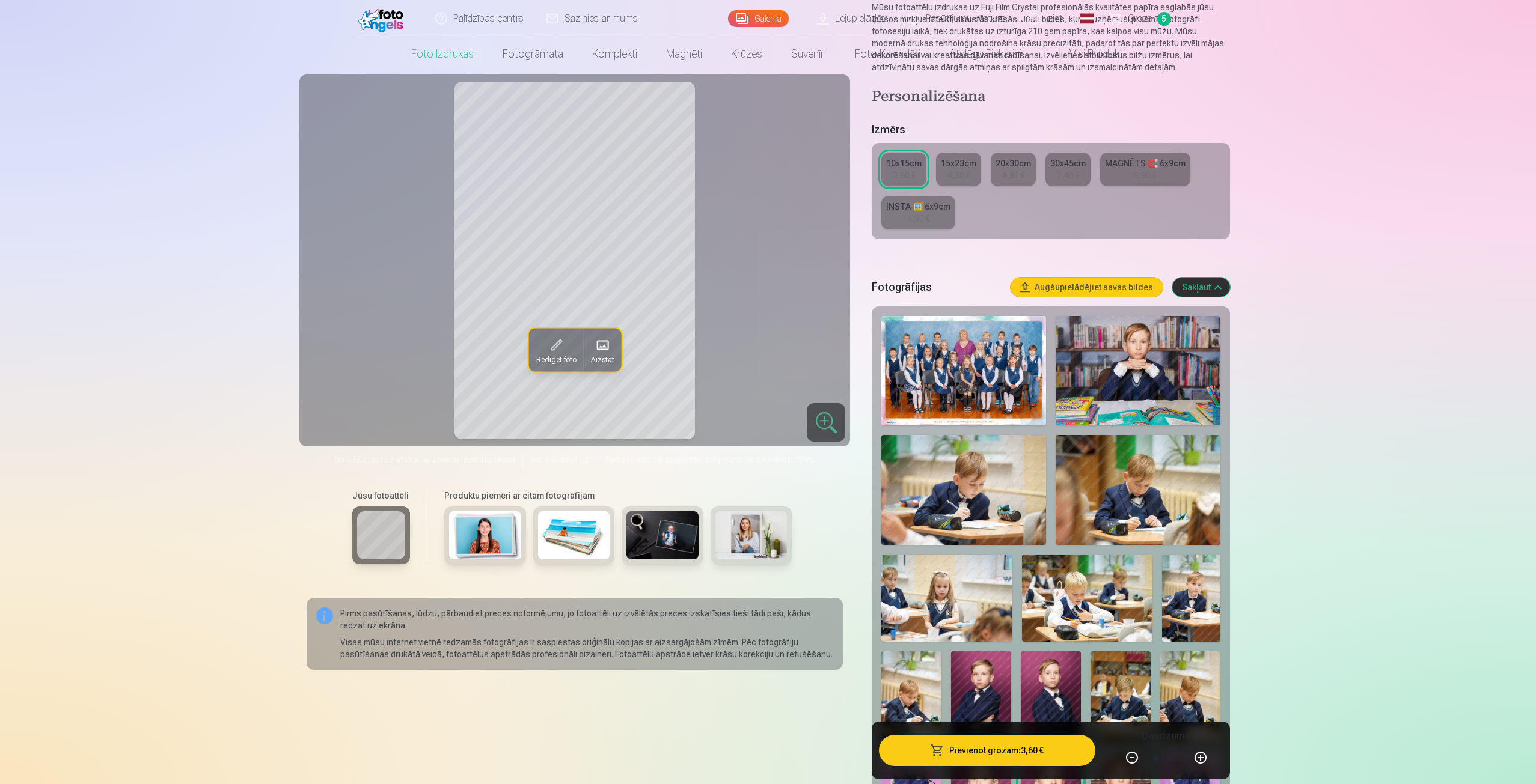
scroll to position [0, 0]
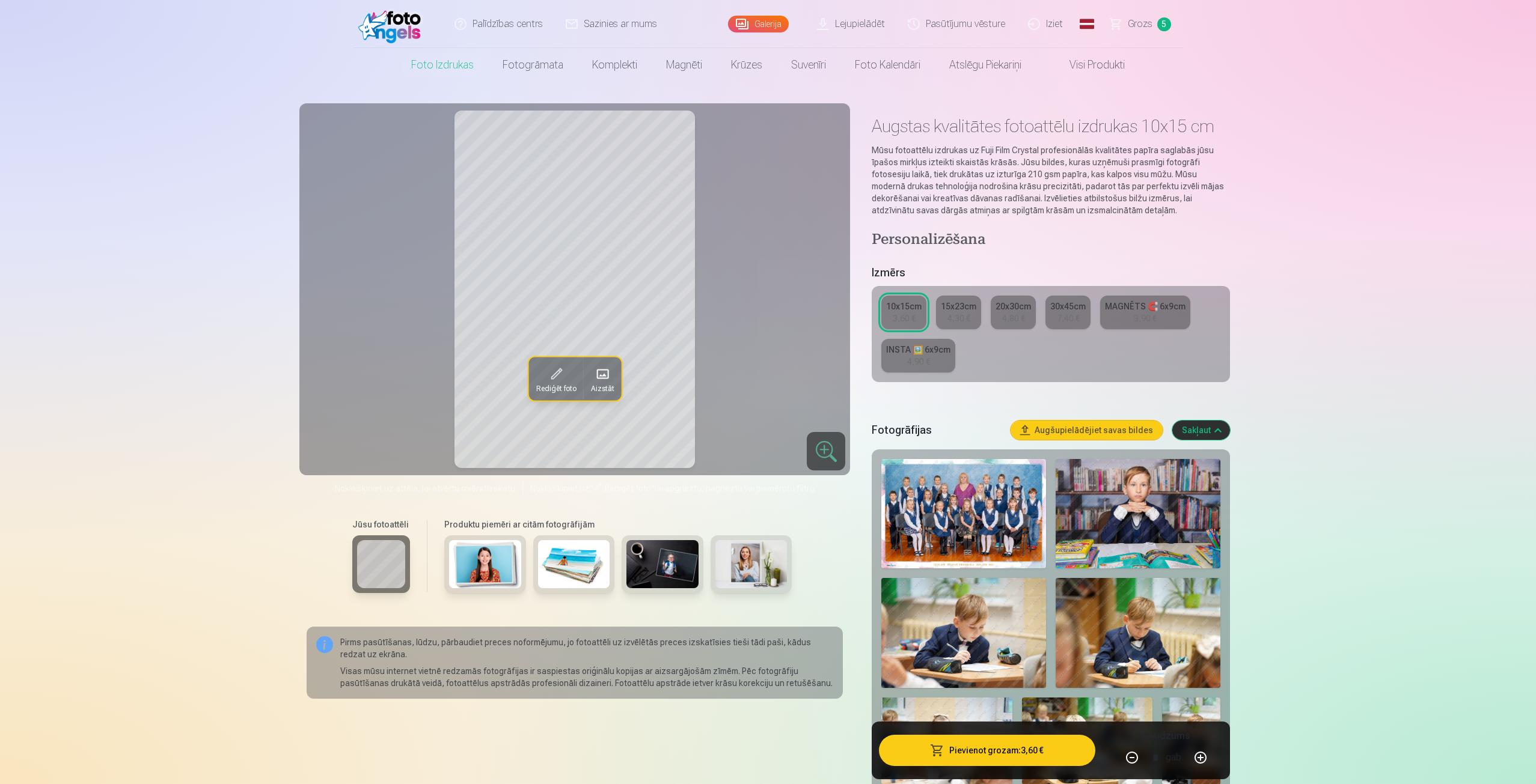
click at [1149, 16] on link "Grozs 5" at bounding box center [1141, 24] width 84 height 48
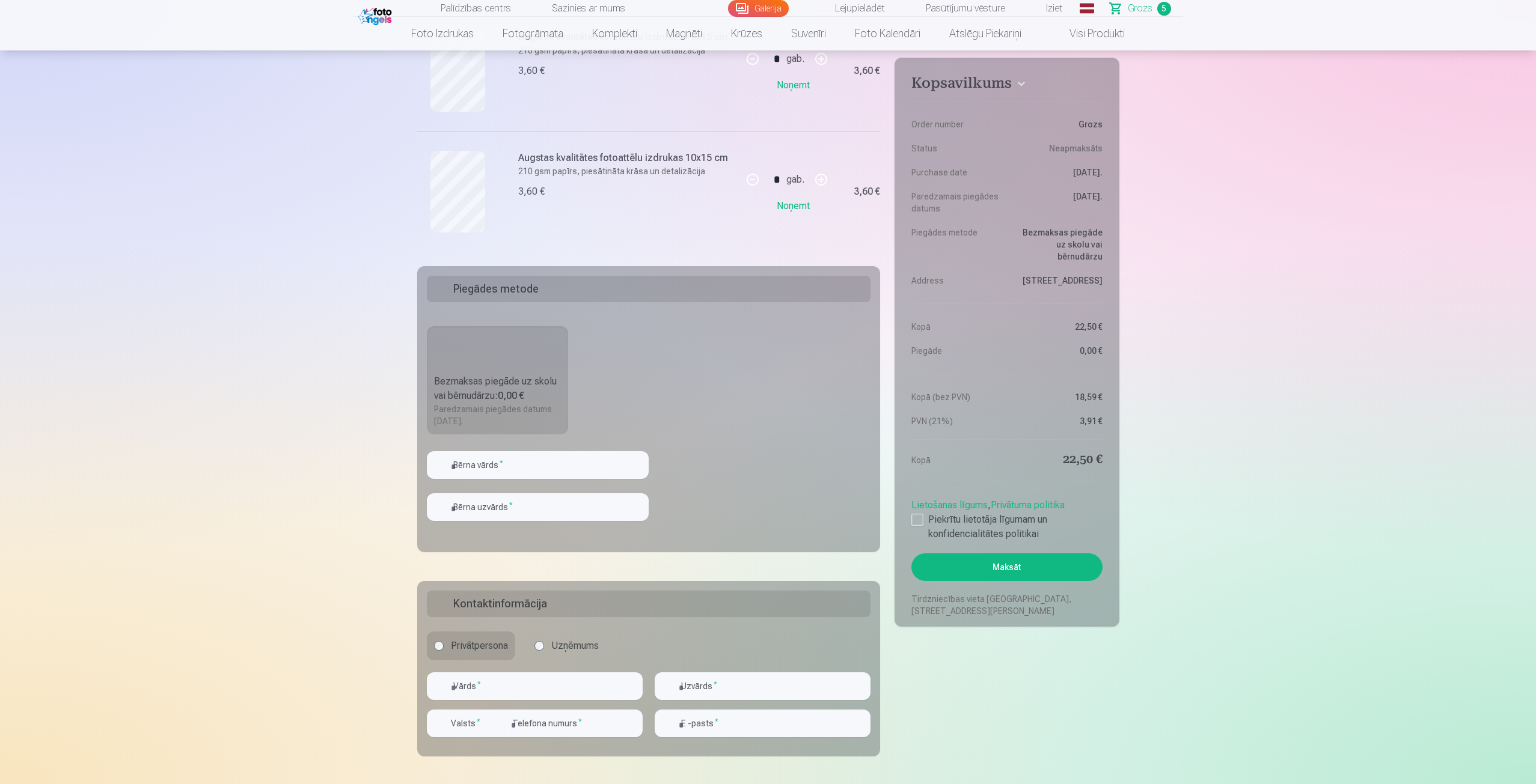
scroll to position [661, 0]
click at [541, 455] on input "text" at bounding box center [537, 463] width 221 height 27
type input "*"
type input "*******"
click at [531, 506] on input "text" at bounding box center [537, 506] width 221 height 27
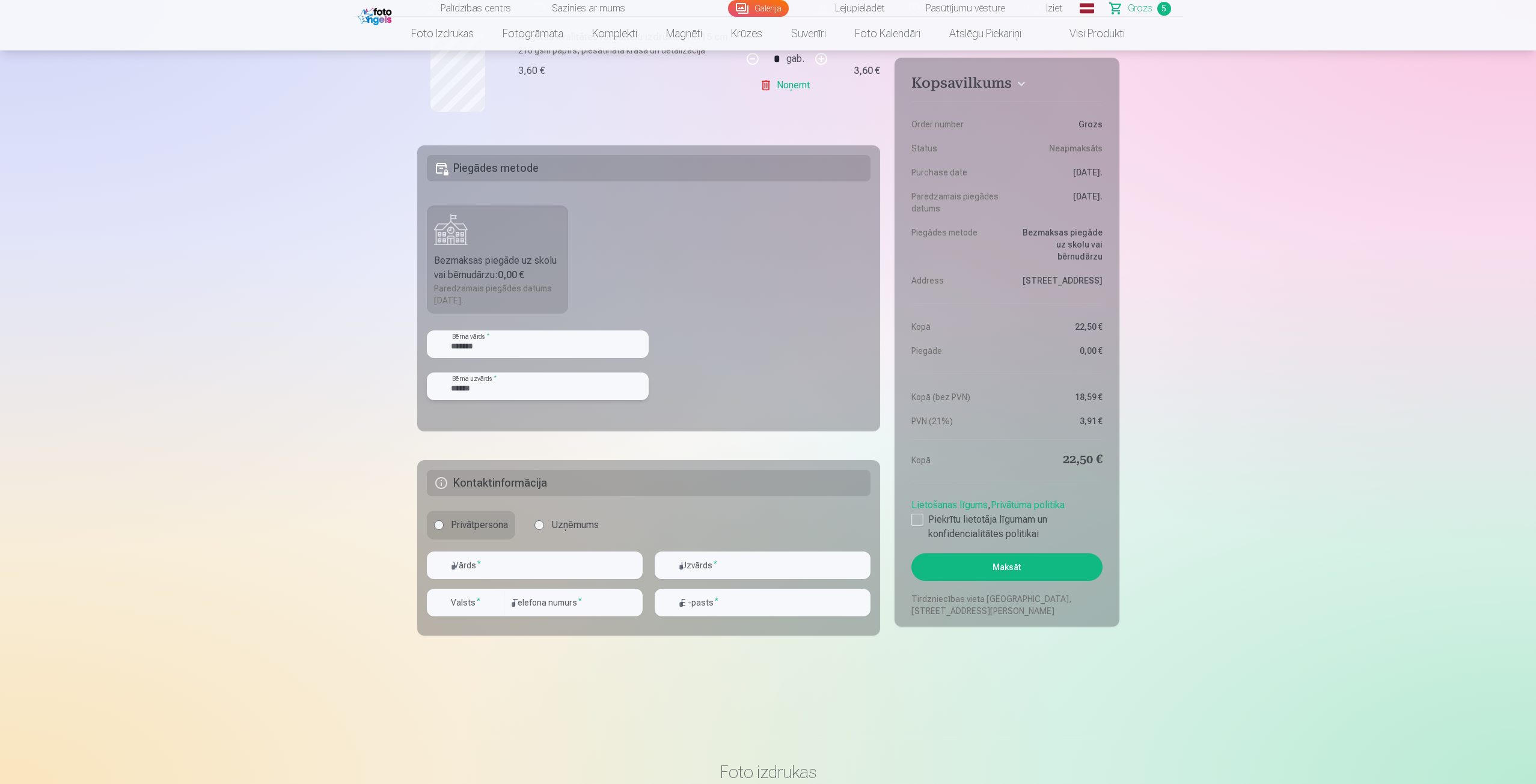
scroll to position [781, 0]
type input "******"
click at [513, 571] on input "text" at bounding box center [534, 564] width 216 height 27
type input "*******"
click at [747, 560] on input "text" at bounding box center [762, 564] width 216 height 27
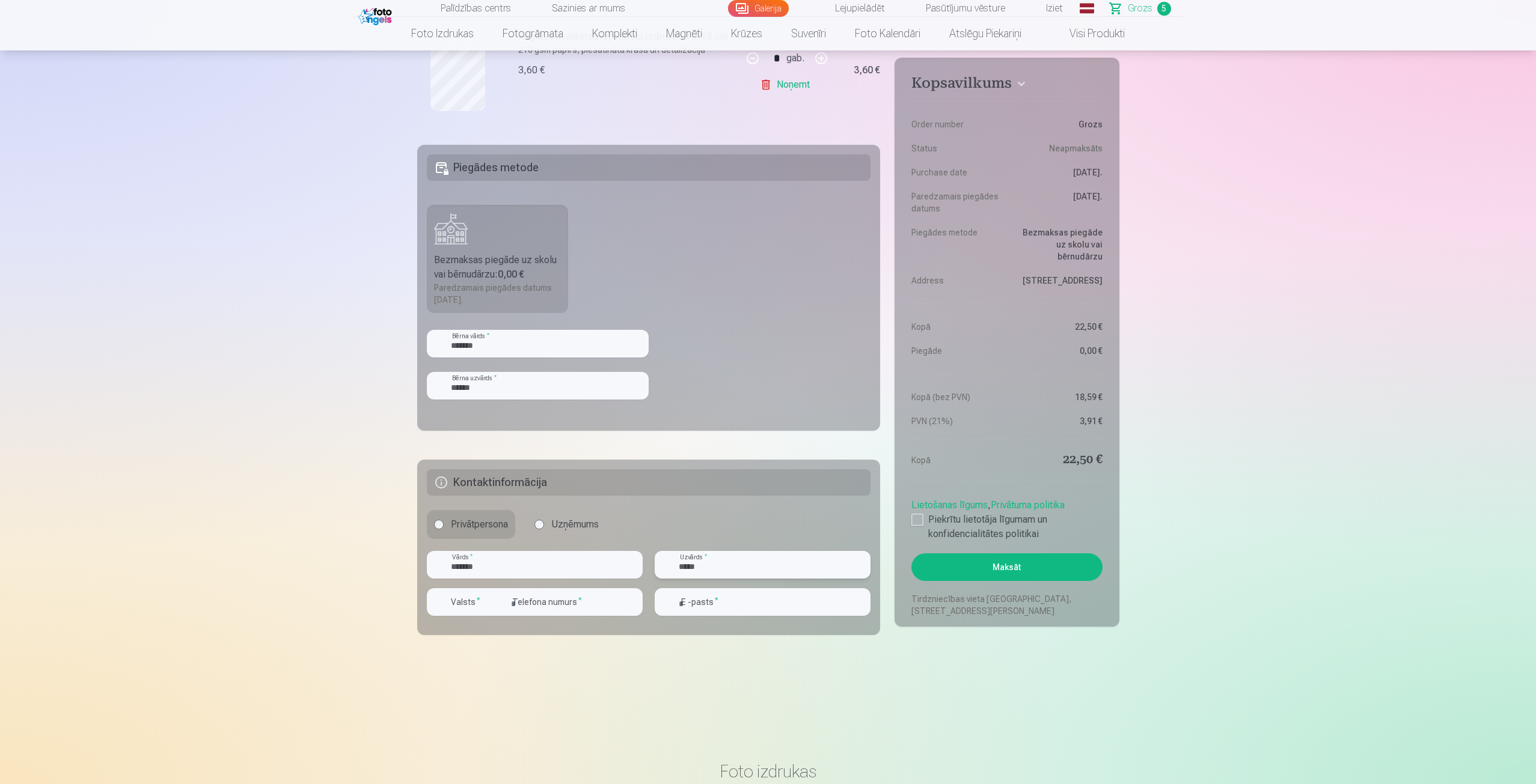
click at [687, 563] on input "*****" at bounding box center [762, 564] width 216 height 27
type input "*****"
click at [499, 600] on div "button" at bounding box center [495, 601] width 14 height 14
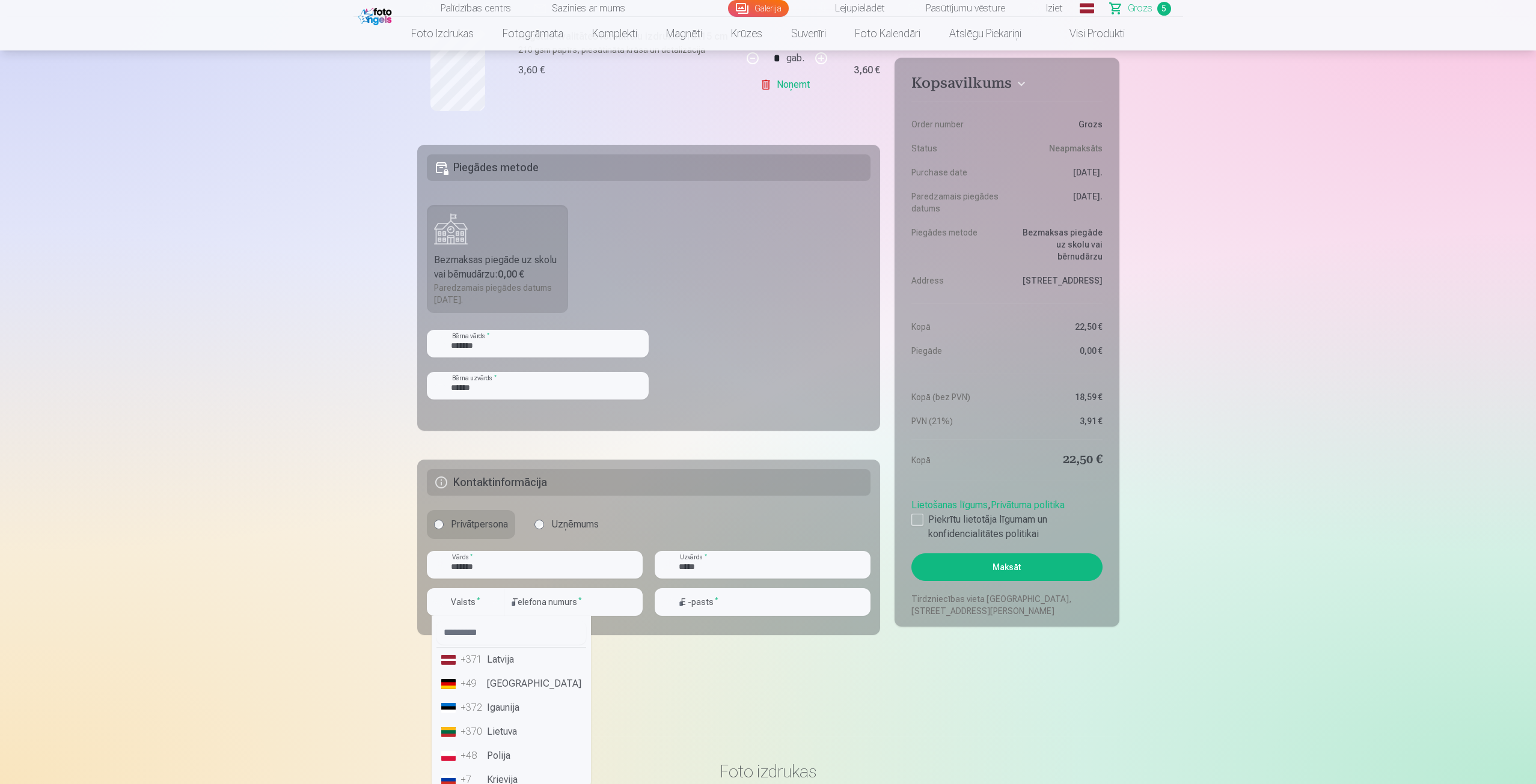
click at [500, 668] on li "+371 Latvija" at bounding box center [511, 660] width 150 height 24
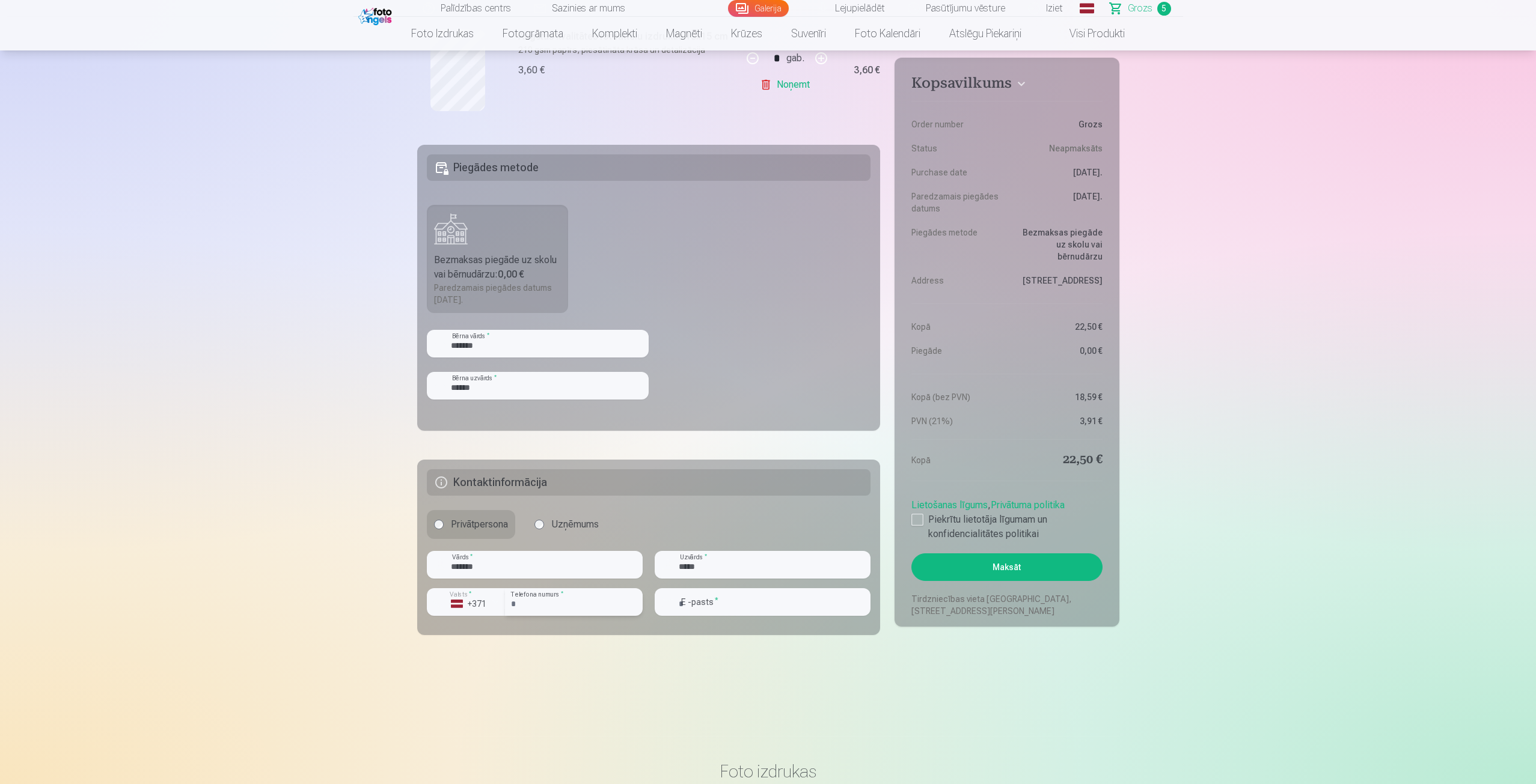
click at [572, 600] on input "number" at bounding box center [574, 602] width 138 height 27
type input "********"
click at [758, 602] on input "email" at bounding box center [762, 602] width 216 height 27
type input "**********"
click at [916, 521] on div at bounding box center [917, 520] width 12 height 12
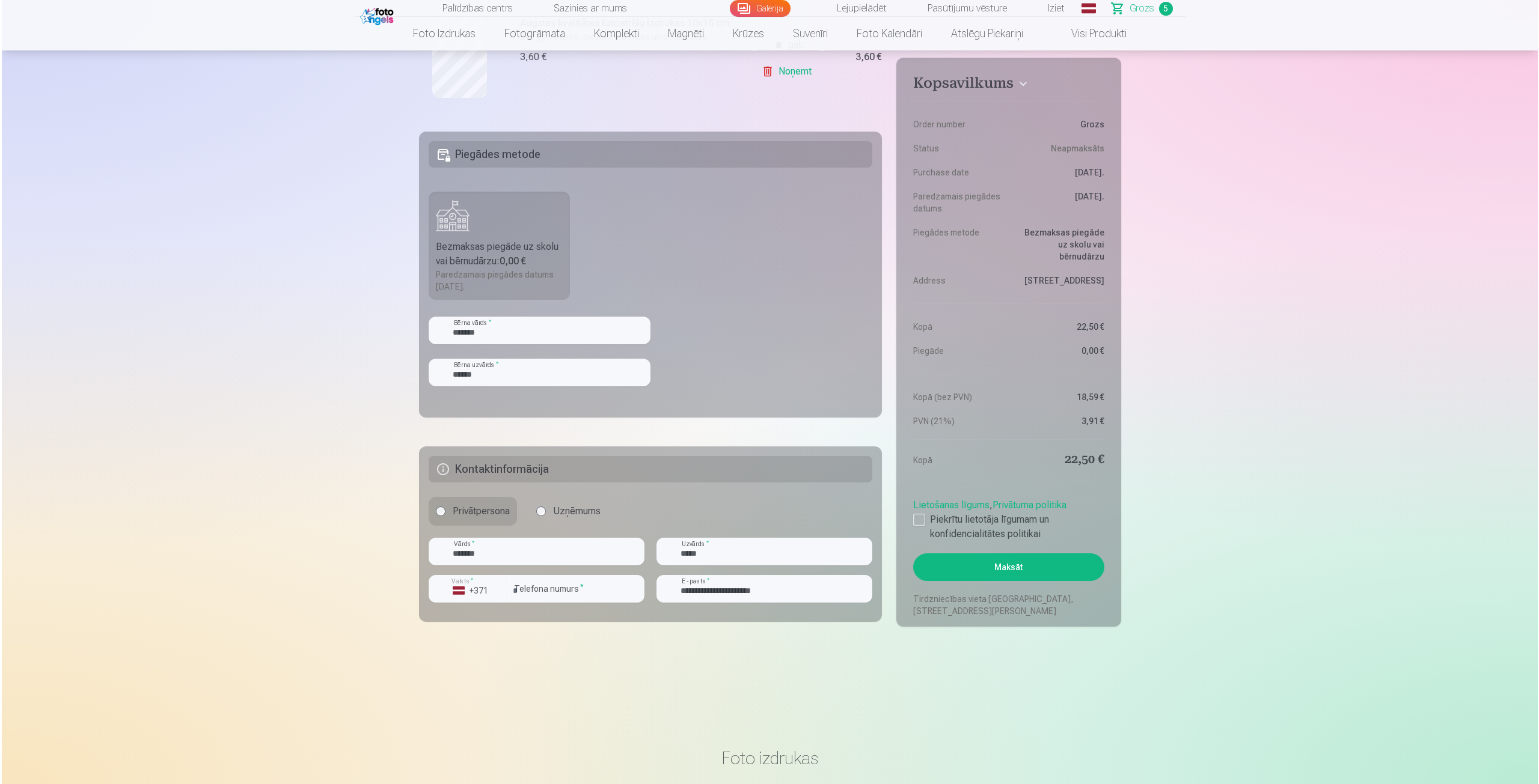
scroll to position [760, 0]
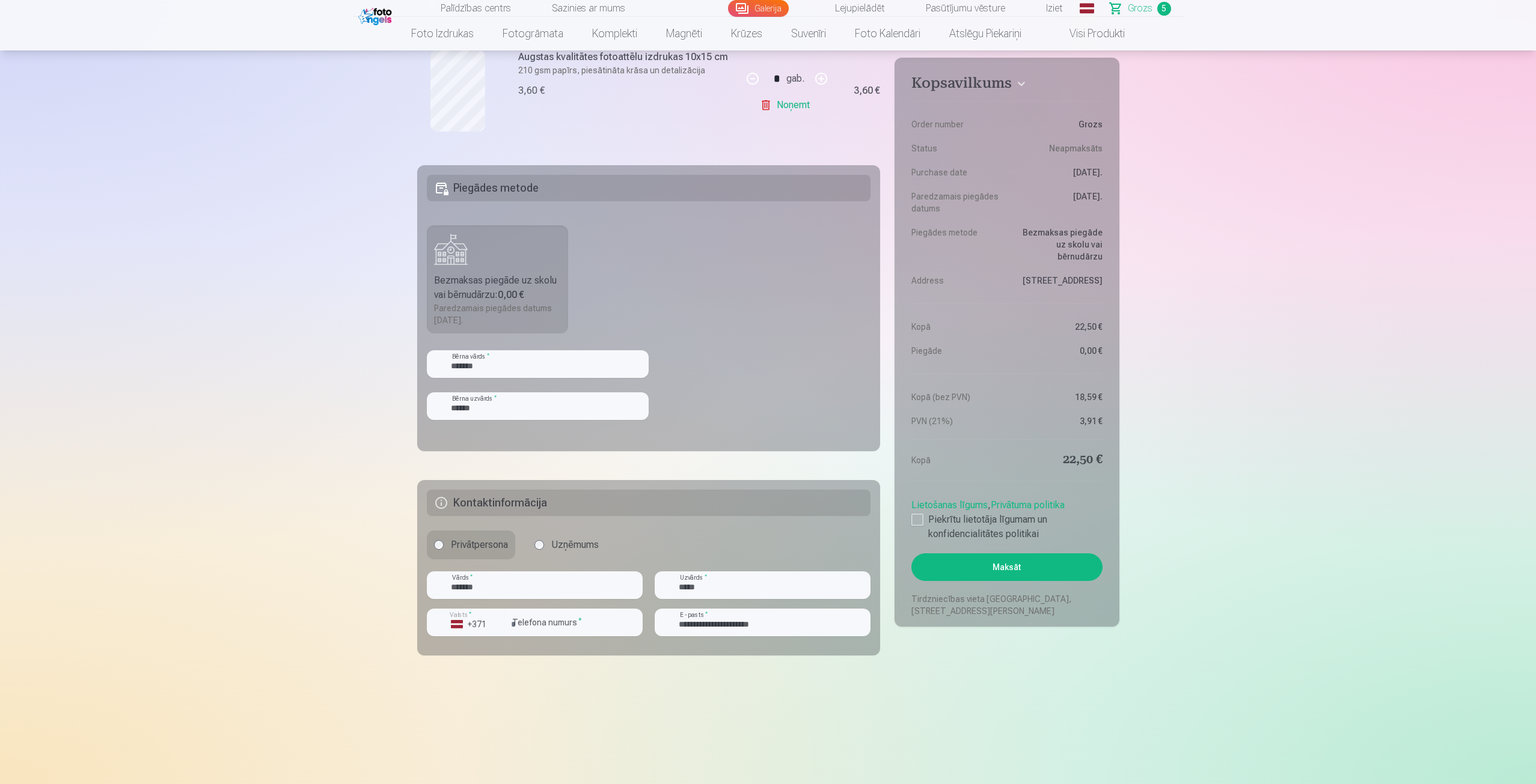
click at [1024, 568] on button "Maksāt" at bounding box center [1006, 566] width 190 height 27
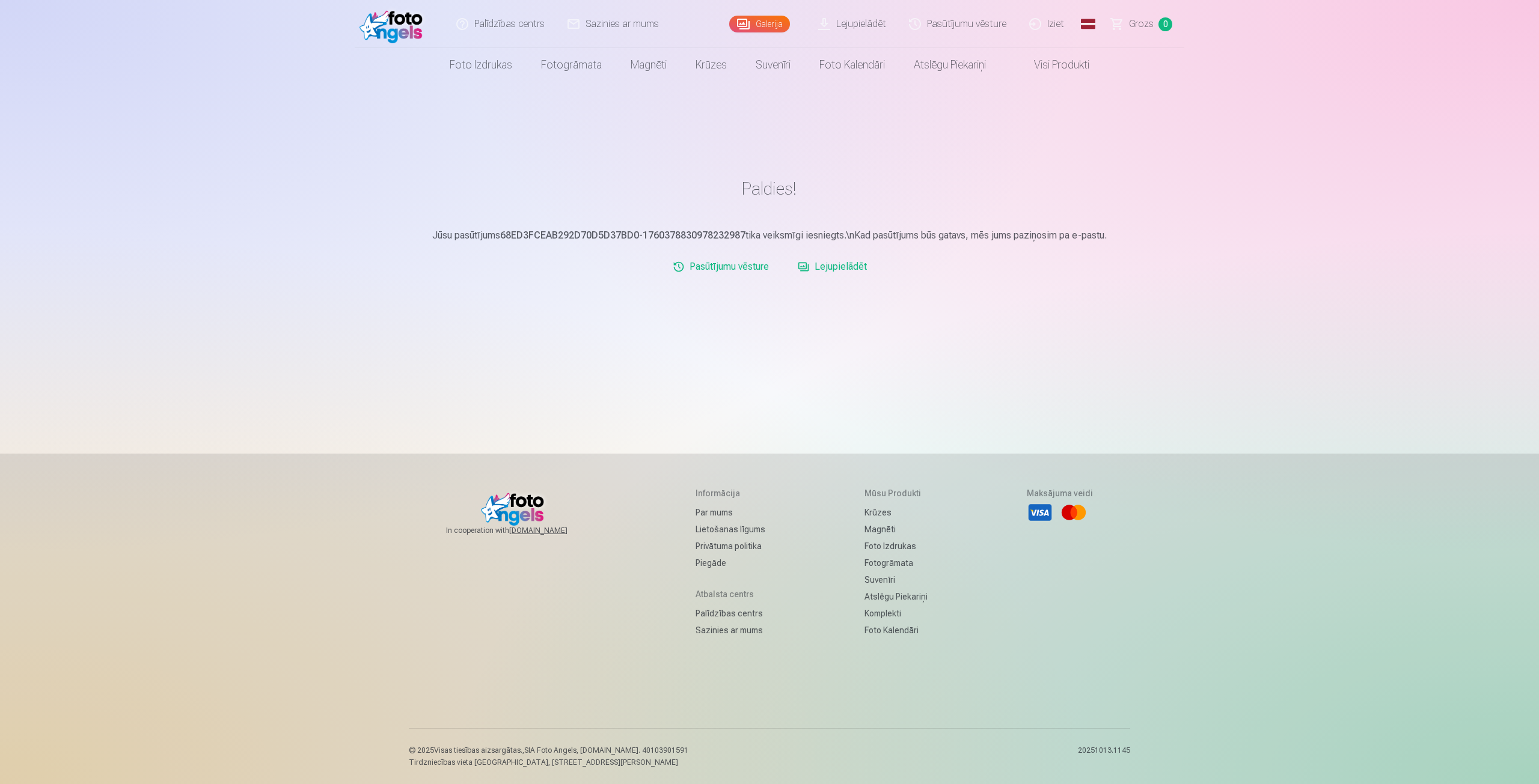
click at [824, 269] on link "Lejupielādēt" at bounding box center [832, 267] width 79 height 24
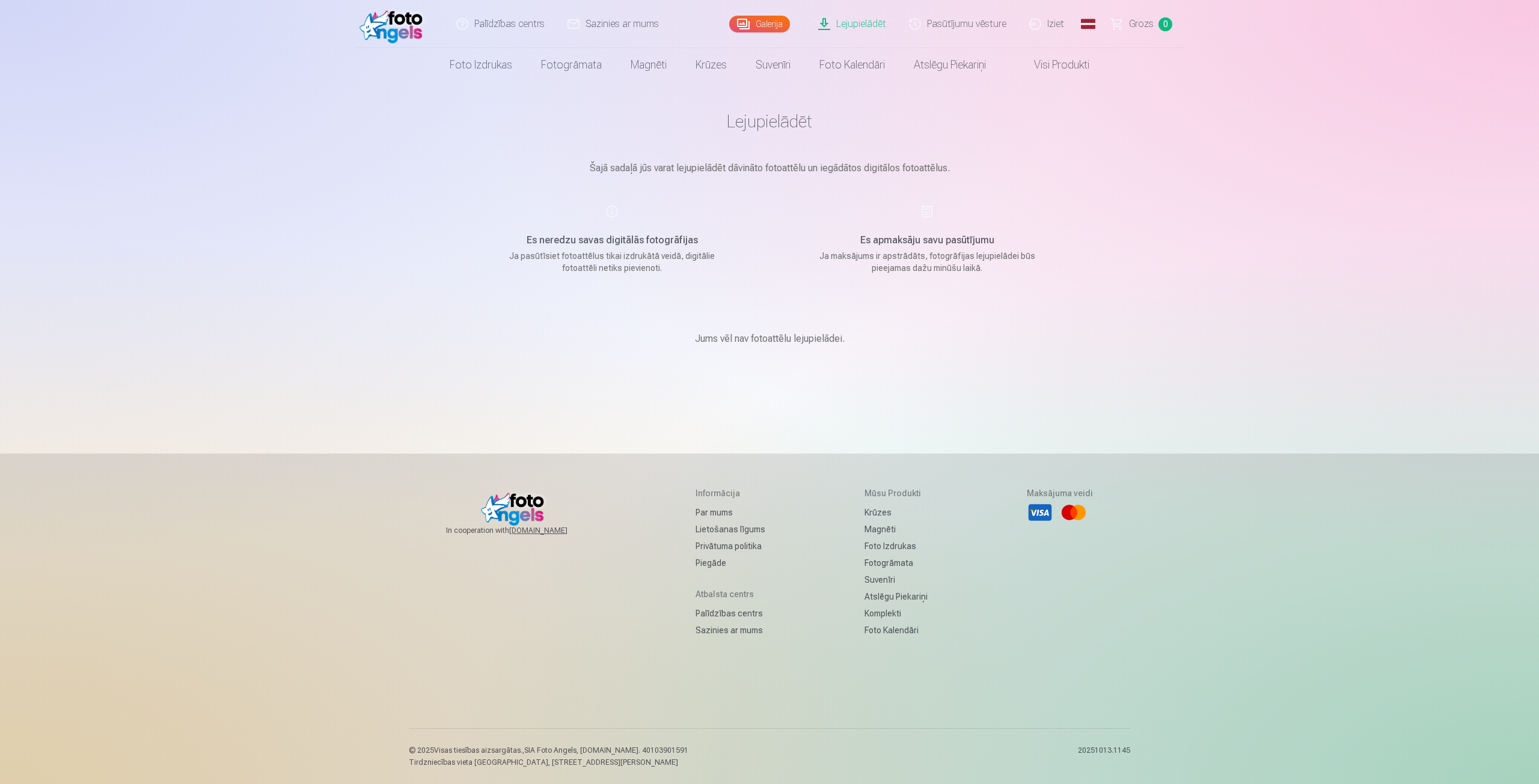
click at [1056, 21] on link "Iziet" at bounding box center [1047, 24] width 58 height 48
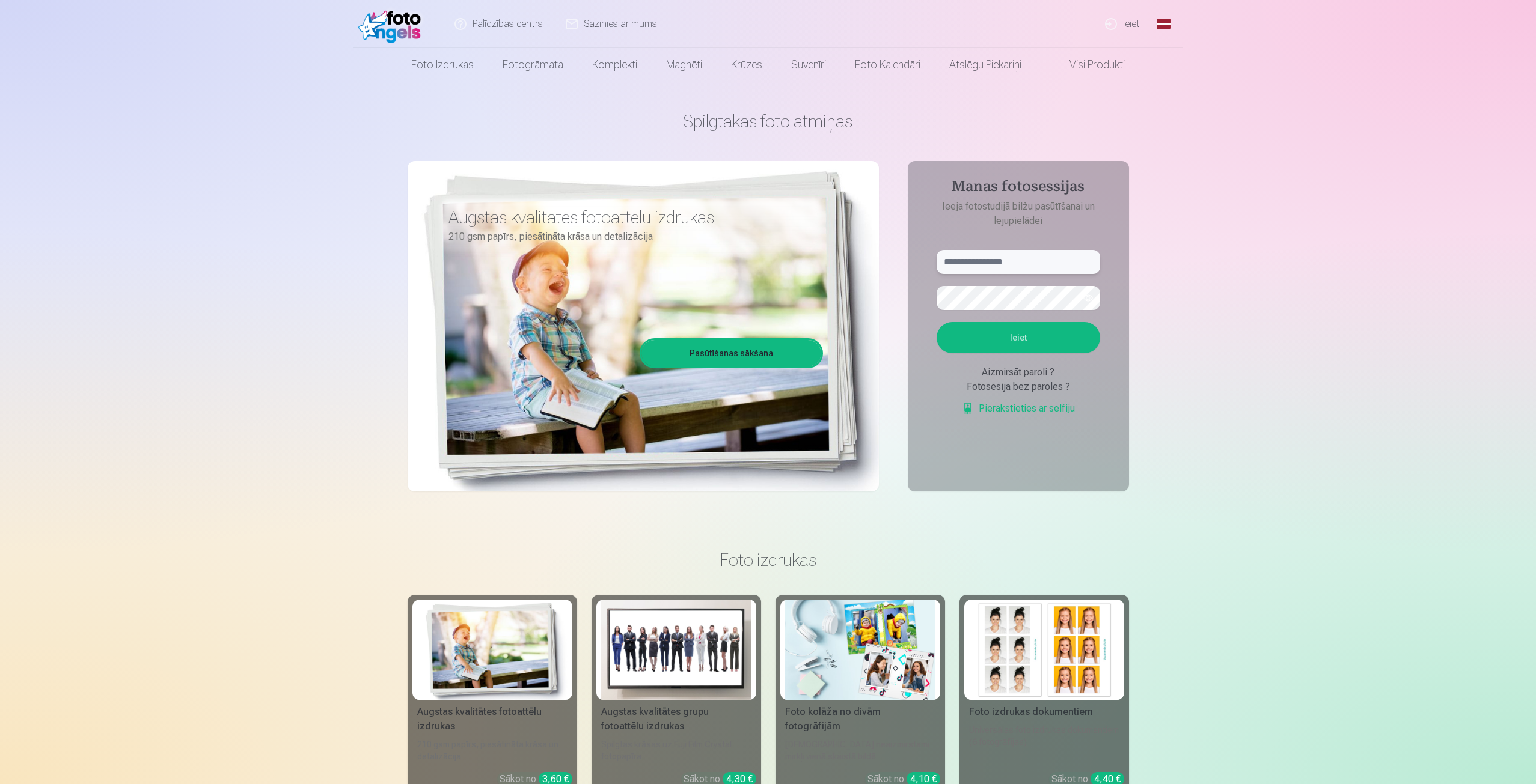
click at [1032, 260] on input "text" at bounding box center [1018, 262] width 164 height 24
click at [1010, 264] on input "text" at bounding box center [1018, 262] width 164 height 24
type input "**********"
click at [1026, 333] on button "Ieiet" at bounding box center [1018, 338] width 164 height 31
